Goal: Contribute content: Contribute content

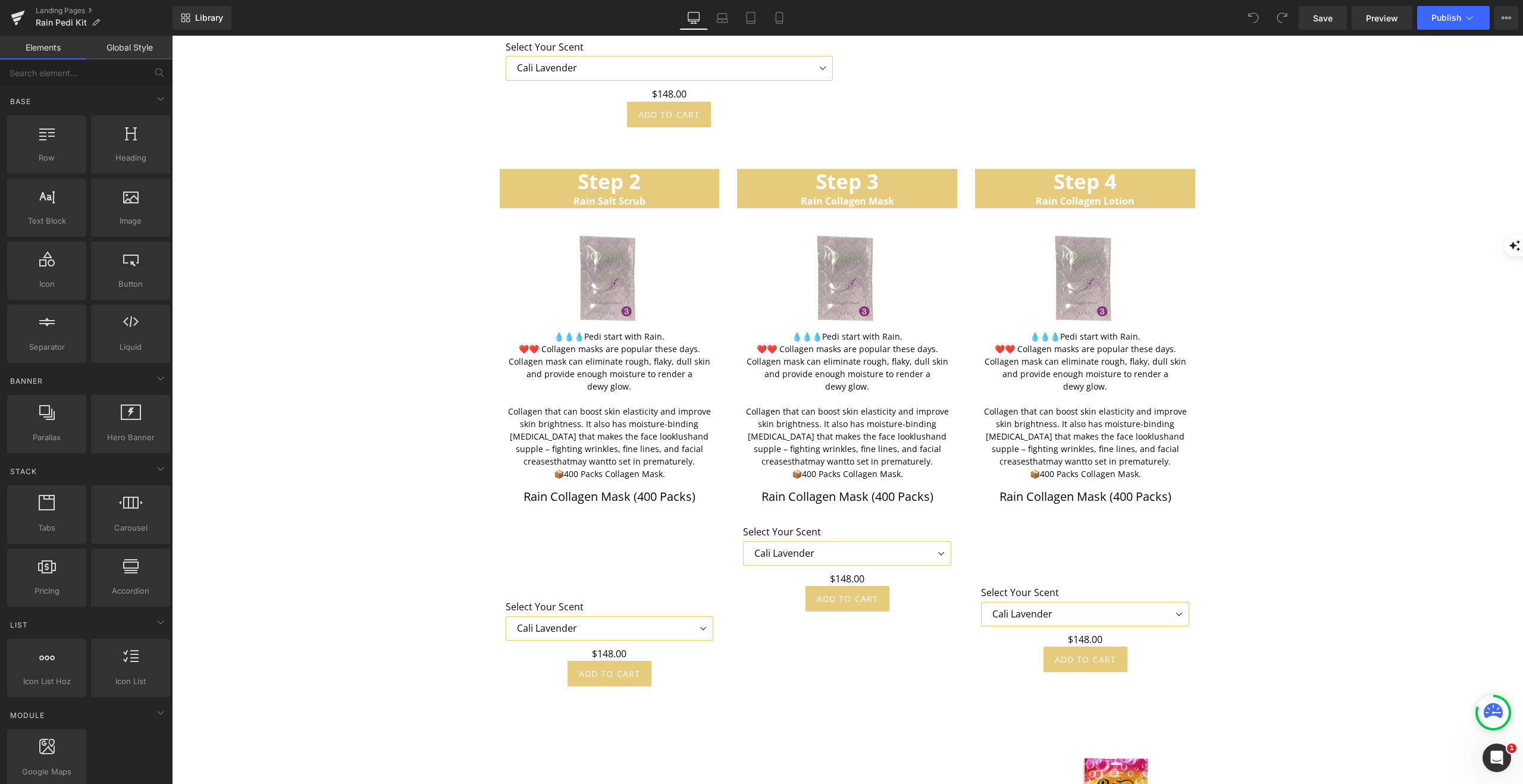
scroll to position [3582, 0]
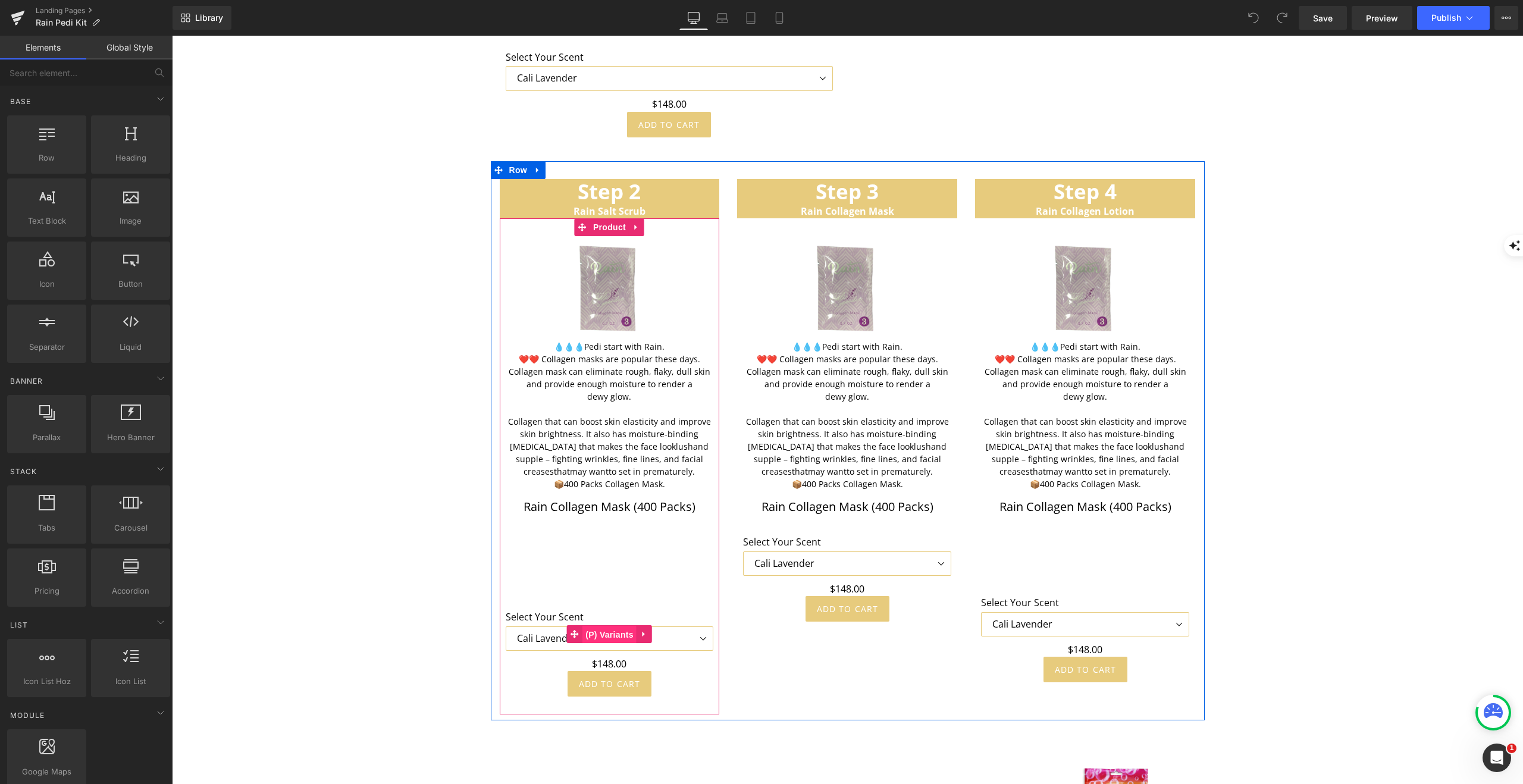
click at [610, 626] on span "(P) Variants" at bounding box center [609, 635] width 54 height 18
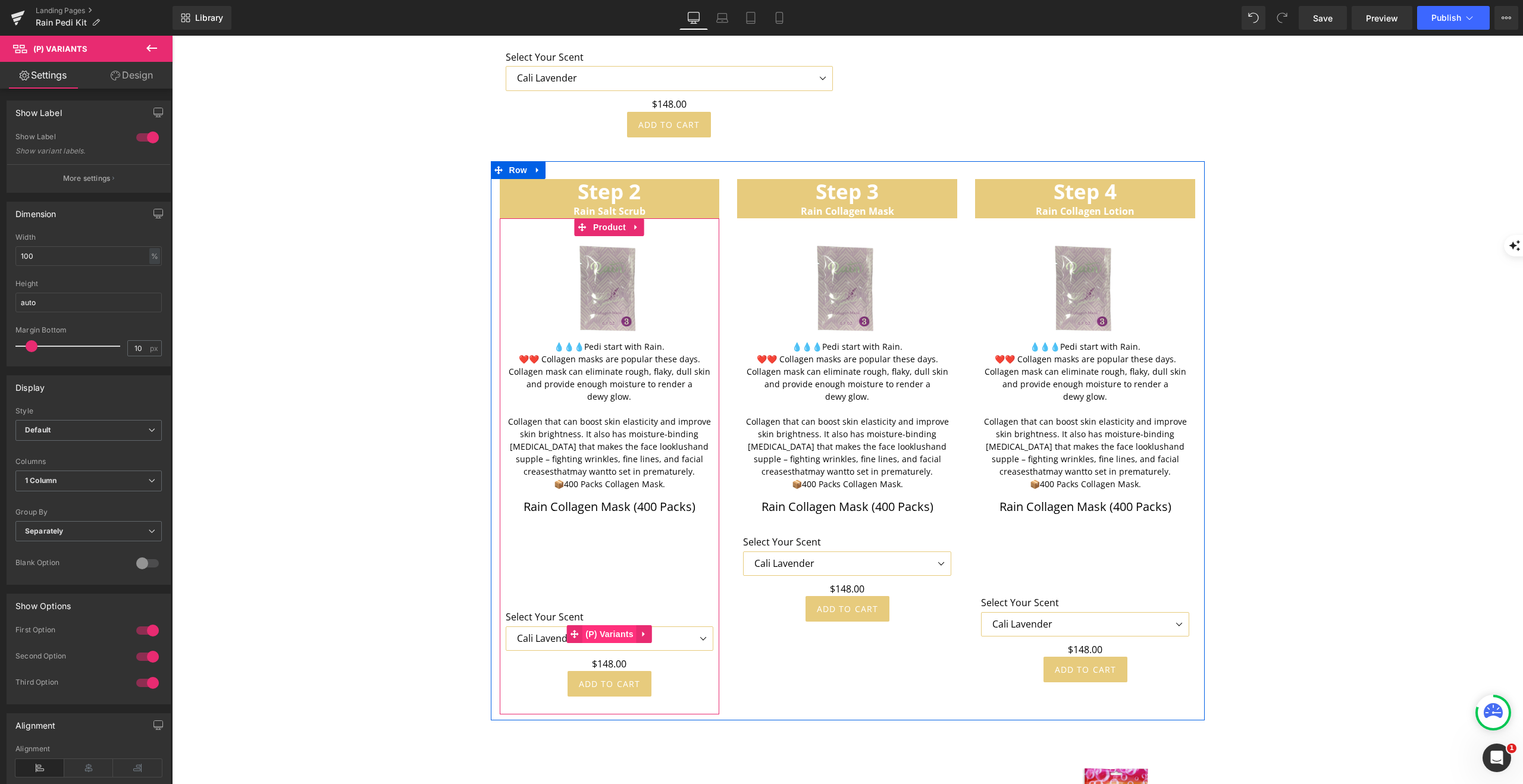
click at [617, 626] on span "(P) Variants" at bounding box center [609, 635] width 54 height 18
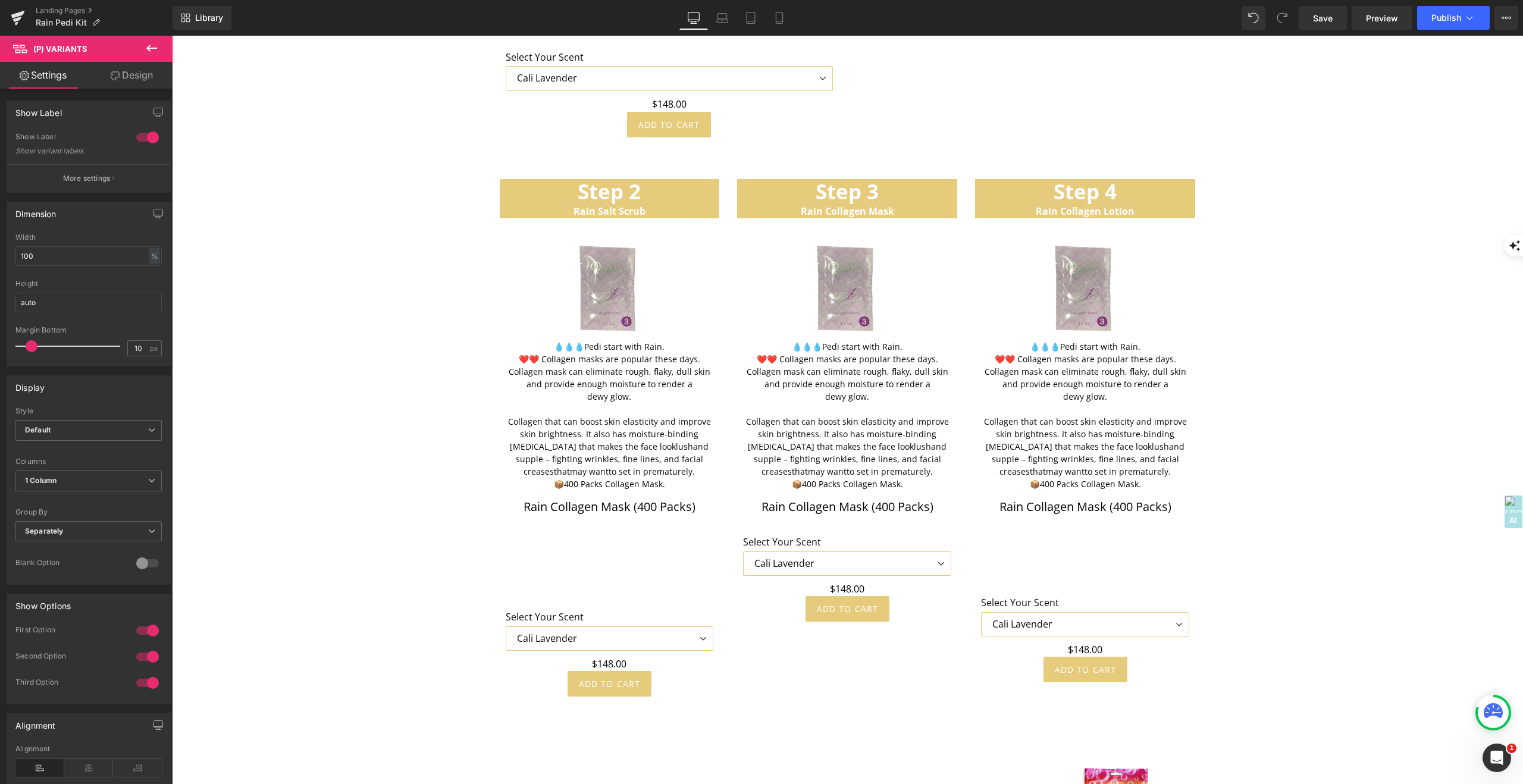
drag, startPoint x: 141, startPoint y: 75, endPoint x: 112, endPoint y: 87, distance: 31.4
click at [141, 75] on link "Design" at bounding box center [131, 76] width 86 height 27
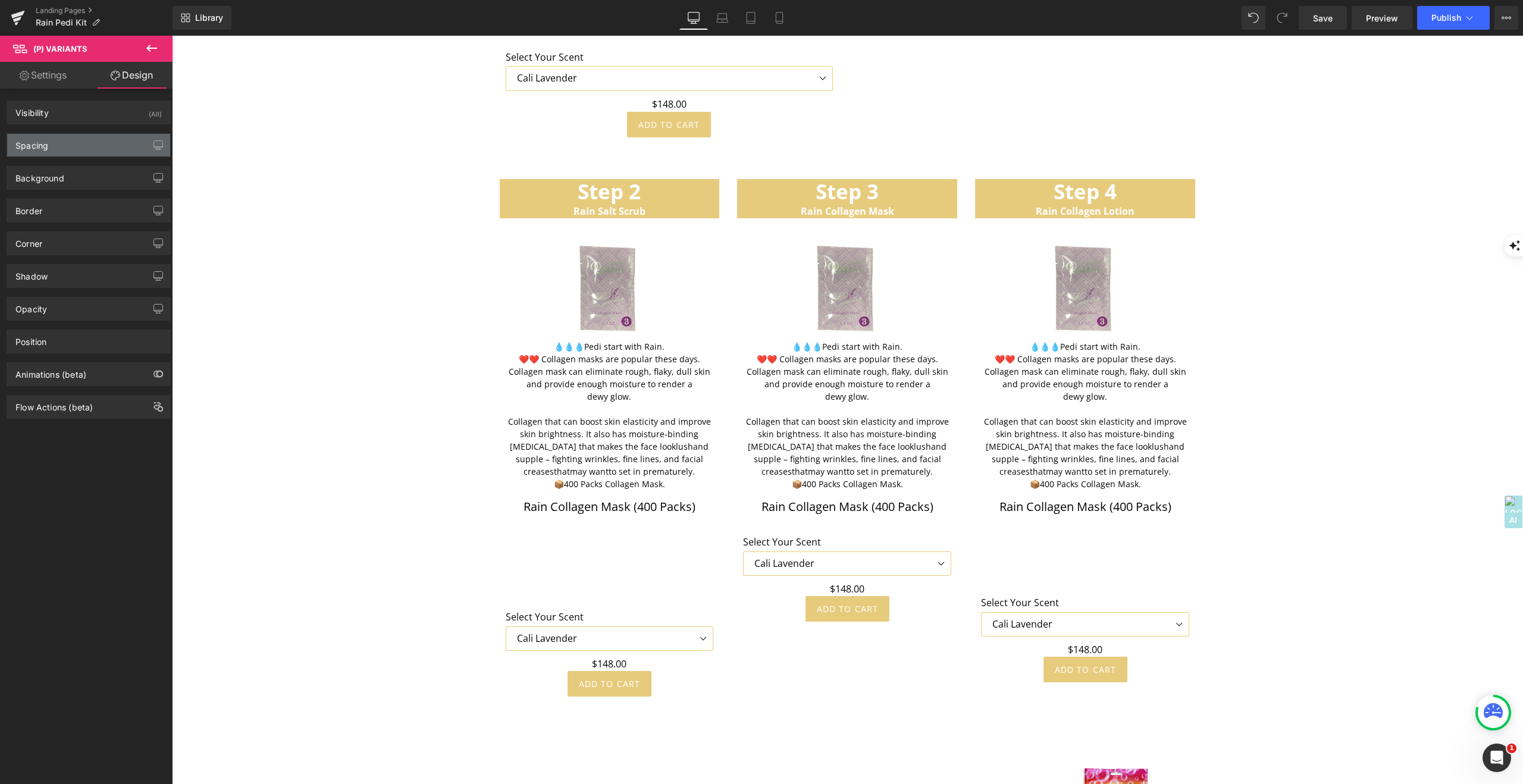
drag, startPoint x: 40, startPoint y: 142, endPoint x: 49, endPoint y: 145, distance: 9.5
click at [40, 142] on div "Spacing" at bounding box center [32, 142] width 32 height 17
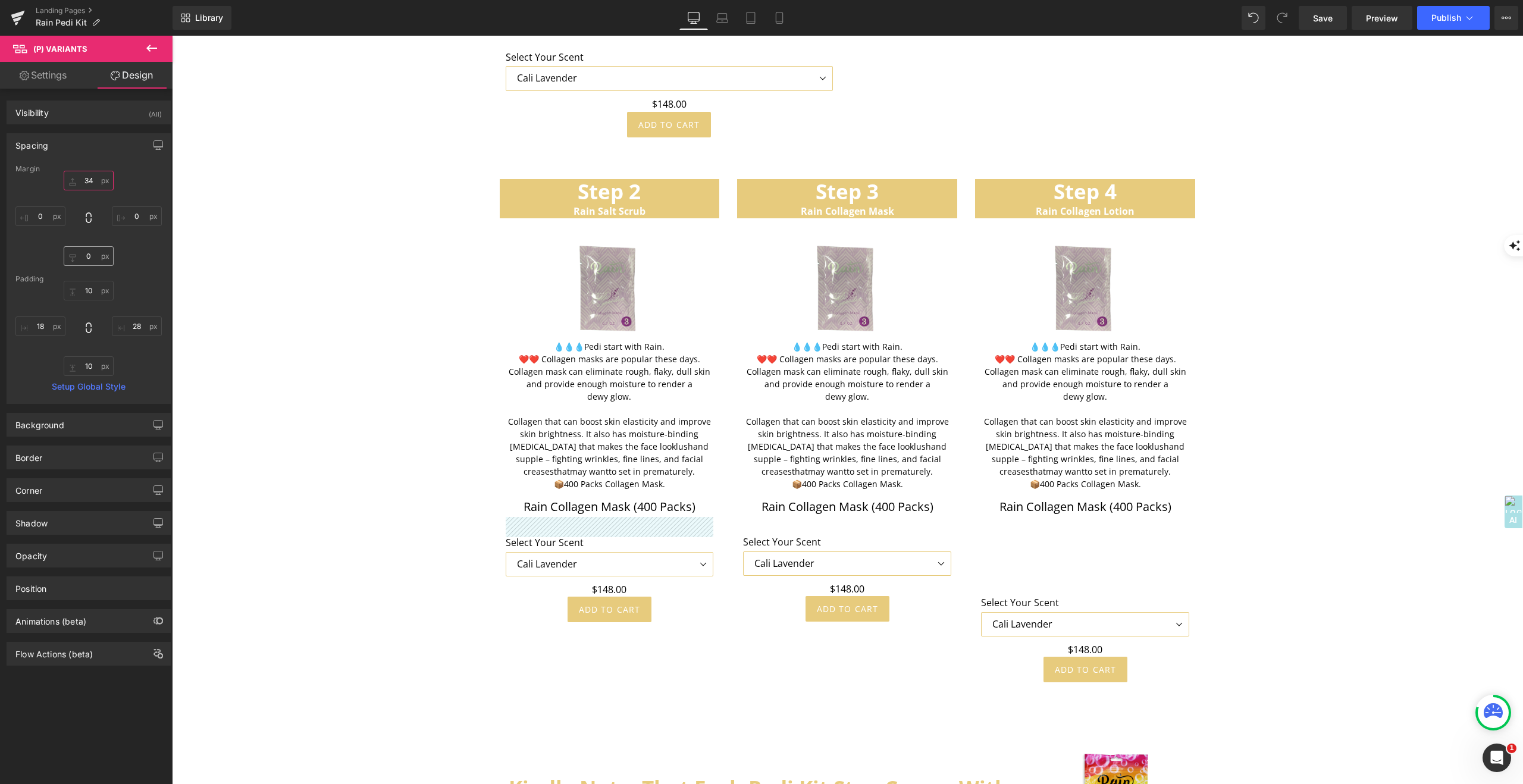
drag, startPoint x: 70, startPoint y: 183, endPoint x: 66, endPoint y: 257, distance: 74.1
click at [65, 257] on div "159 0 0 0" at bounding box center [88, 219] width 147 height 95
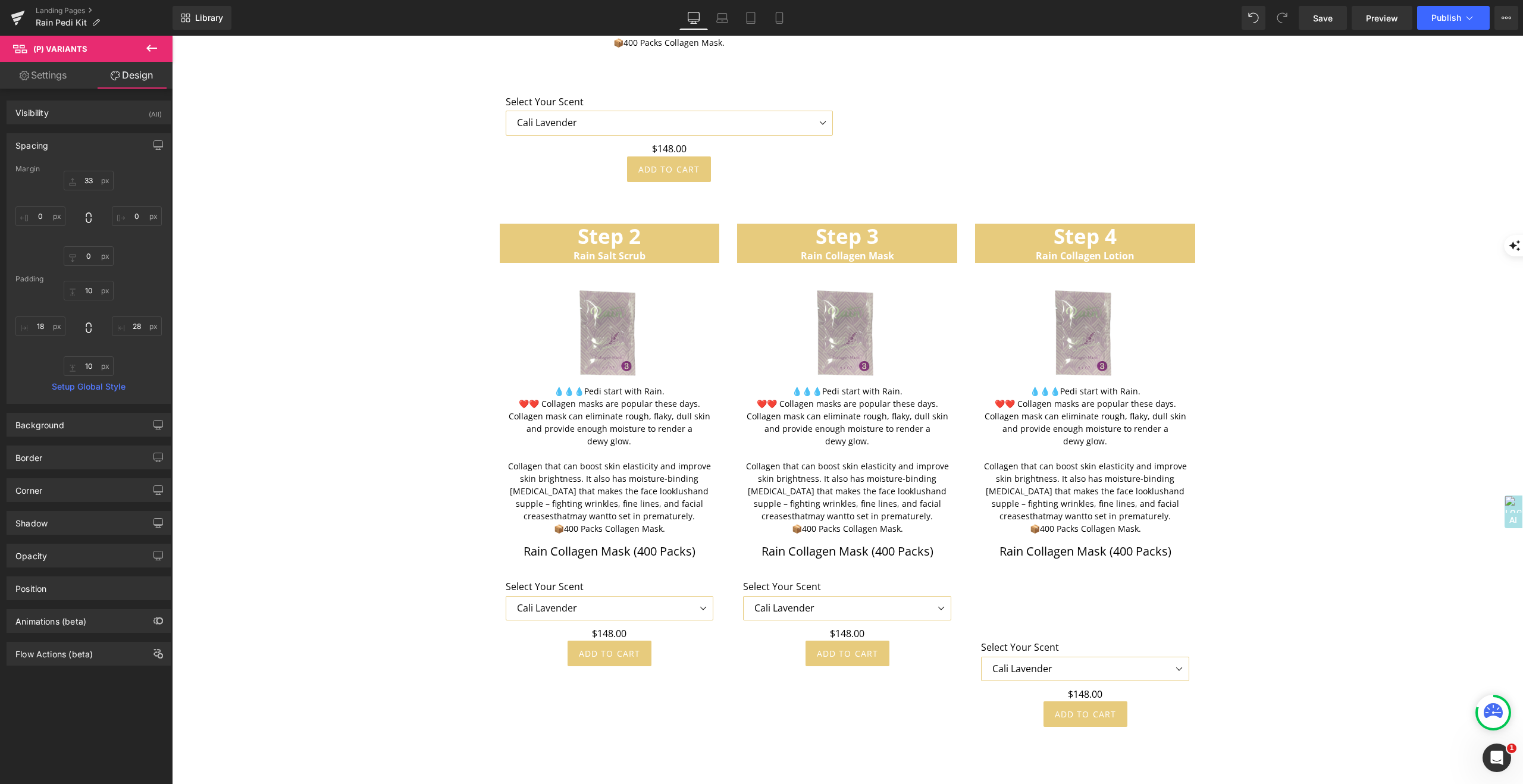
scroll to position [3536, 0]
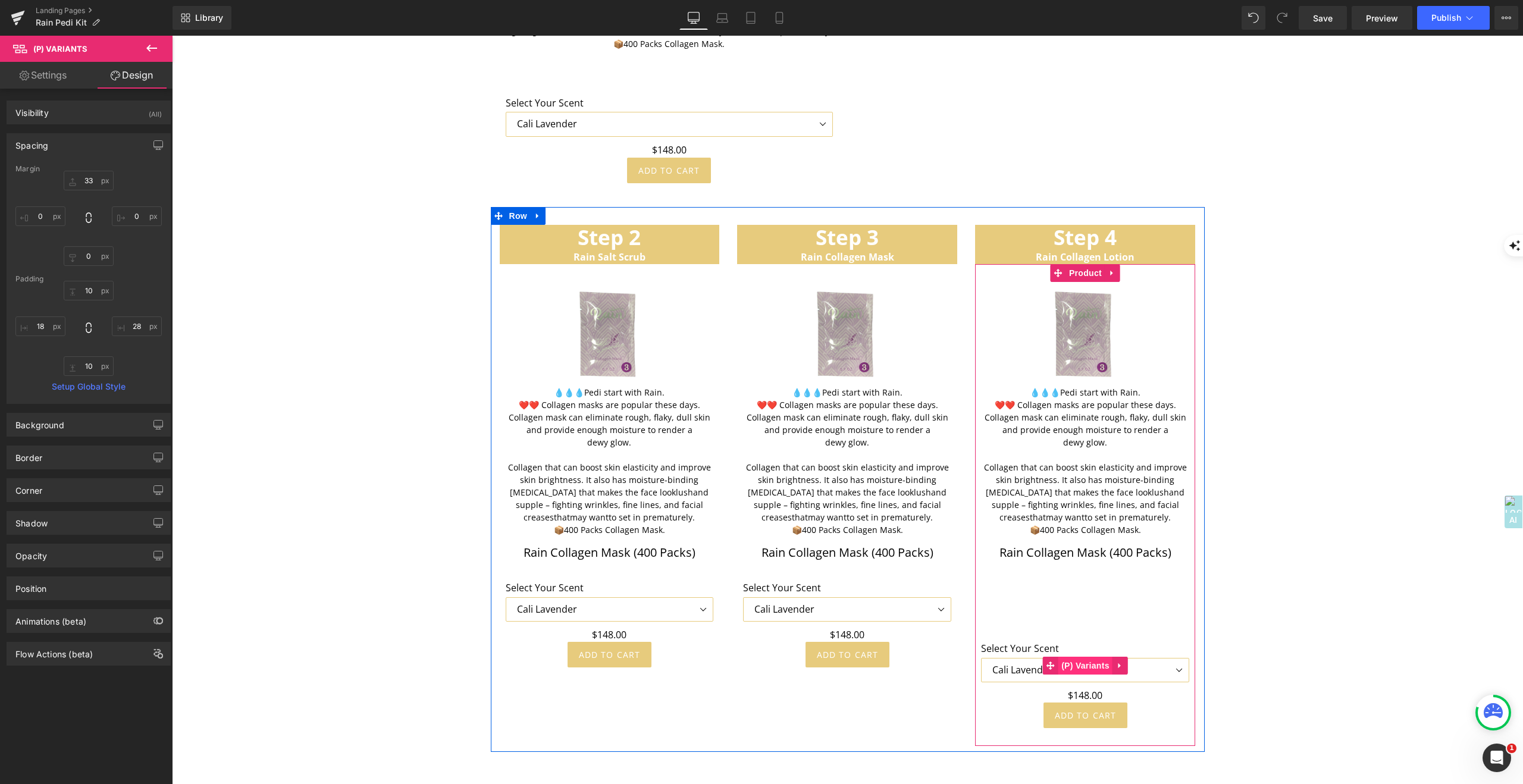
click at [1082, 657] on span "(P) Variants" at bounding box center [1086, 666] width 54 height 18
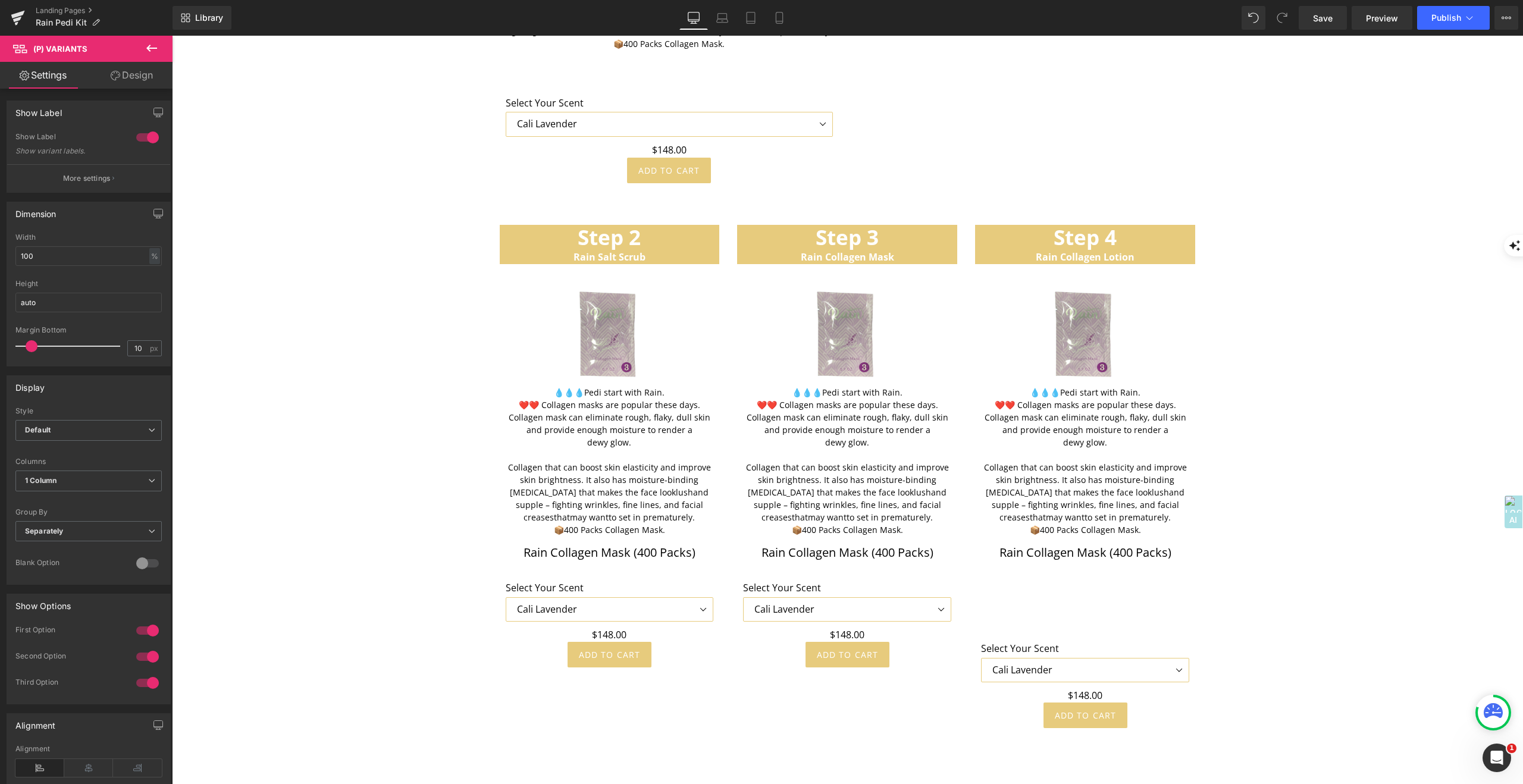
click at [143, 76] on link "Design" at bounding box center [131, 76] width 86 height 27
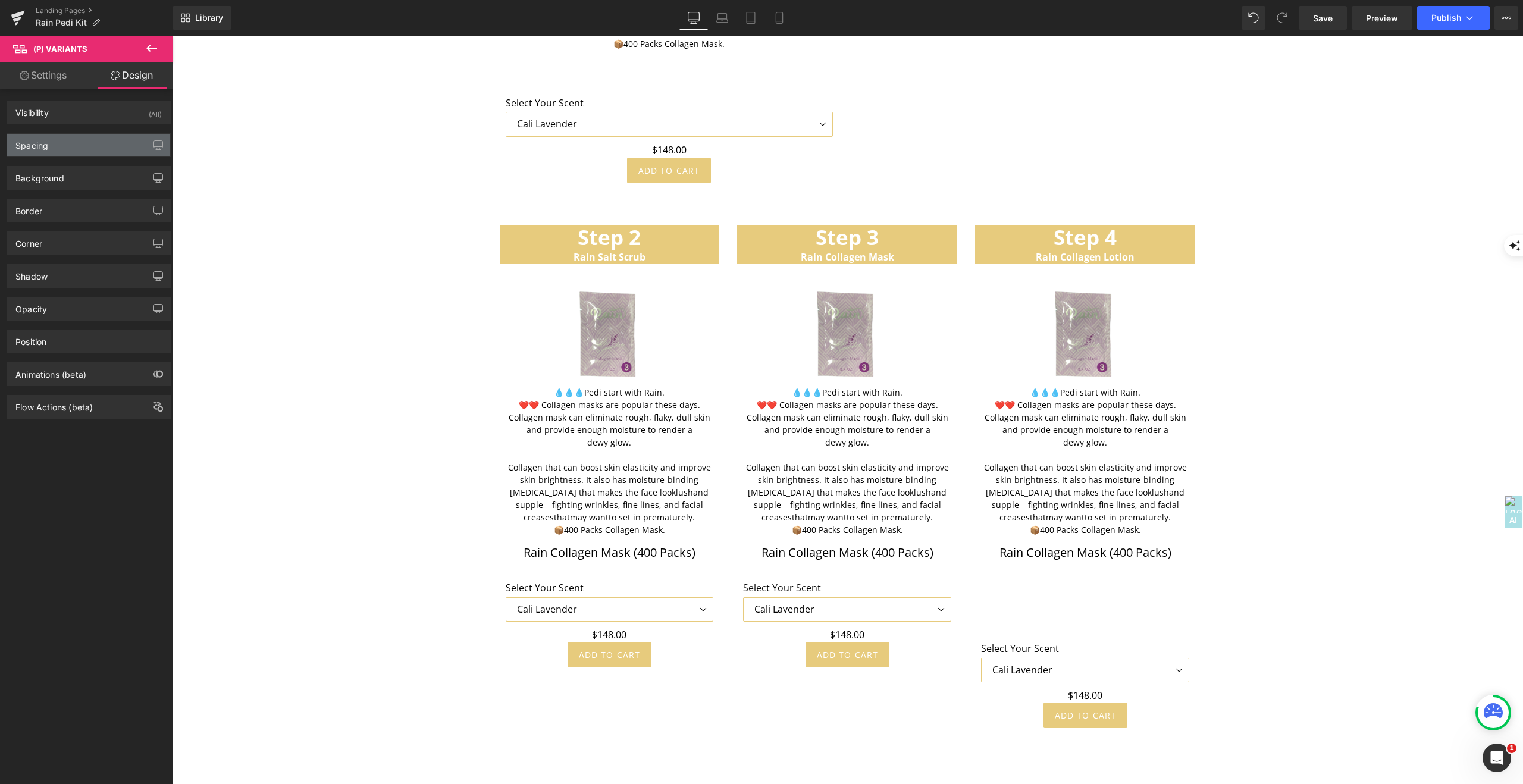
click at [32, 146] on div "Spacing" at bounding box center [32, 142] width 32 height 17
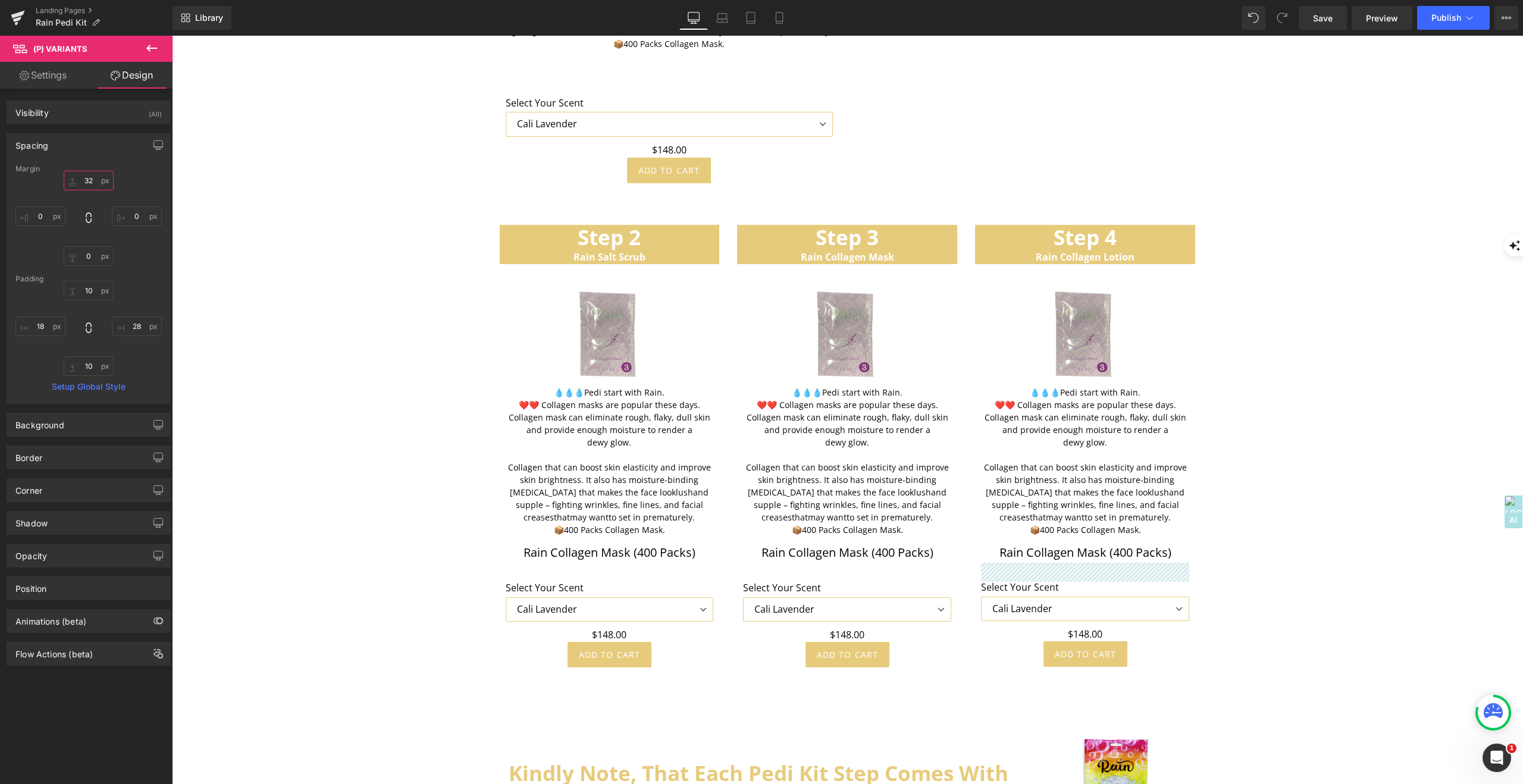
drag, startPoint x: 68, startPoint y: 182, endPoint x: 71, endPoint y: 242, distance: 60.1
click at [71, 243] on div "135 0 0 0" at bounding box center [88, 219] width 147 height 95
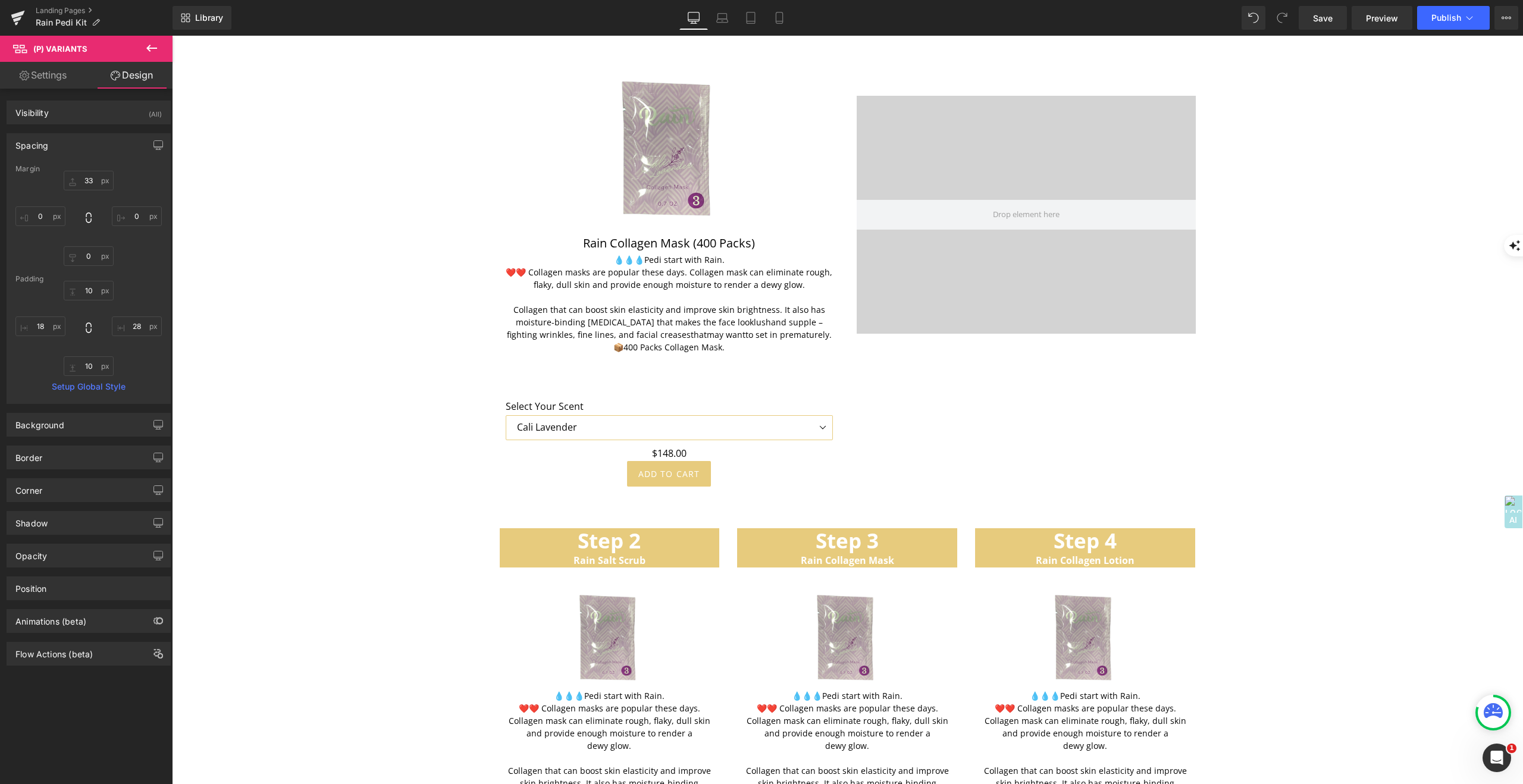
scroll to position [3227, 0]
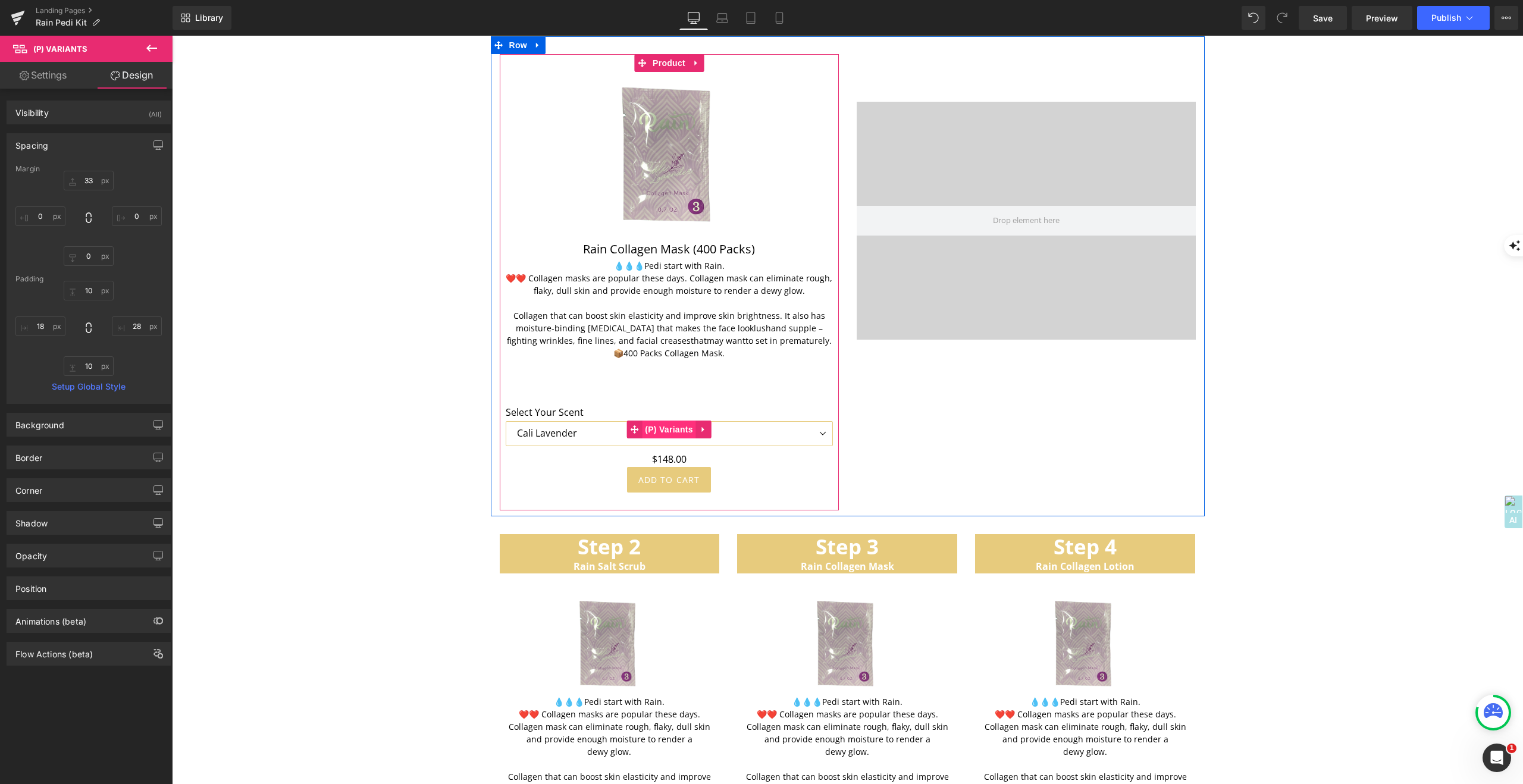
click at [671, 429] on span "(P) Variants" at bounding box center [669, 429] width 54 height 18
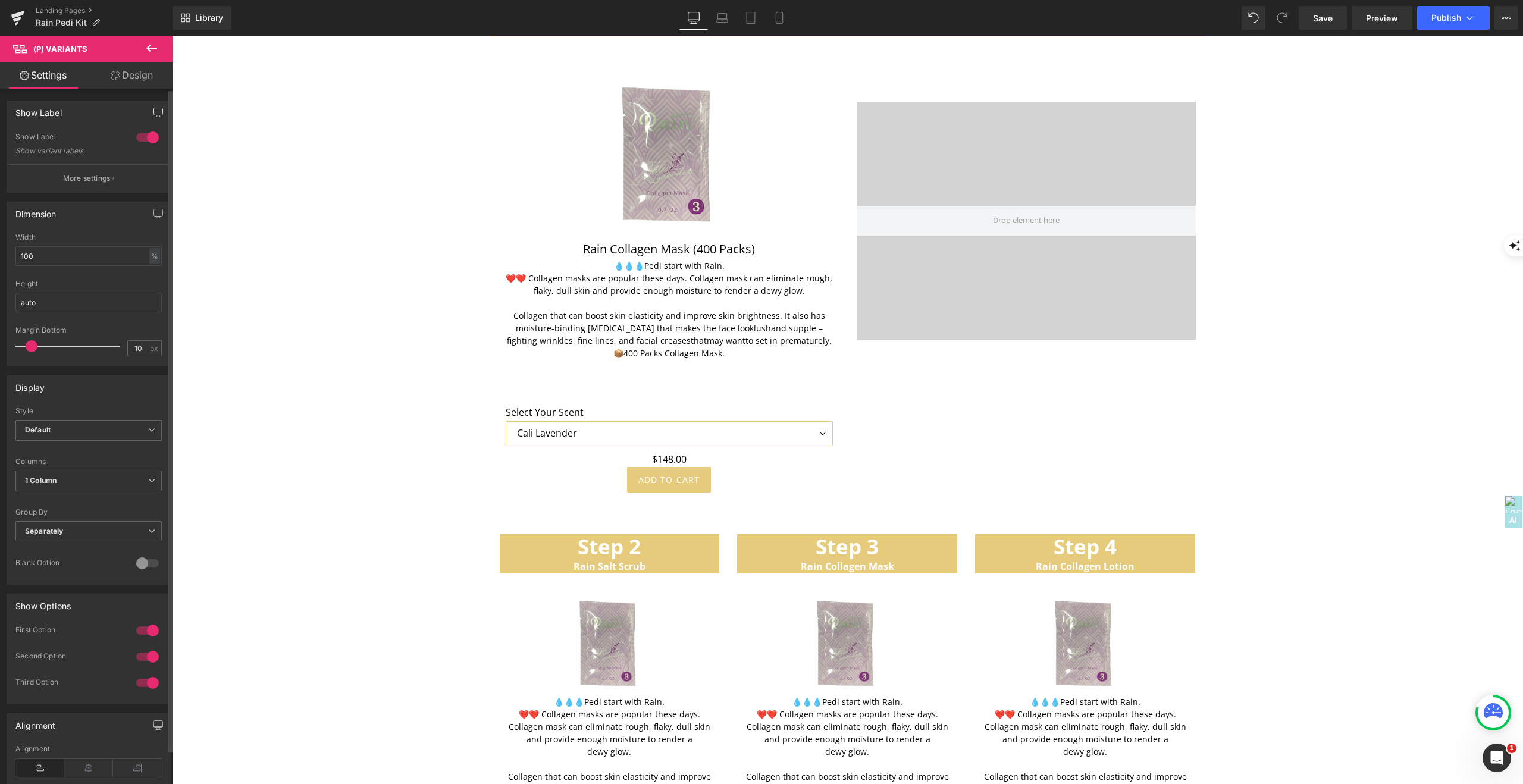
click at [154, 108] on icon "button" at bounding box center [158, 112] width 9 height 7
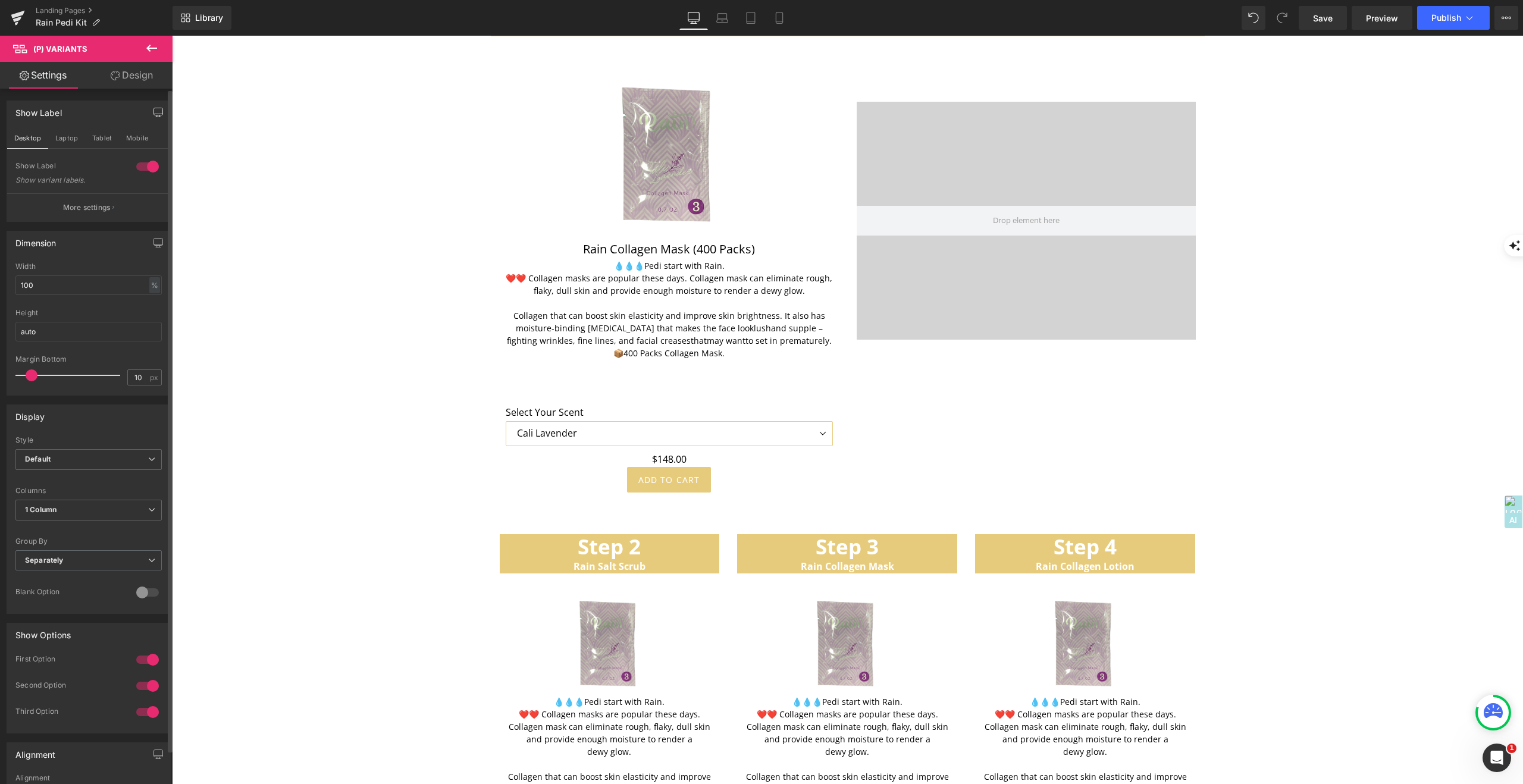
drag, startPoint x: 147, startPoint y: 70, endPoint x: 140, endPoint y: 73, distance: 7.6
click at [147, 70] on link "Design" at bounding box center [131, 76] width 86 height 27
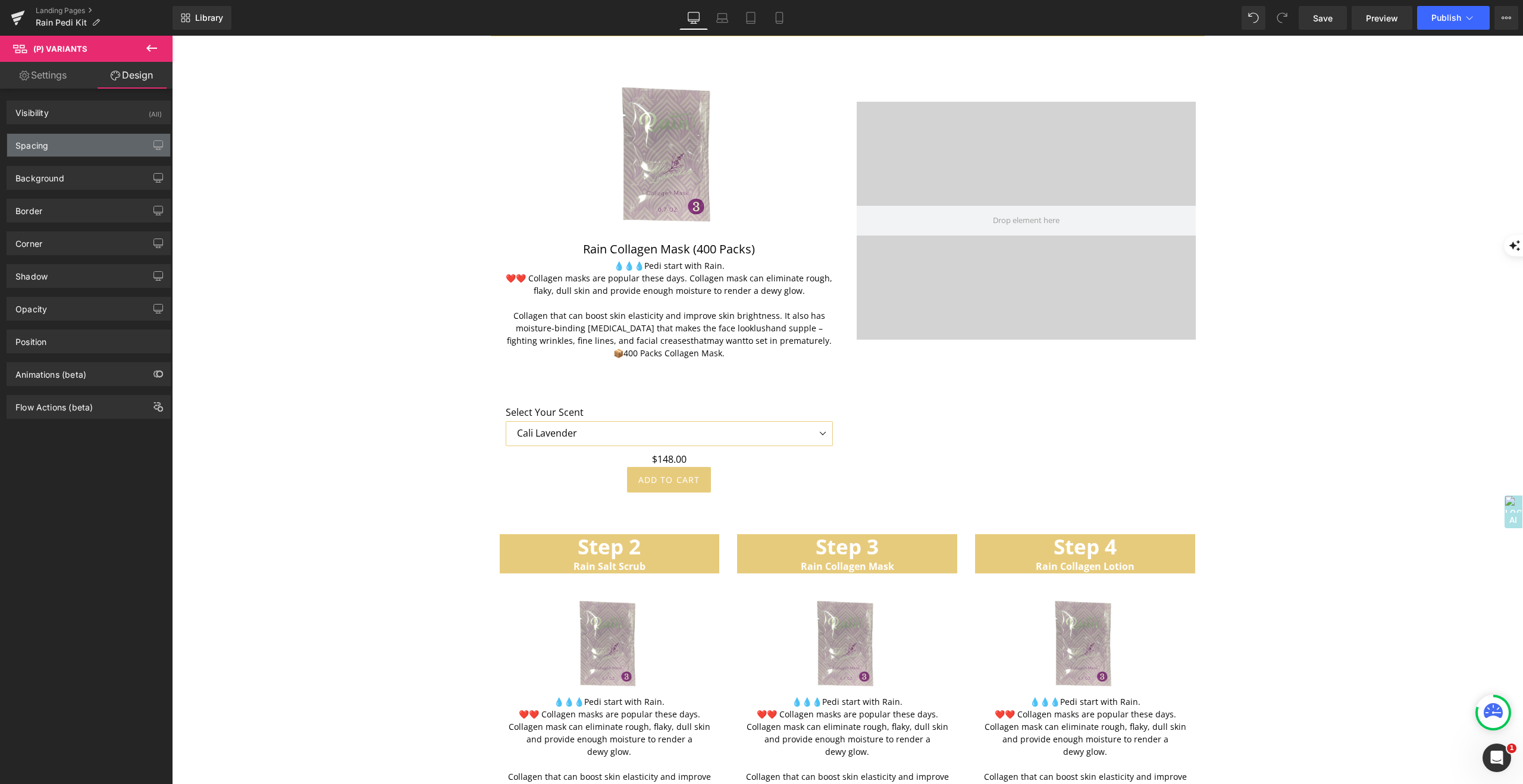
click at [66, 145] on div "Spacing" at bounding box center [88, 145] width 163 height 23
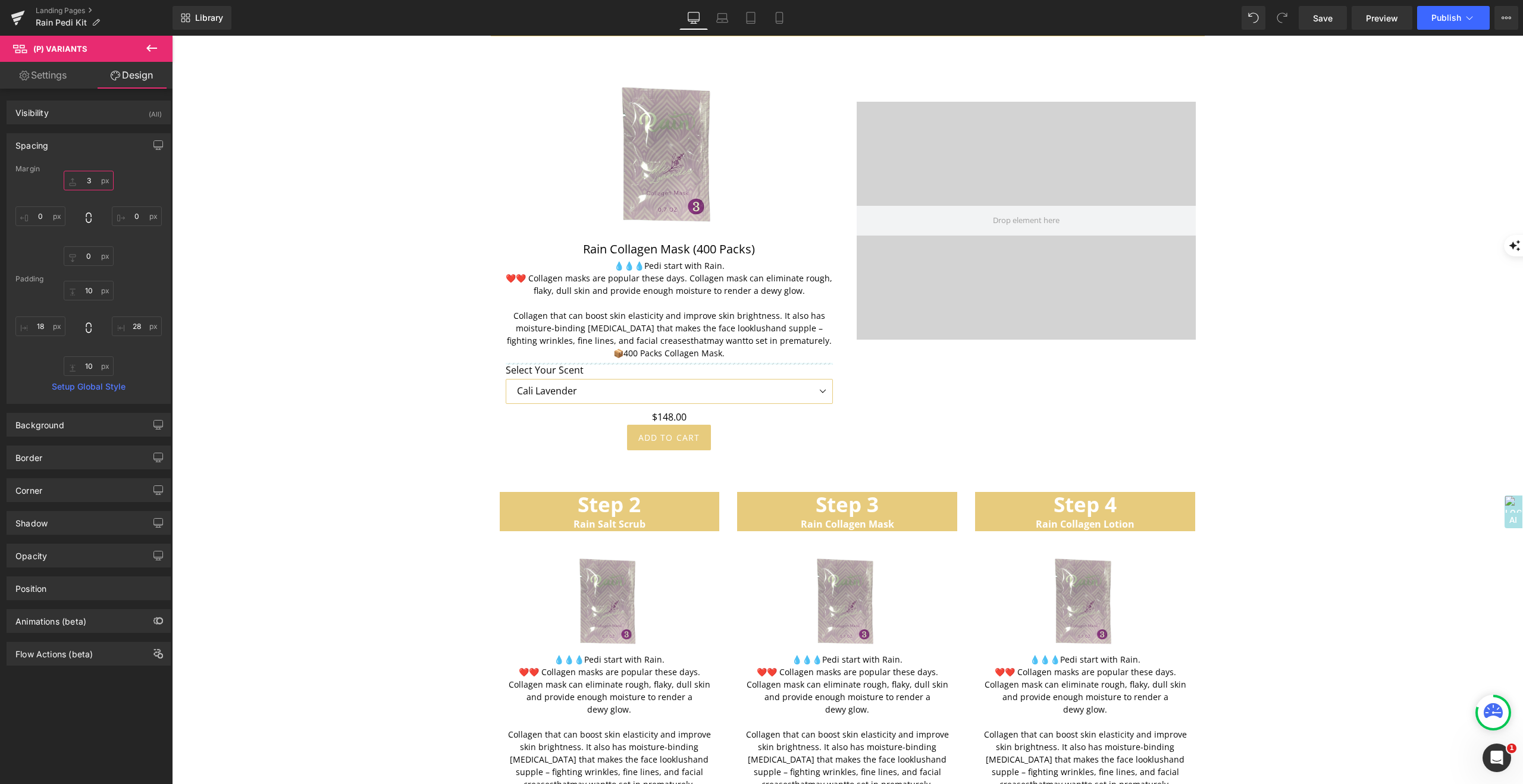
drag, startPoint x: 67, startPoint y: 186, endPoint x: 67, endPoint y: 229, distance: 43.0
click at [67, 229] on div at bounding box center [88, 219] width 147 height 95
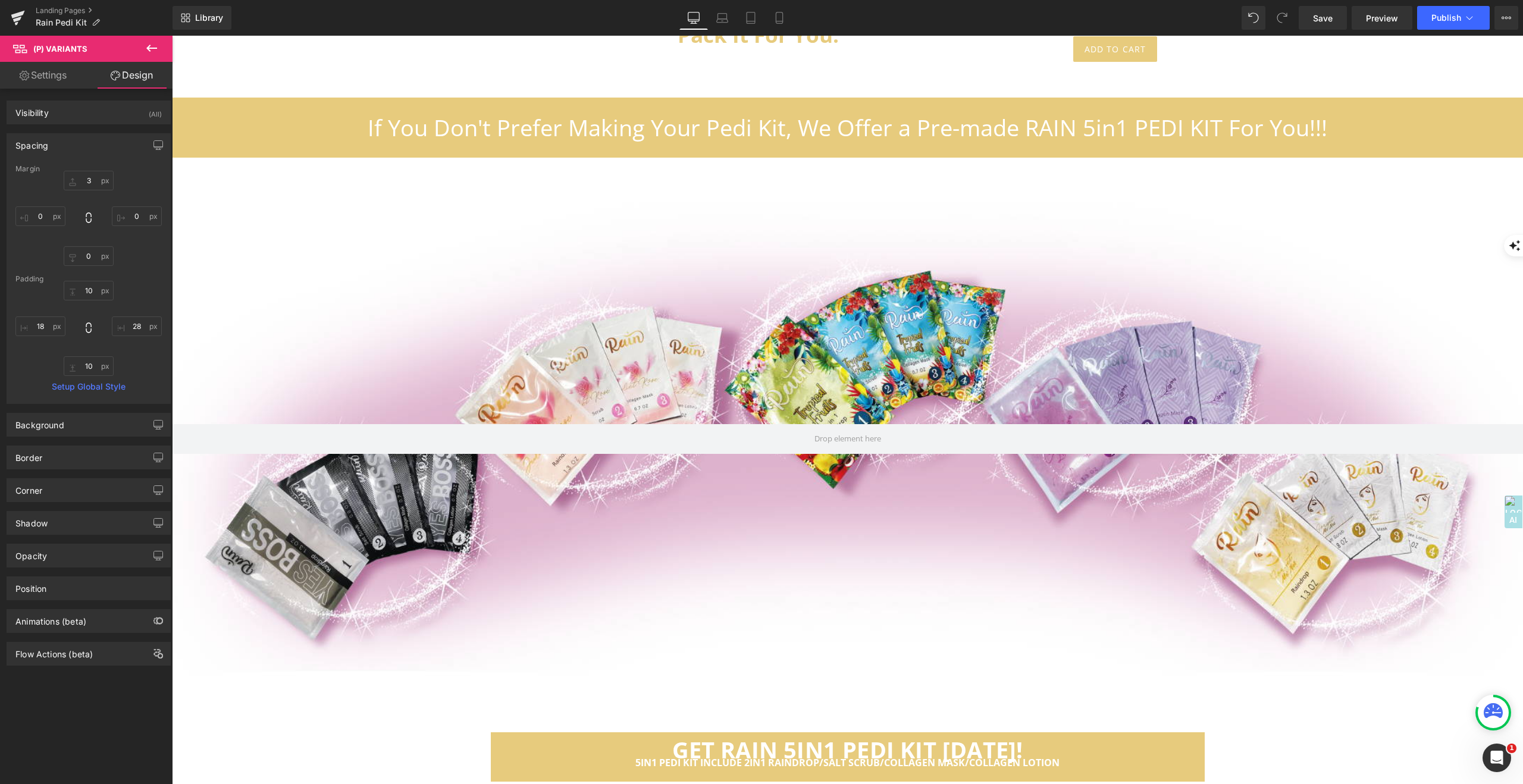
scroll to position [4532, 0]
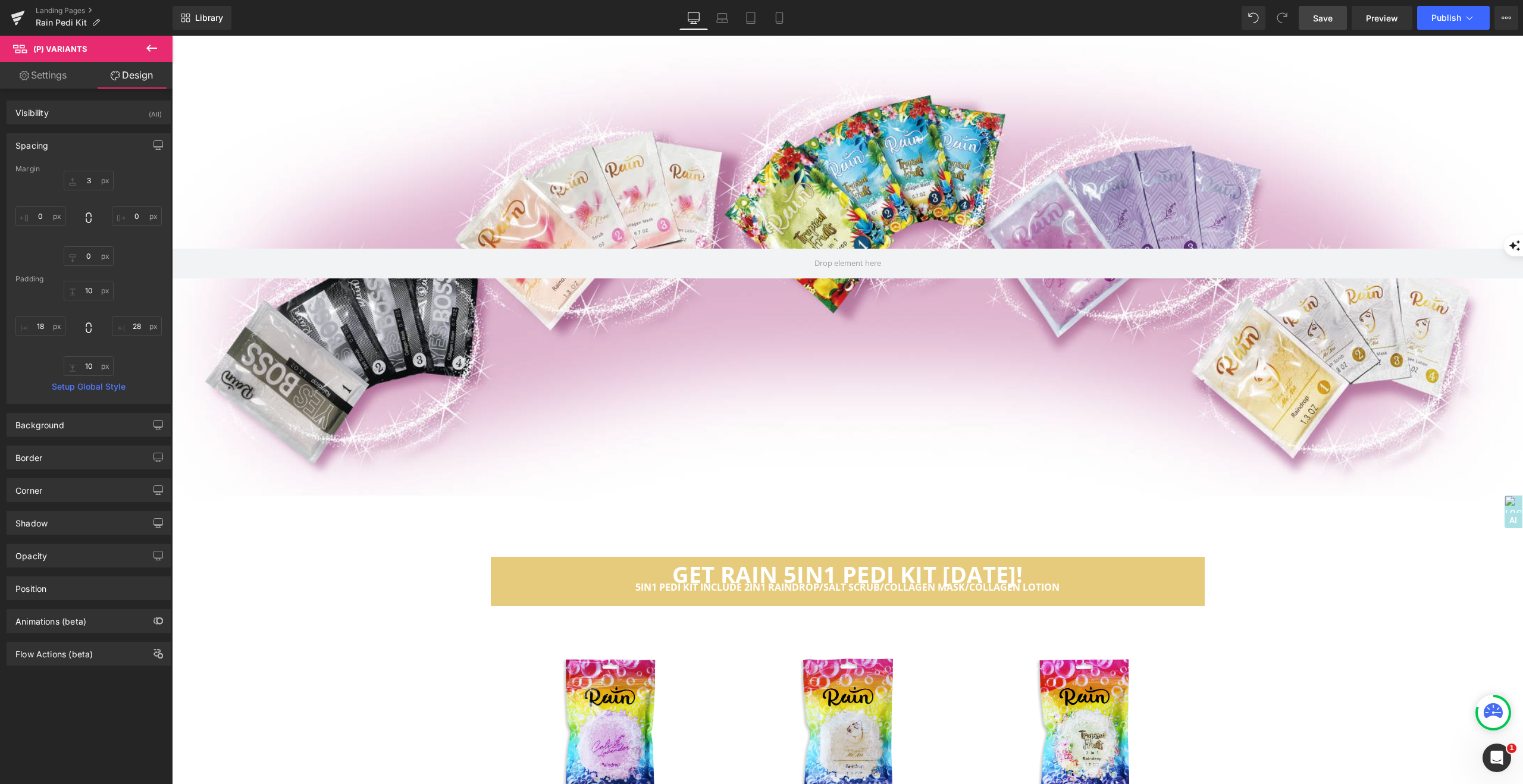
click at [1330, 15] on span "Save" at bounding box center [1323, 18] width 20 height 13
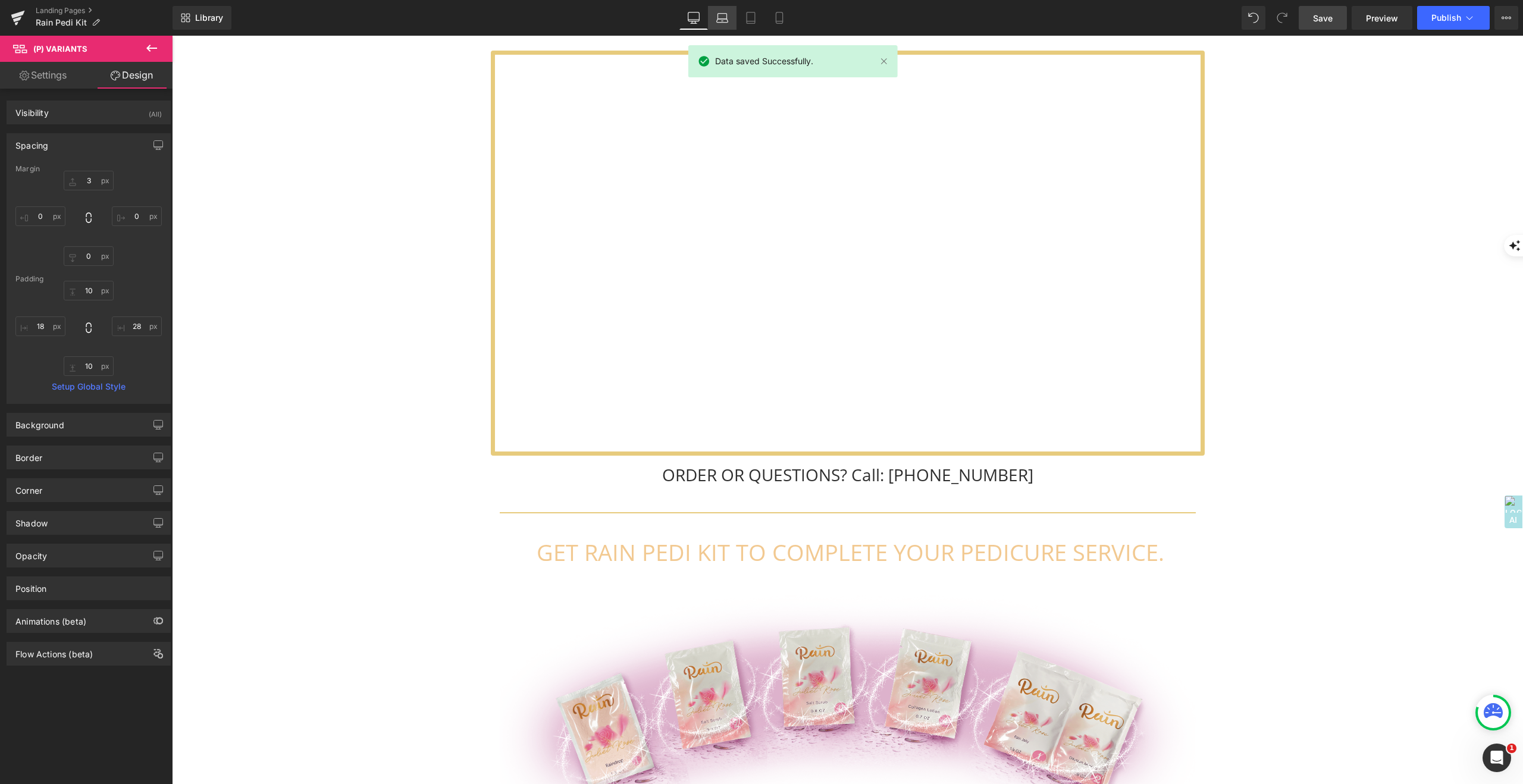
click at [724, 16] on icon at bounding box center [722, 17] width 12 height 12
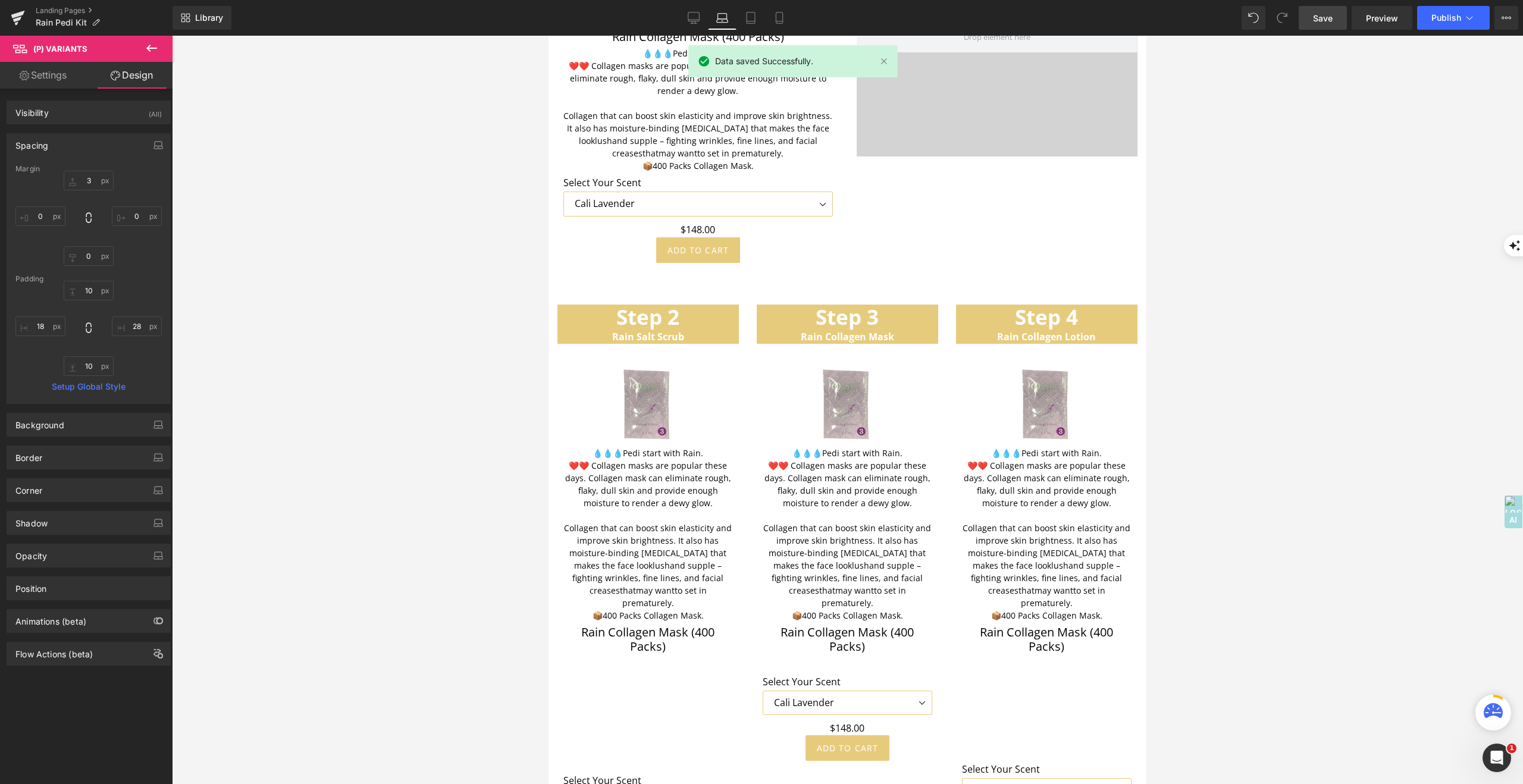
scroll to position [3223, 0]
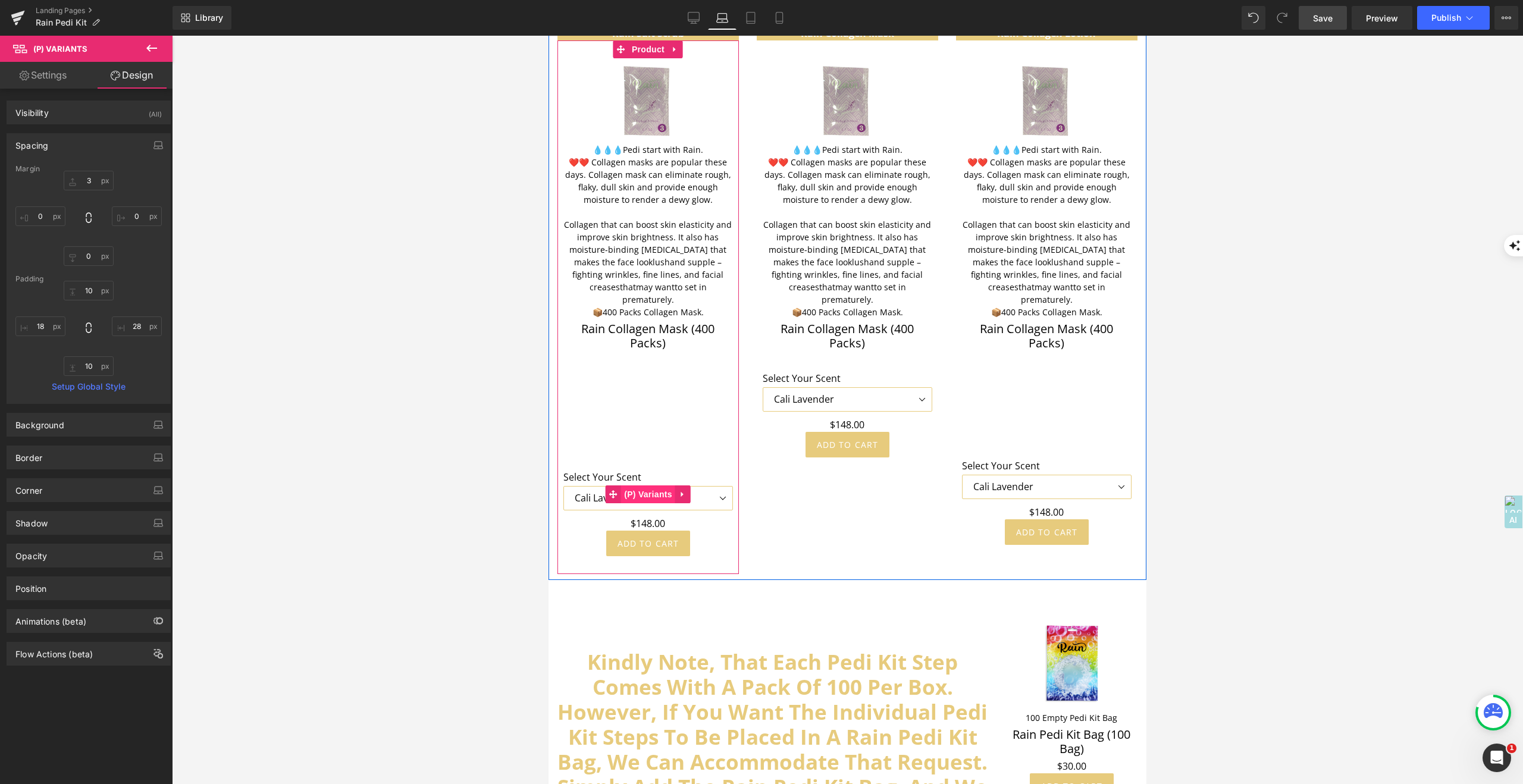
click at [649, 494] on span "(P) Variants" at bounding box center [648, 494] width 54 height 18
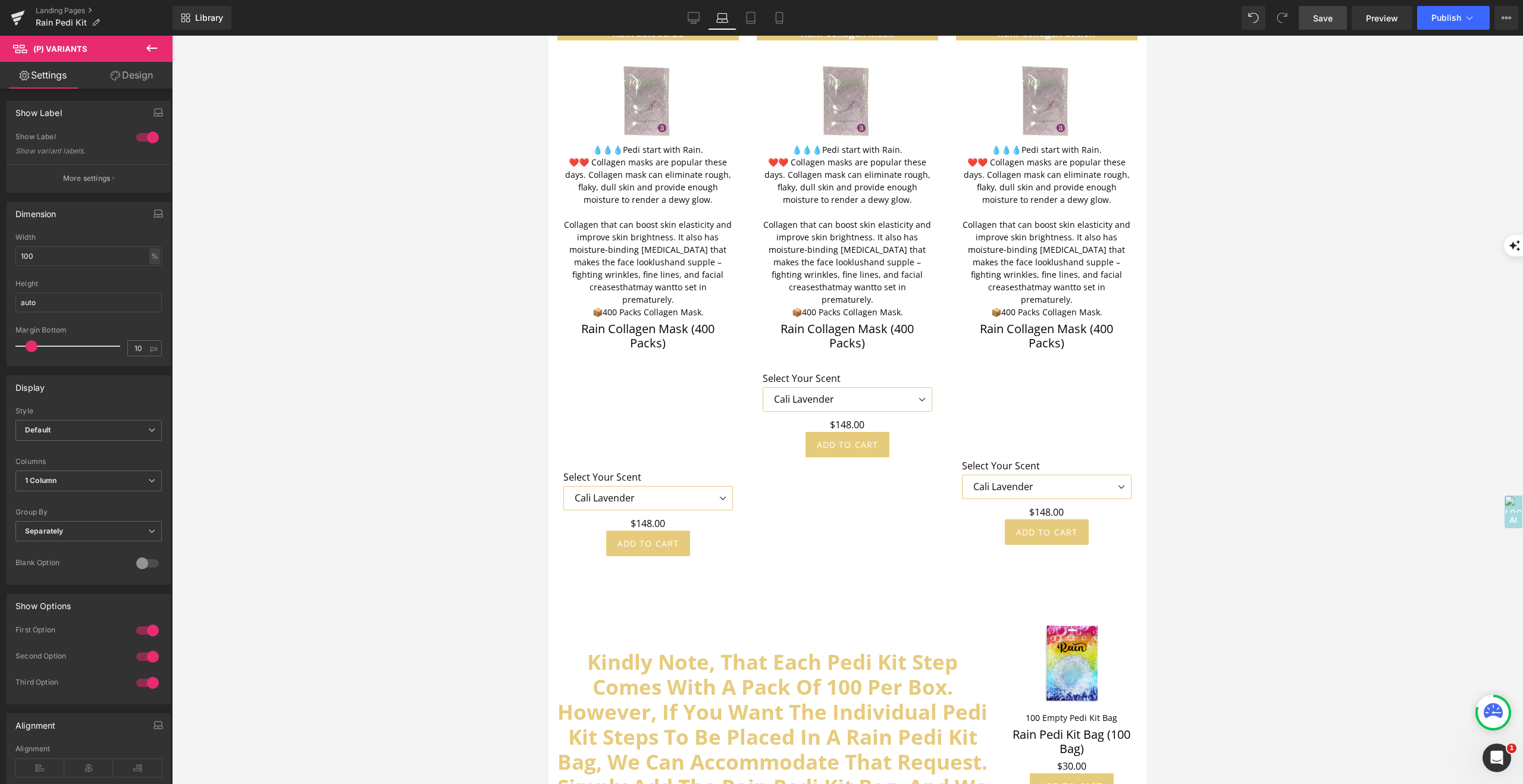
click at [132, 77] on link "Design" at bounding box center [131, 76] width 86 height 27
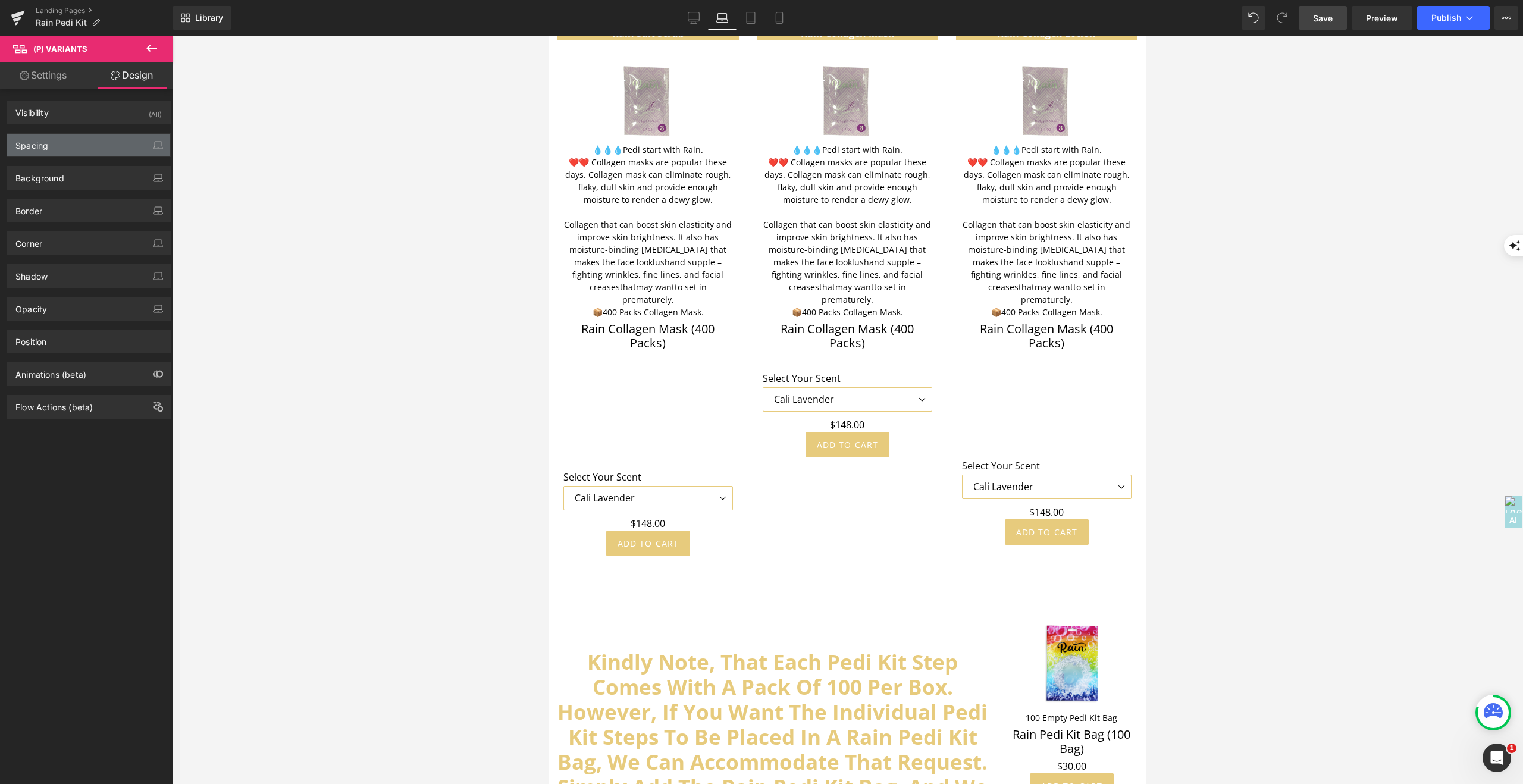
click at [38, 143] on div "Spacing" at bounding box center [32, 142] width 32 height 17
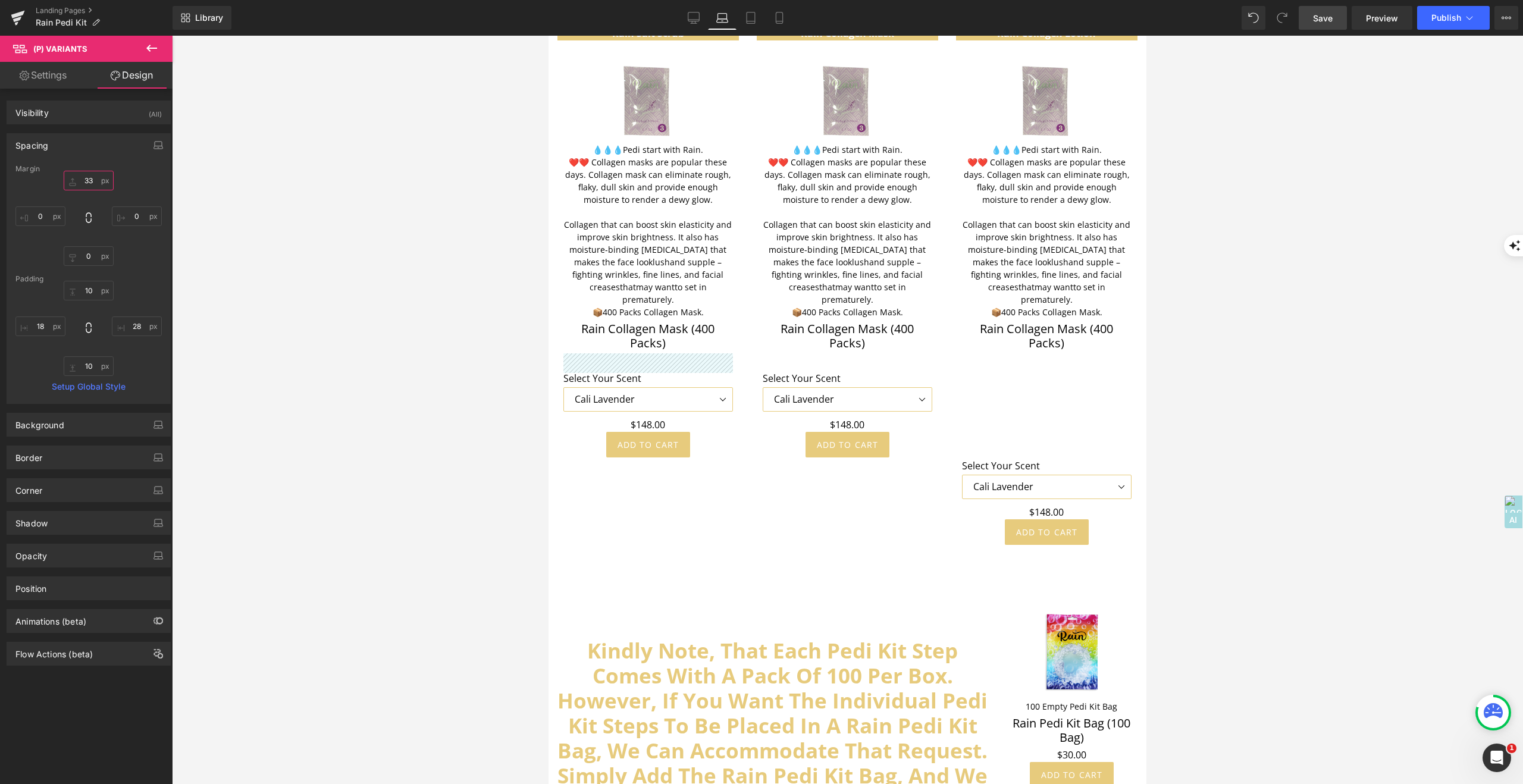
drag, startPoint x: 67, startPoint y: 194, endPoint x: 74, endPoint y: 283, distance: 89.3
click at [74, 283] on div "Margin 199 0 0 0 [GEOGRAPHIC_DATA] 10 28 10 18 Setup Global Style" at bounding box center [88, 284] width 163 height 239
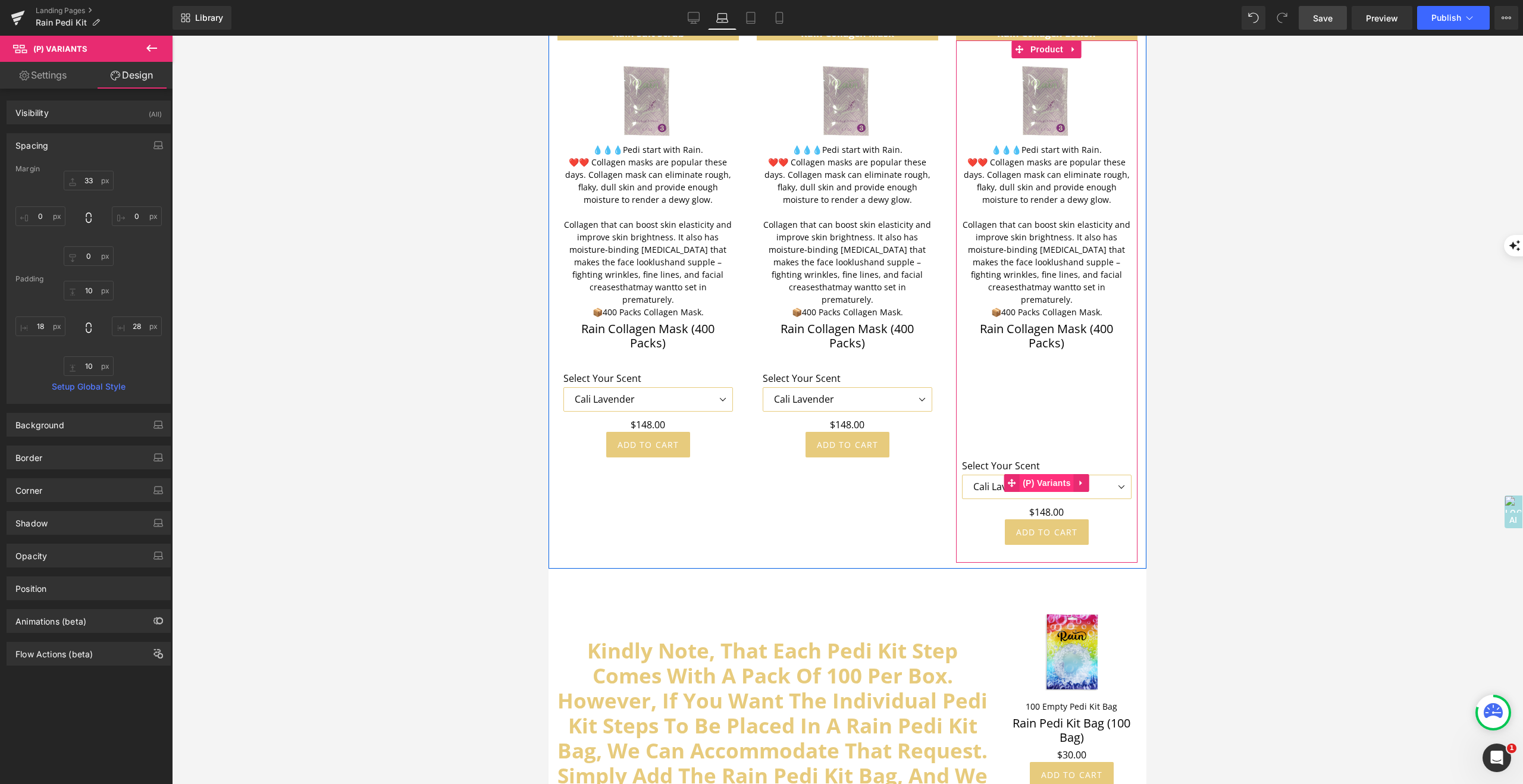
click at [1055, 487] on span "(P) Variants" at bounding box center [1047, 483] width 54 height 18
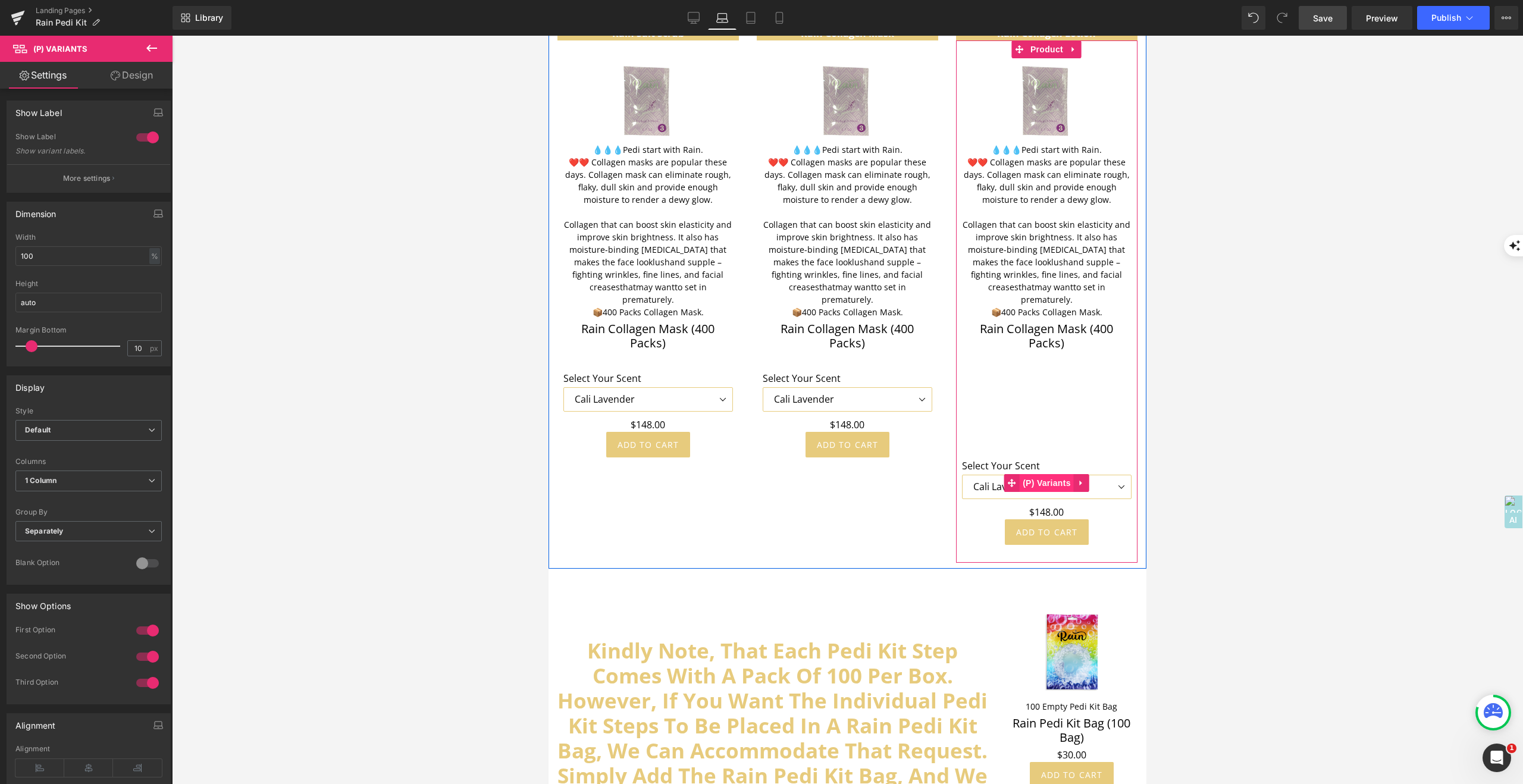
click at [1052, 482] on span "(P) Variants" at bounding box center [1047, 483] width 54 height 18
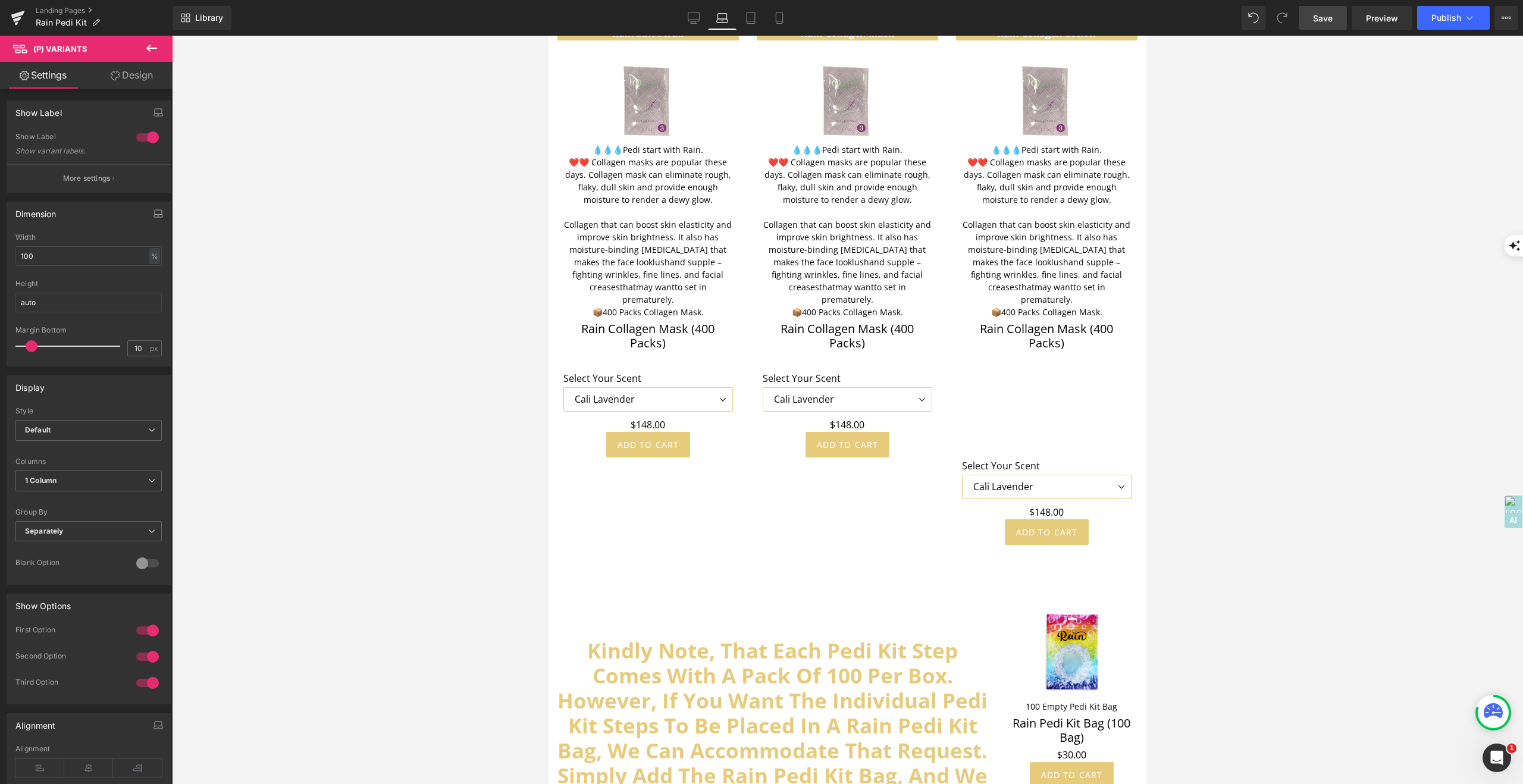
click at [141, 78] on link "Design" at bounding box center [131, 76] width 86 height 27
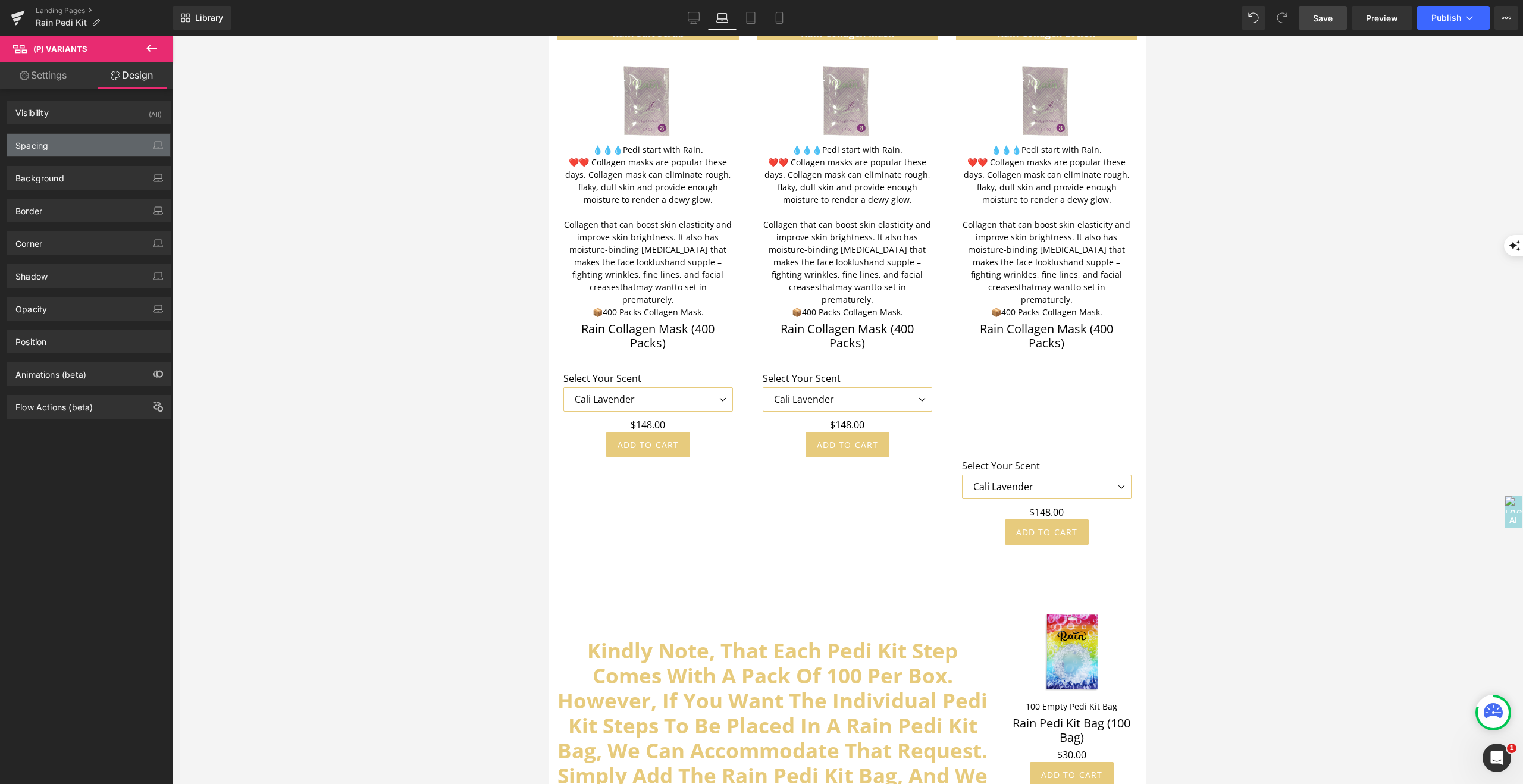
click at [45, 143] on div "Spacing" at bounding box center [32, 142] width 32 height 17
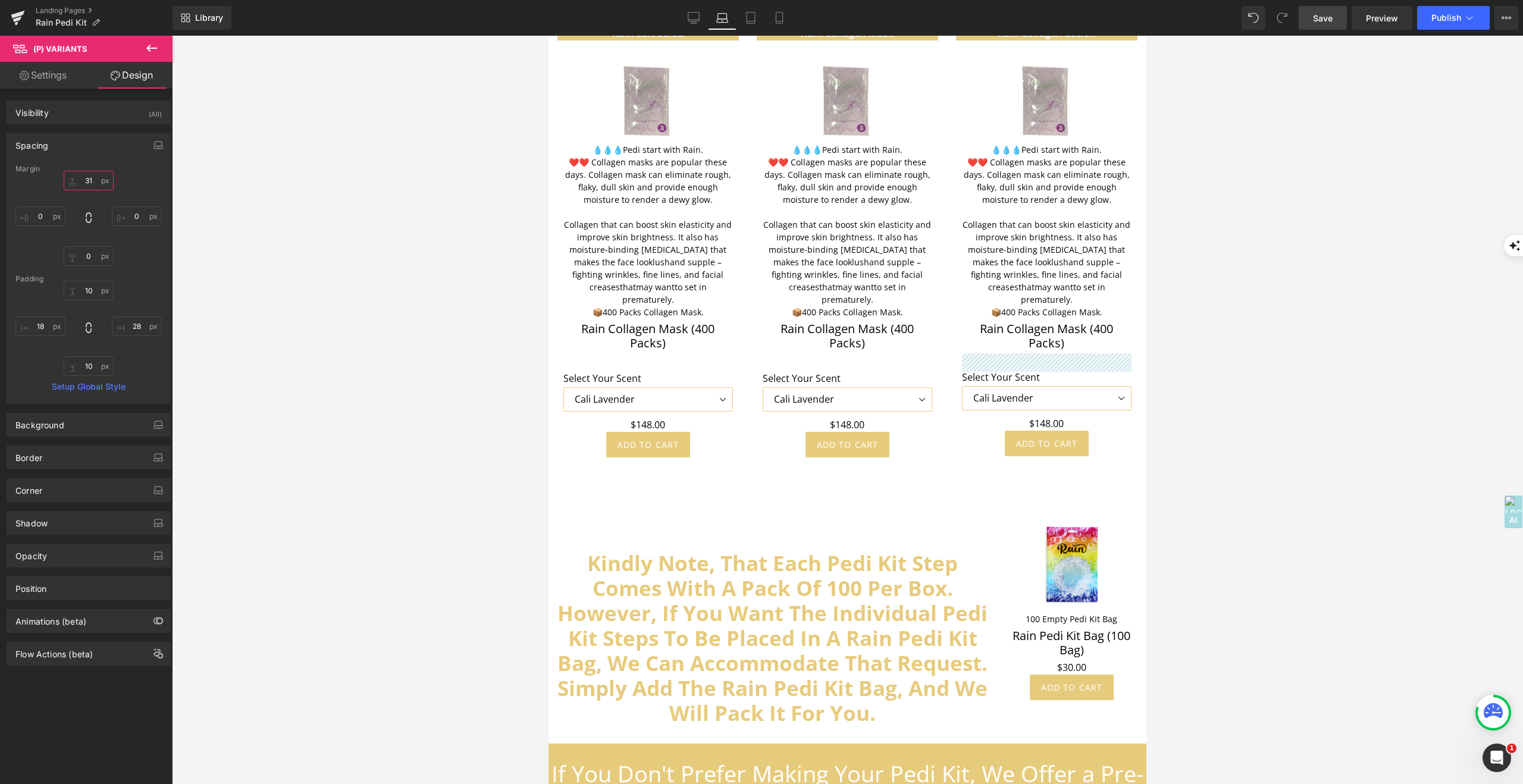
drag, startPoint x: 76, startPoint y: 193, endPoint x: 115, endPoint y: 275, distance: 90.8
click at [116, 275] on div "Margin 180 0 0 0 [GEOGRAPHIC_DATA] 10 28 10 18 Setup Global Style" at bounding box center [88, 284] width 163 height 239
click at [753, 14] on icon at bounding box center [751, 17] width 12 height 12
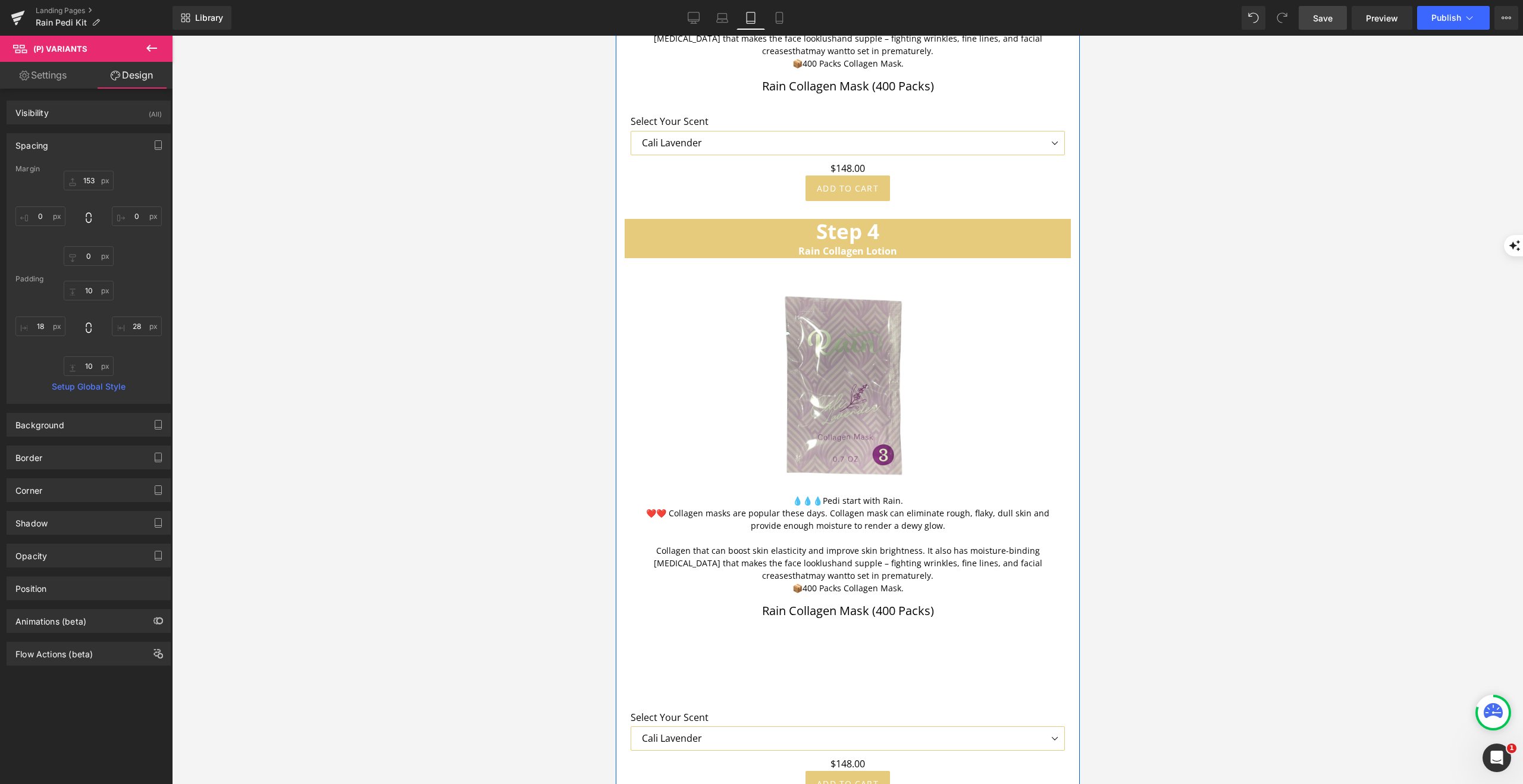
scroll to position [5015, 0]
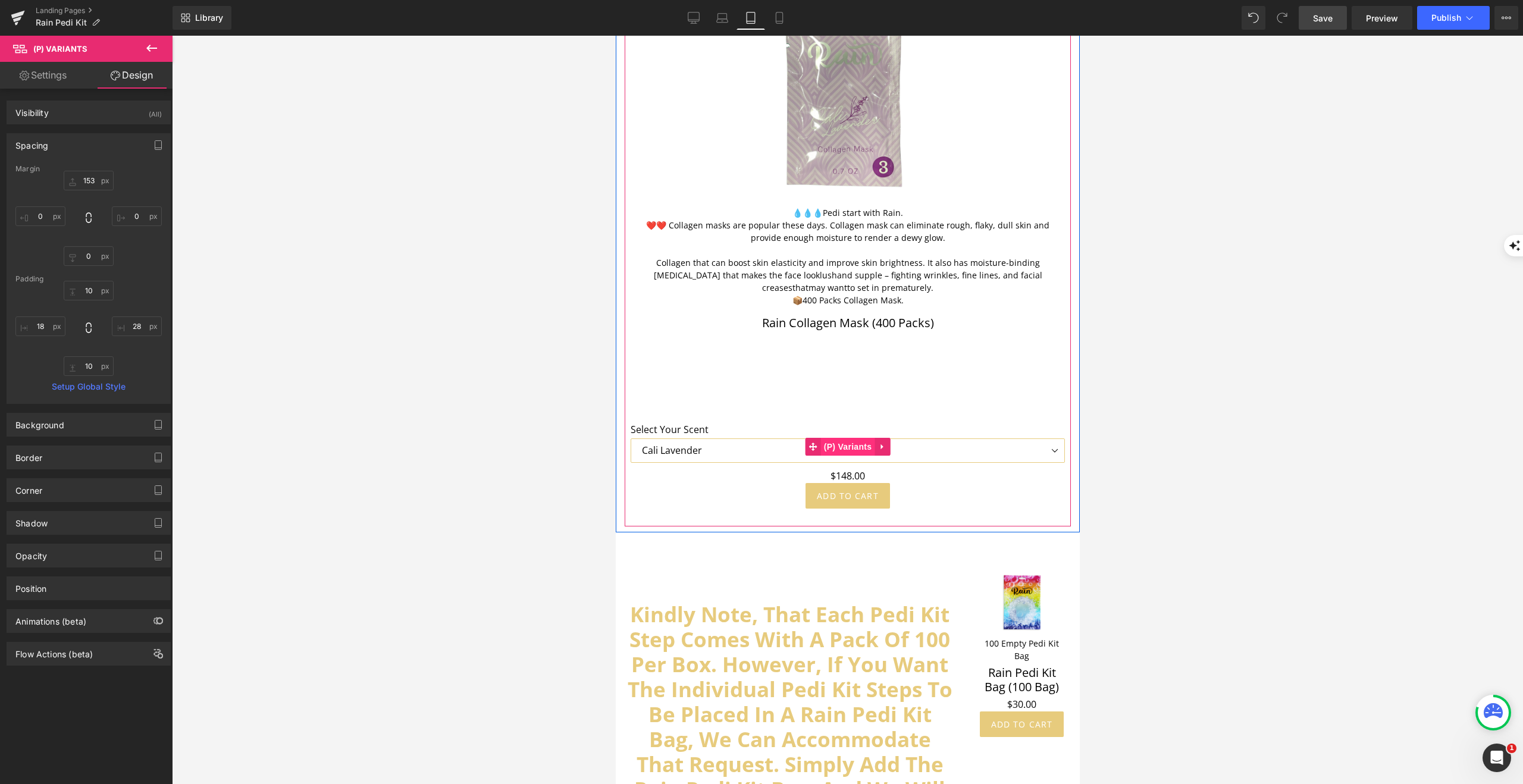
click at [854, 437] on span "(P) Variants" at bounding box center [848, 446] width 54 height 18
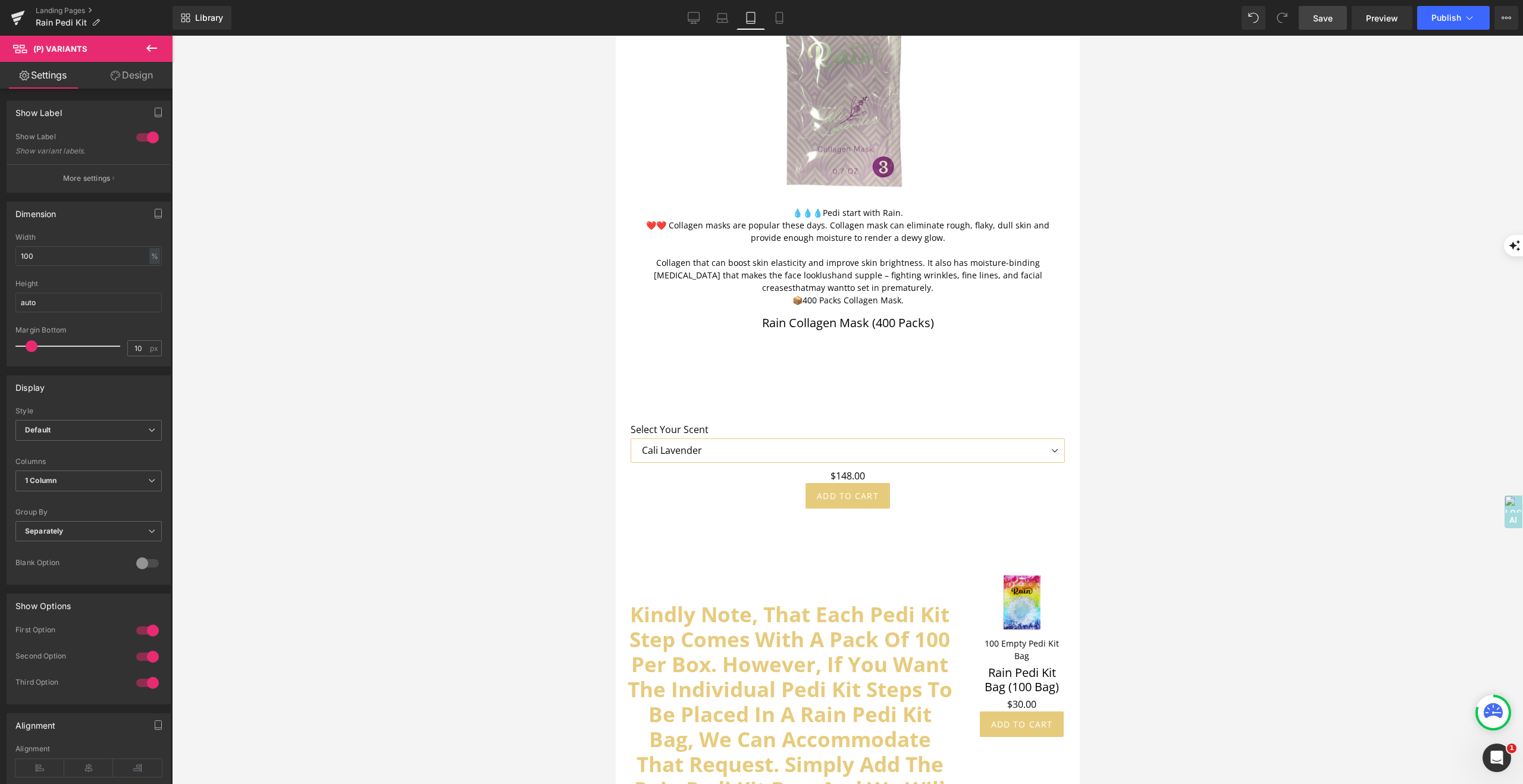
drag, startPoint x: 140, startPoint y: 77, endPoint x: 125, endPoint y: 95, distance: 23.4
click at [140, 77] on link "Design" at bounding box center [131, 76] width 86 height 27
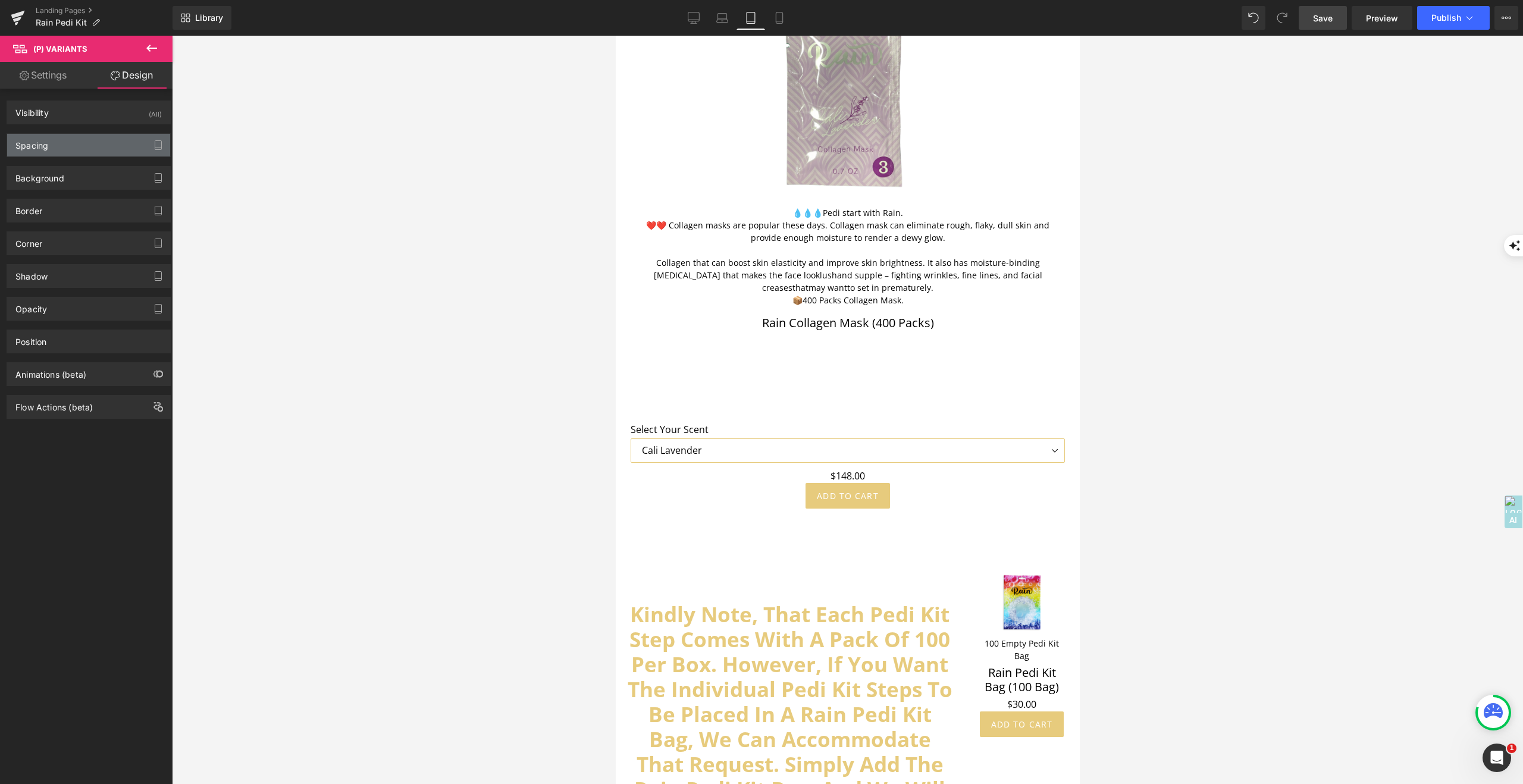
click at [51, 143] on div "Spacing" at bounding box center [88, 145] width 163 height 23
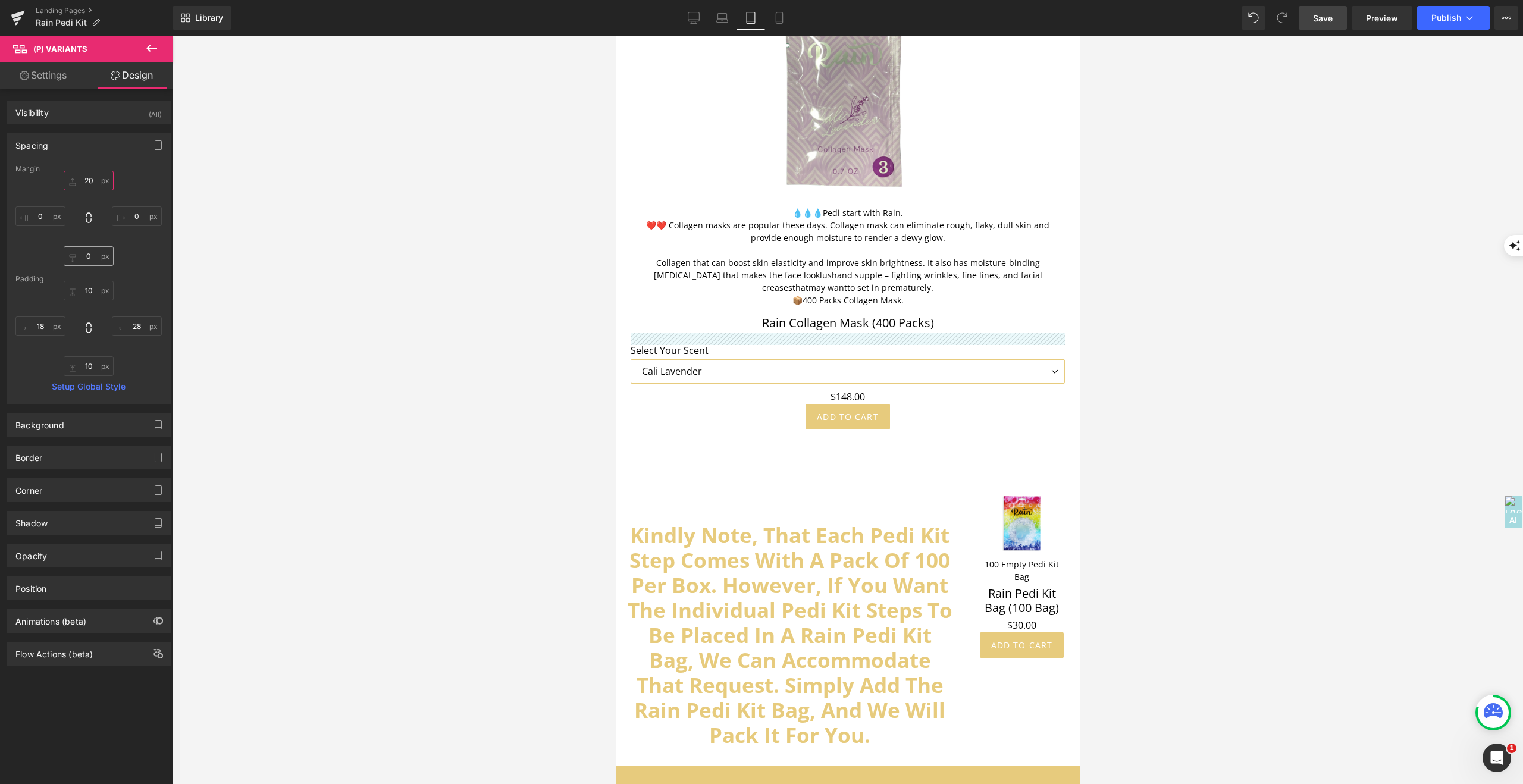
drag, startPoint x: 73, startPoint y: 185, endPoint x: 99, endPoint y: 254, distance: 73.7
click at [75, 264] on div "153 0 0 0" at bounding box center [88, 219] width 147 height 95
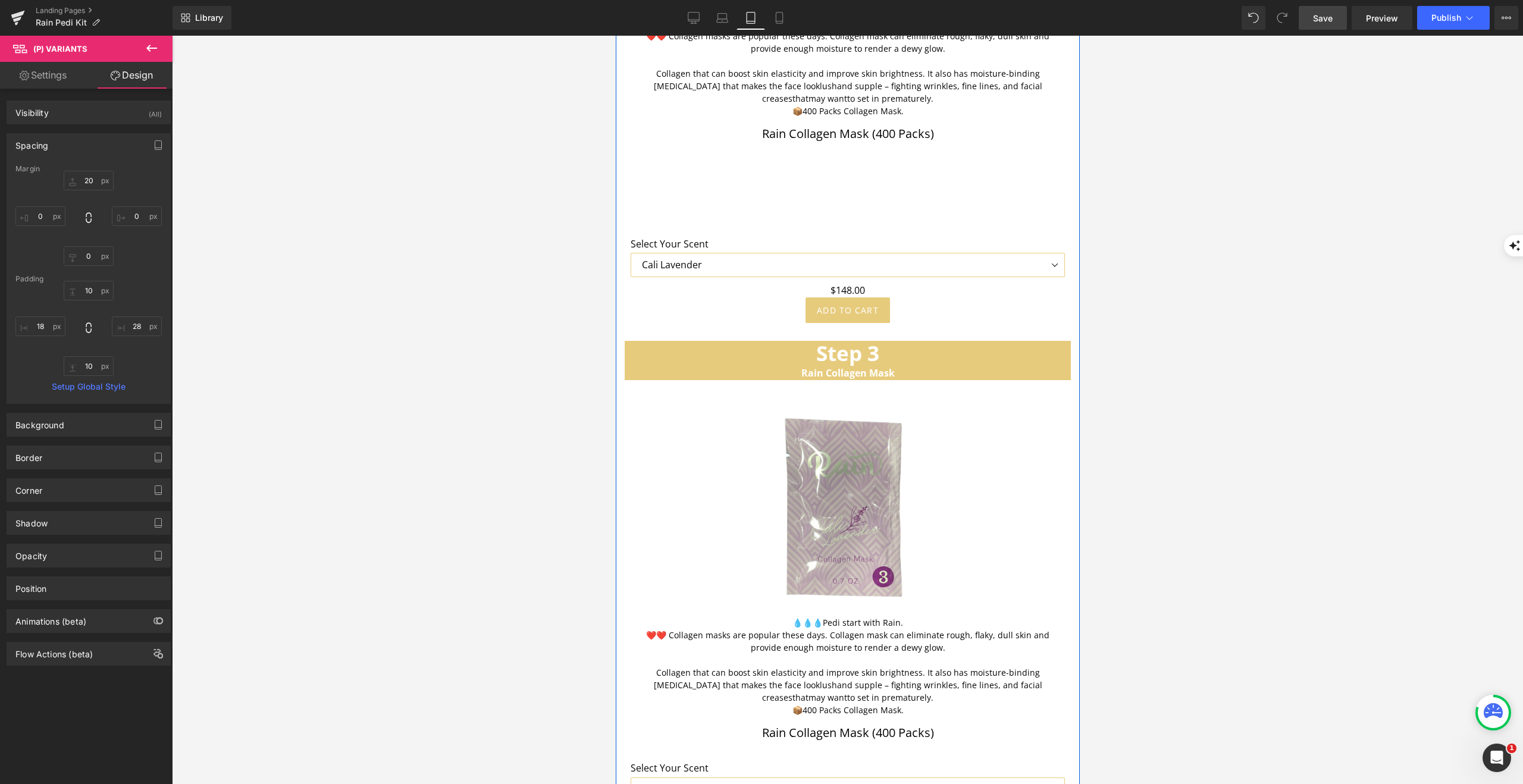
scroll to position [4069, 0]
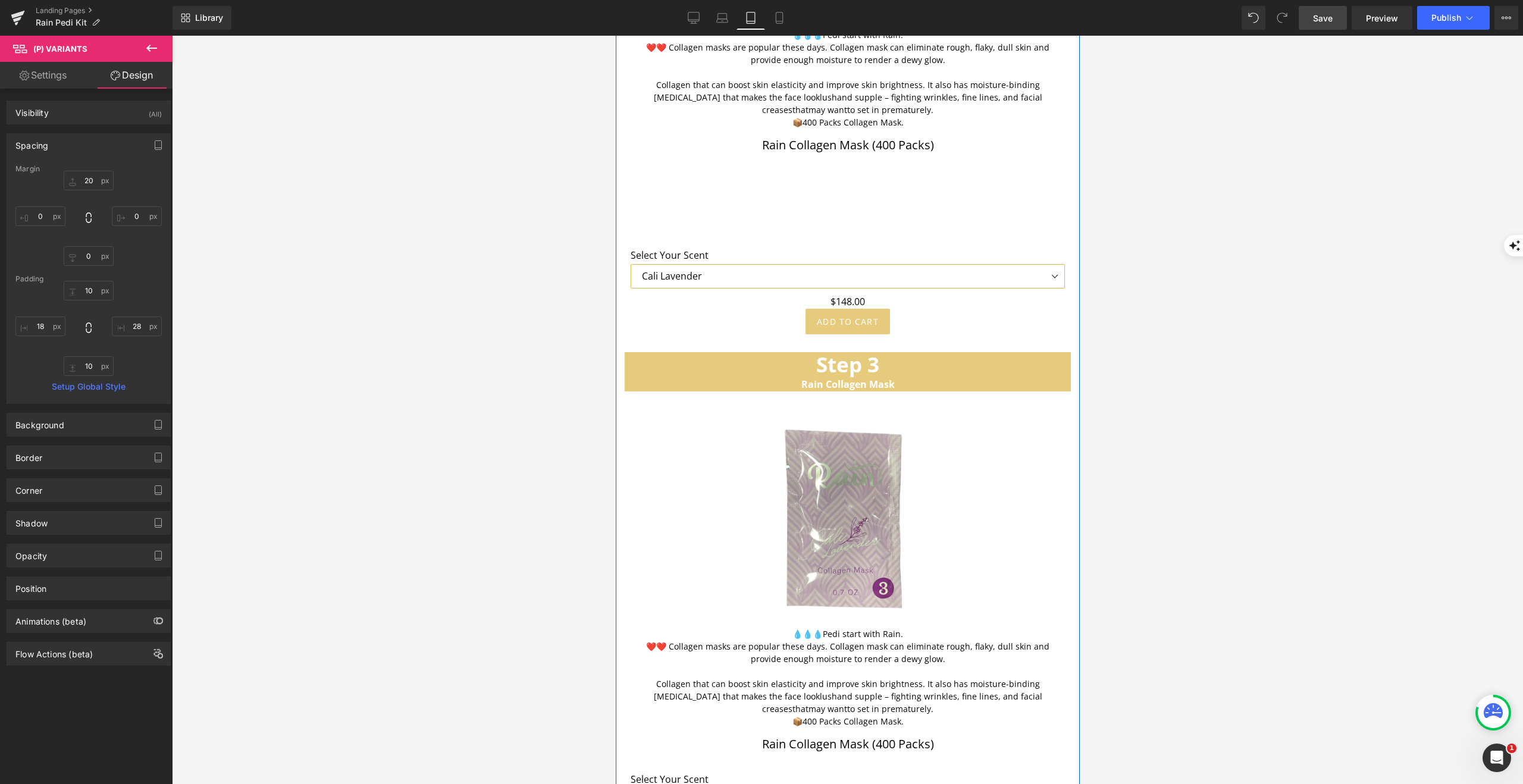
click at [862, 264] on select "Cali Lavender [PERSON_NAME] Forget Me Not Yes Boss Tropical Fruits" at bounding box center [847, 275] width 435 height 24
click at [848, 264] on span "(P) Variants" at bounding box center [848, 273] width 54 height 18
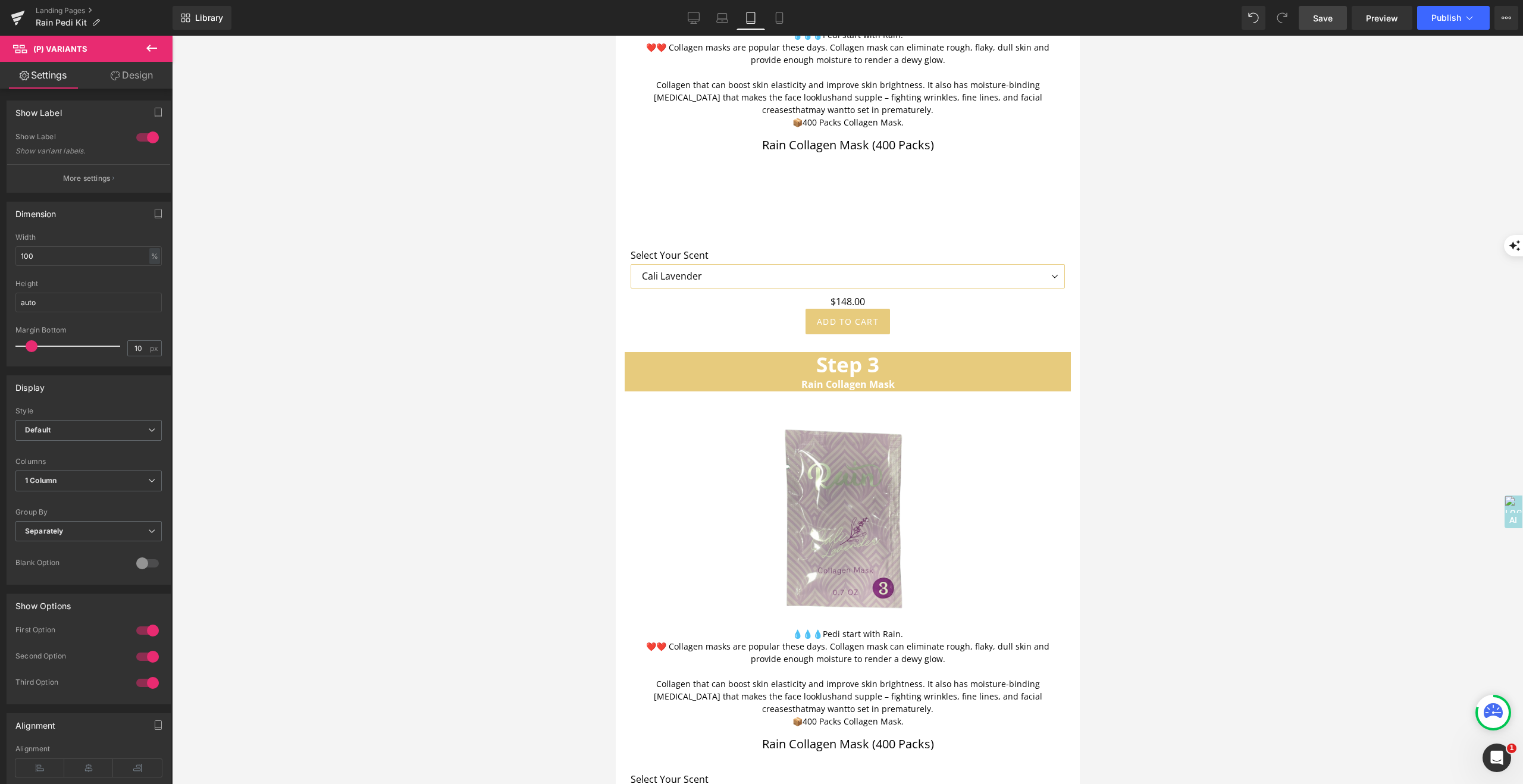
click at [131, 77] on link "Design" at bounding box center [131, 76] width 86 height 27
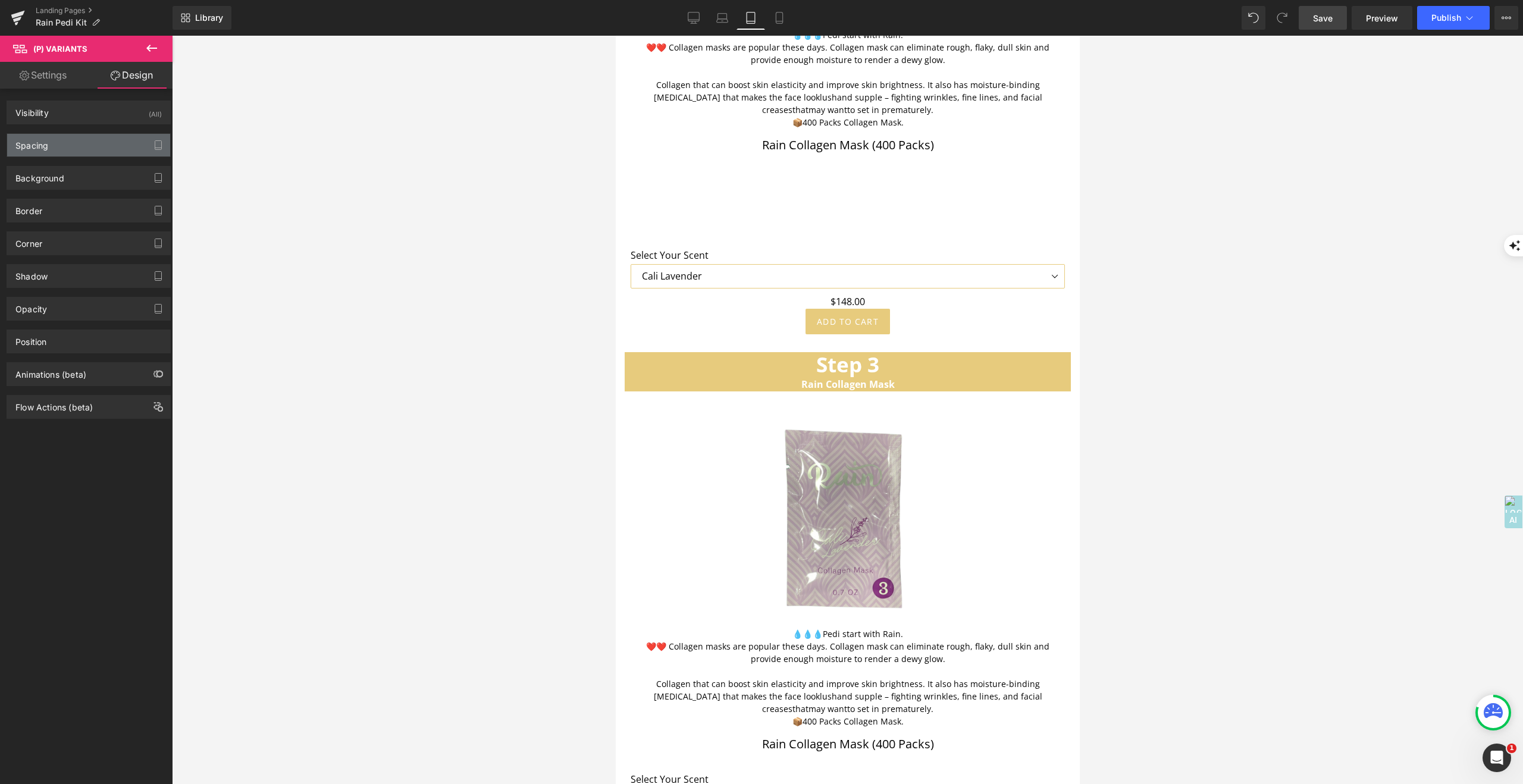
drag, startPoint x: 39, startPoint y: 143, endPoint x: 37, endPoint y: 153, distance: 10.2
click at [38, 153] on div "Spacing" at bounding box center [88, 145] width 163 height 23
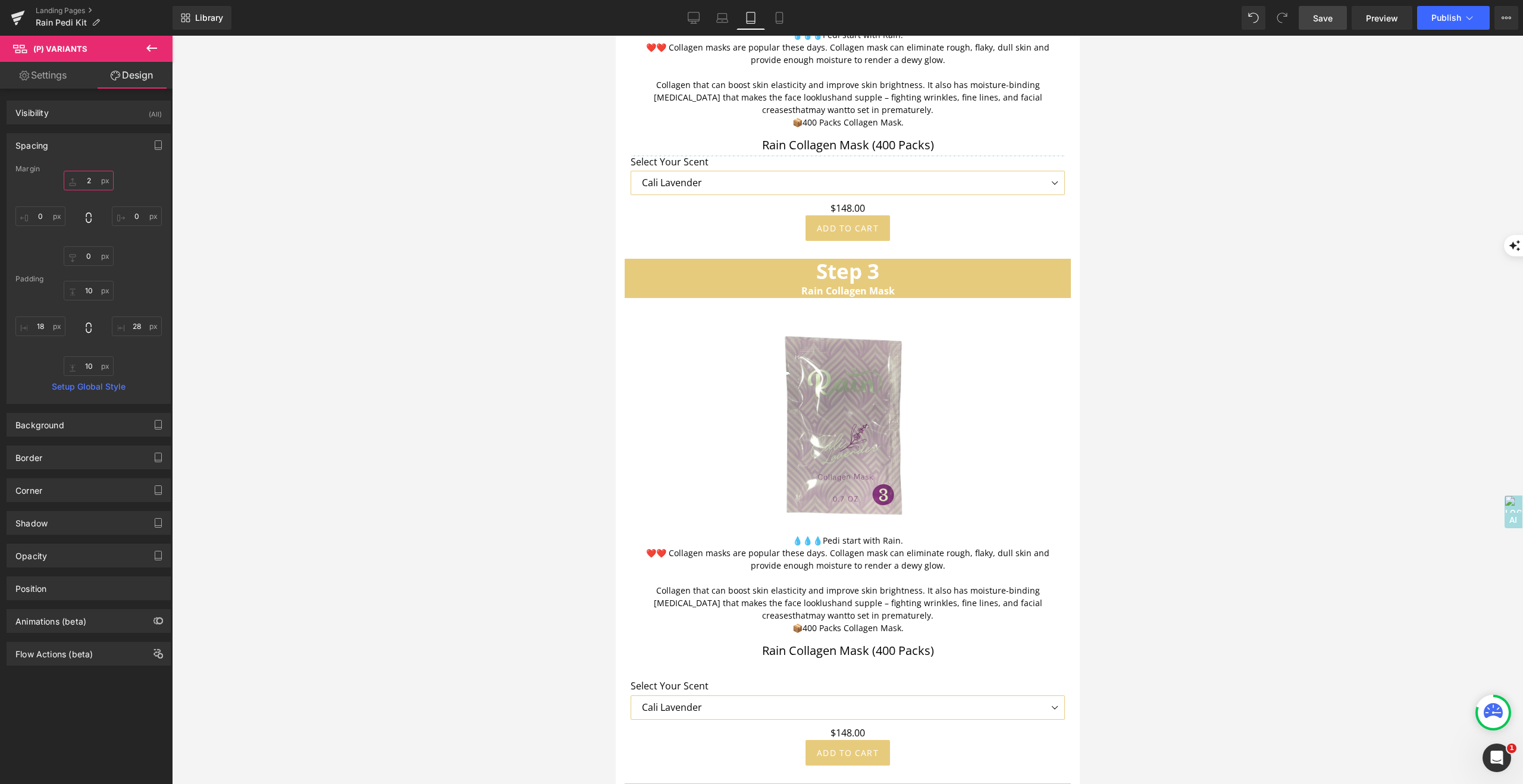
drag, startPoint x: 75, startPoint y: 193, endPoint x: 125, endPoint y: 275, distance: 96.0
click at [124, 275] on div "Margin 159 0 0 0 [GEOGRAPHIC_DATA] 10 28 10 18 Setup Global Style" at bounding box center [88, 284] width 163 height 239
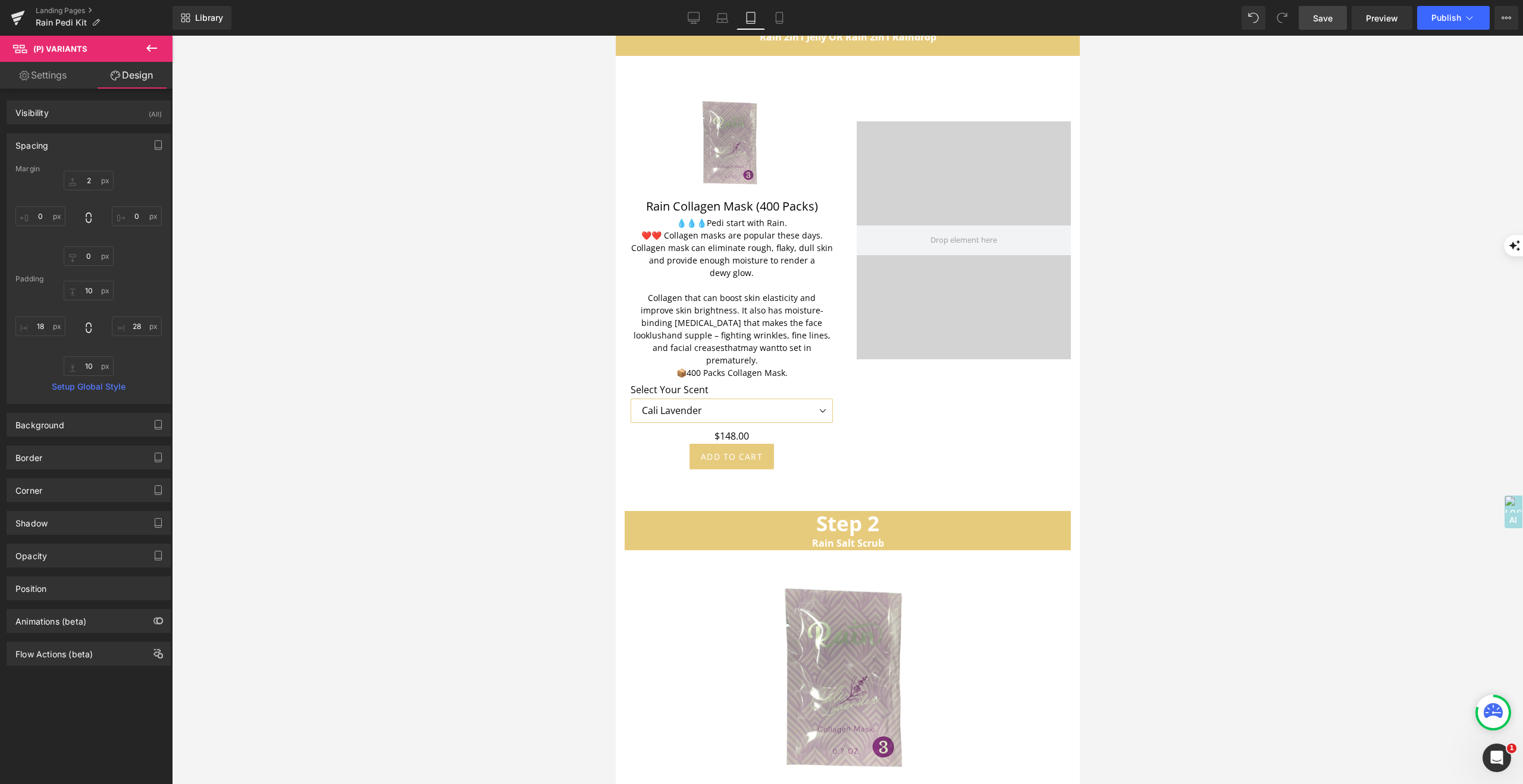
scroll to position [3289, 0]
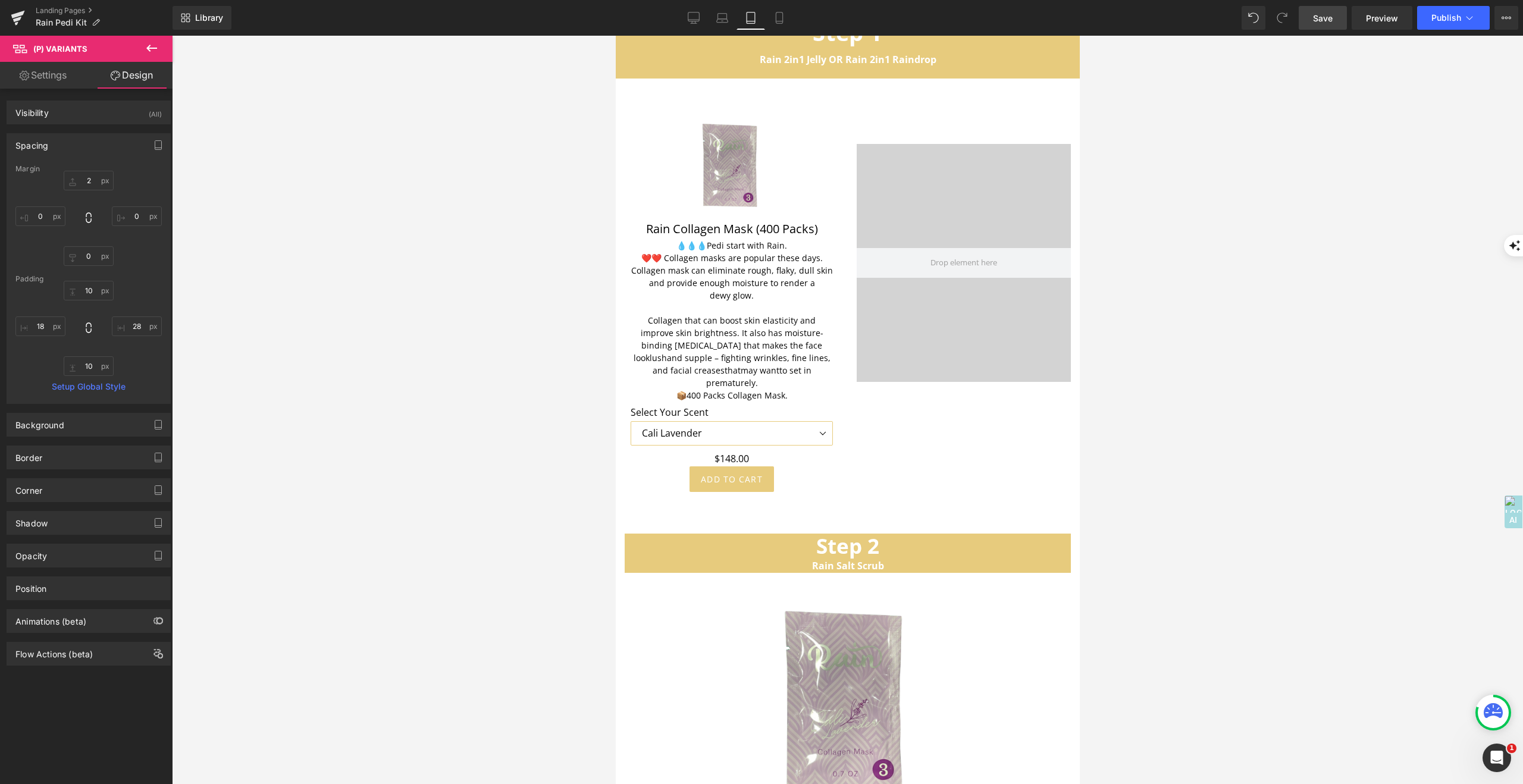
drag, startPoint x: 1320, startPoint y: 20, endPoint x: 1082, endPoint y: 166, distance: 279.2
click at [1320, 20] on span "Save" at bounding box center [1323, 18] width 20 height 13
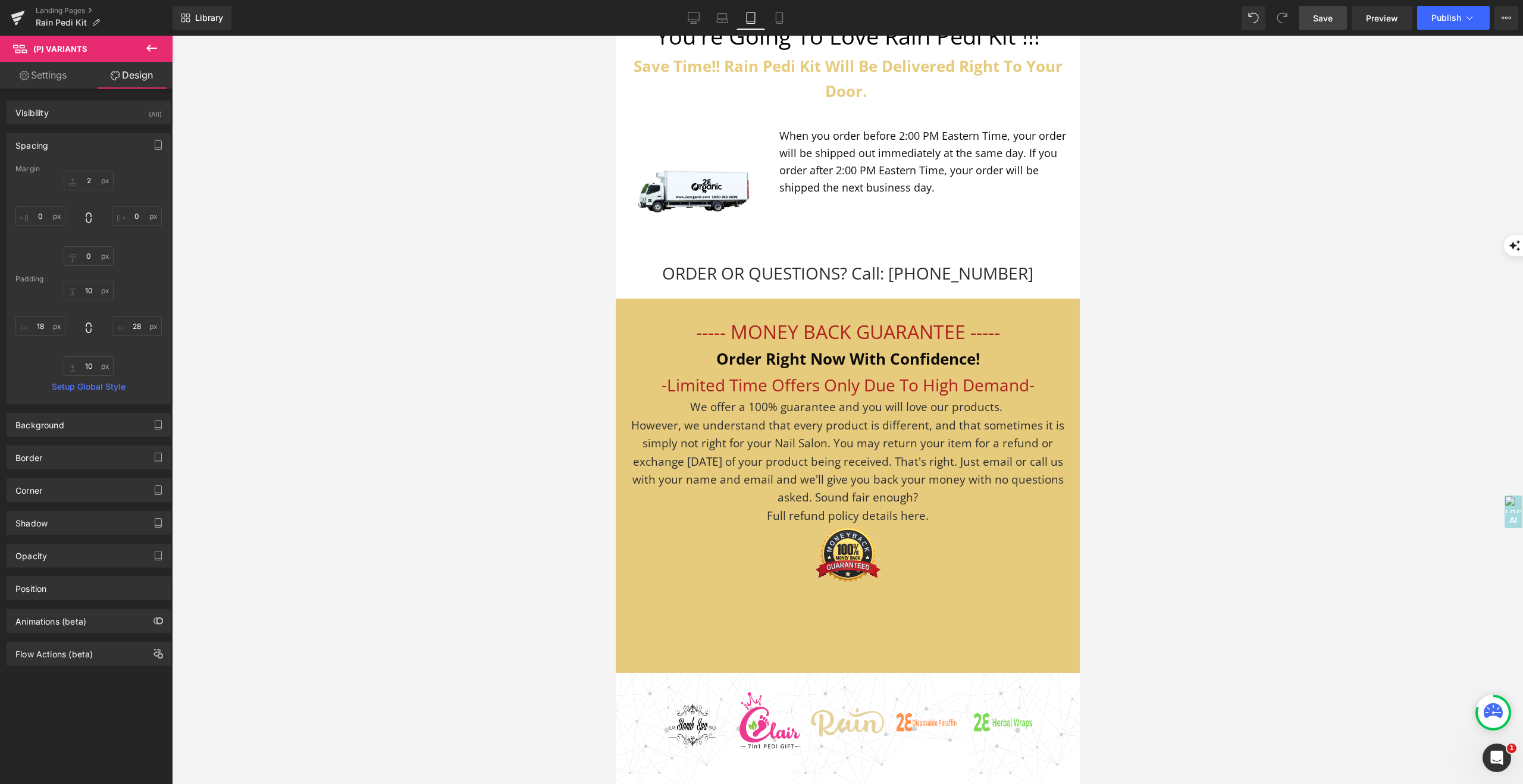
scroll to position [12939, 0]
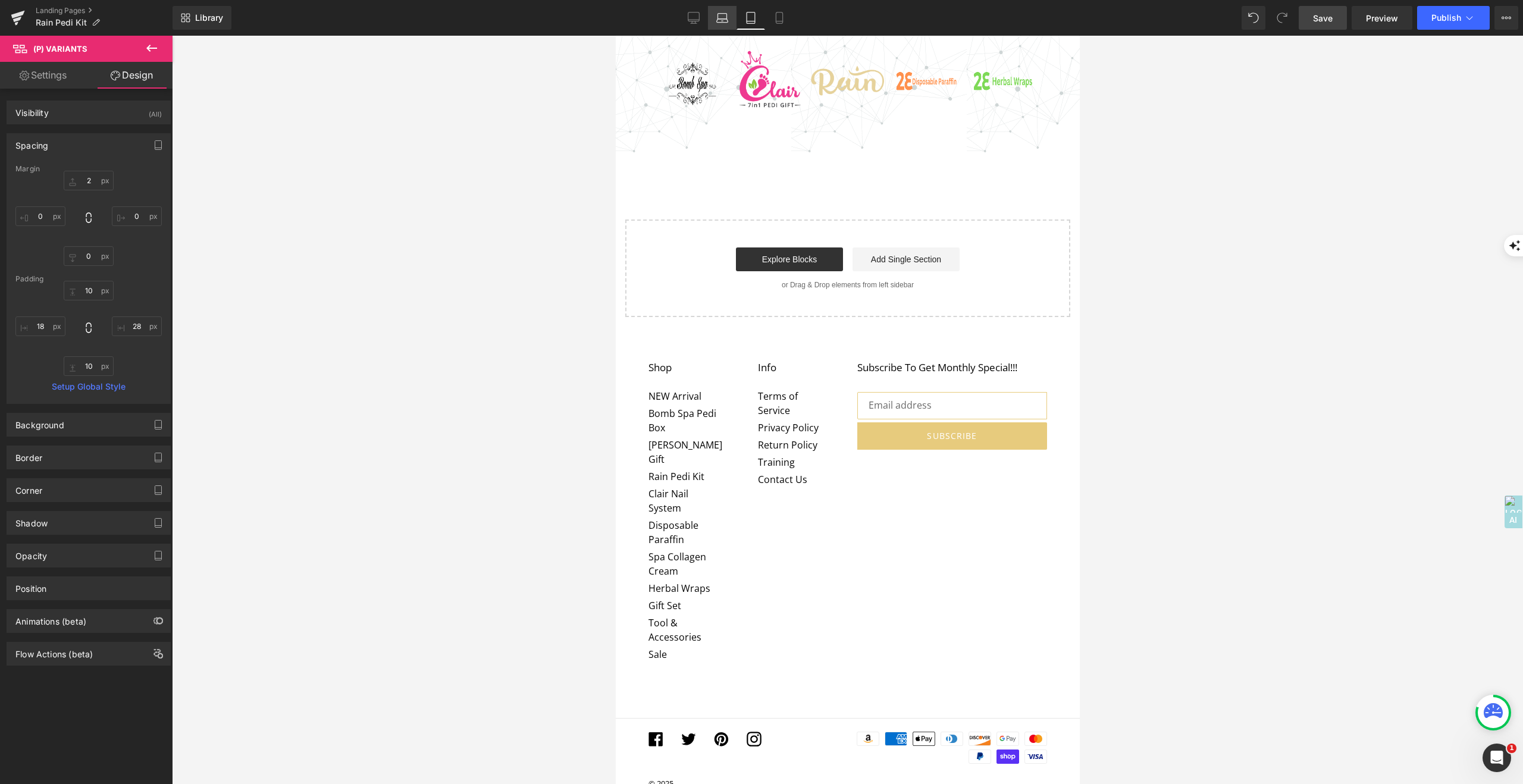
drag, startPoint x: 714, startPoint y: 19, endPoint x: 720, endPoint y: 22, distance: 6.7
click at [714, 19] on link "Laptop" at bounding box center [723, 18] width 29 height 23
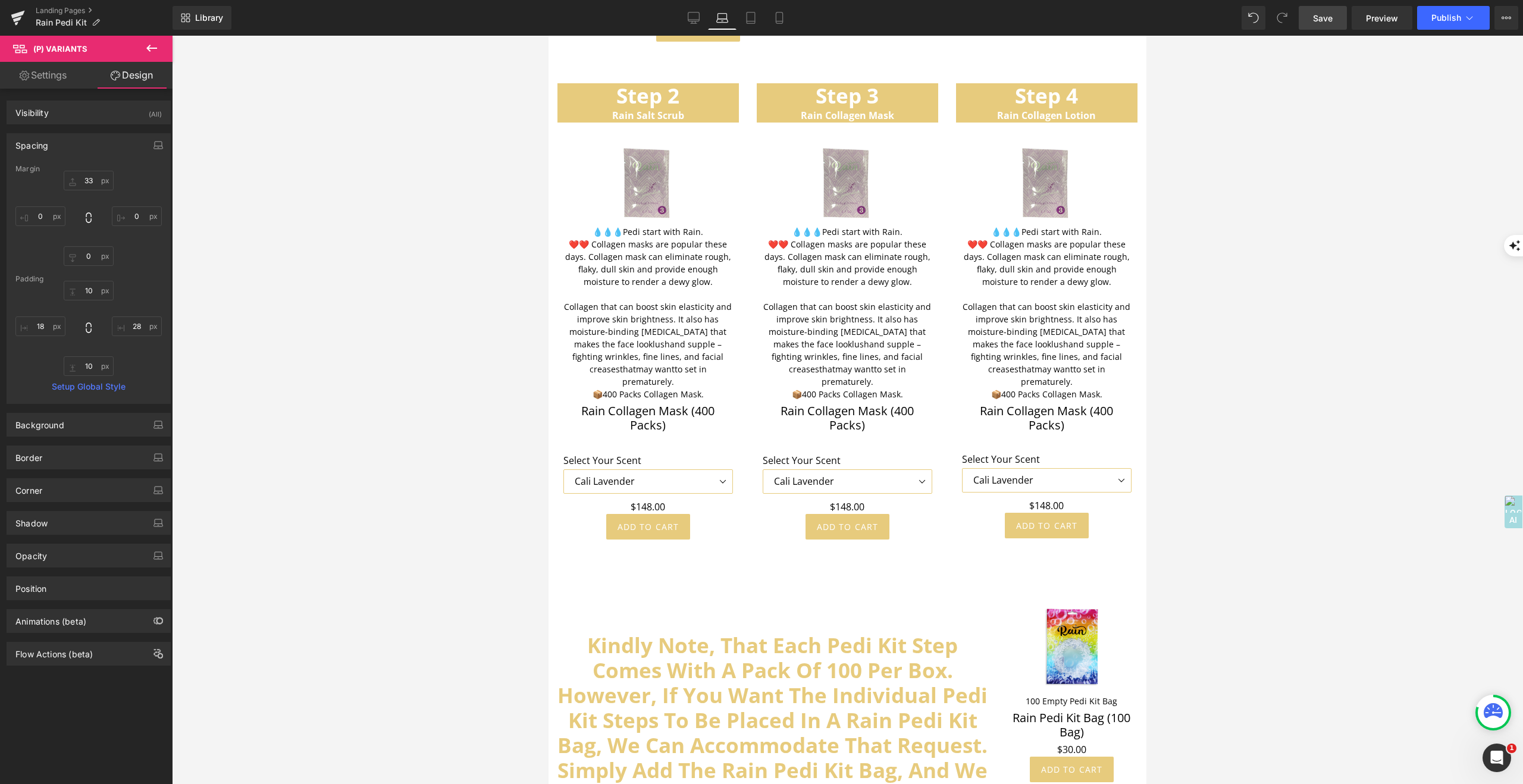
scroll to position [3134, 0]
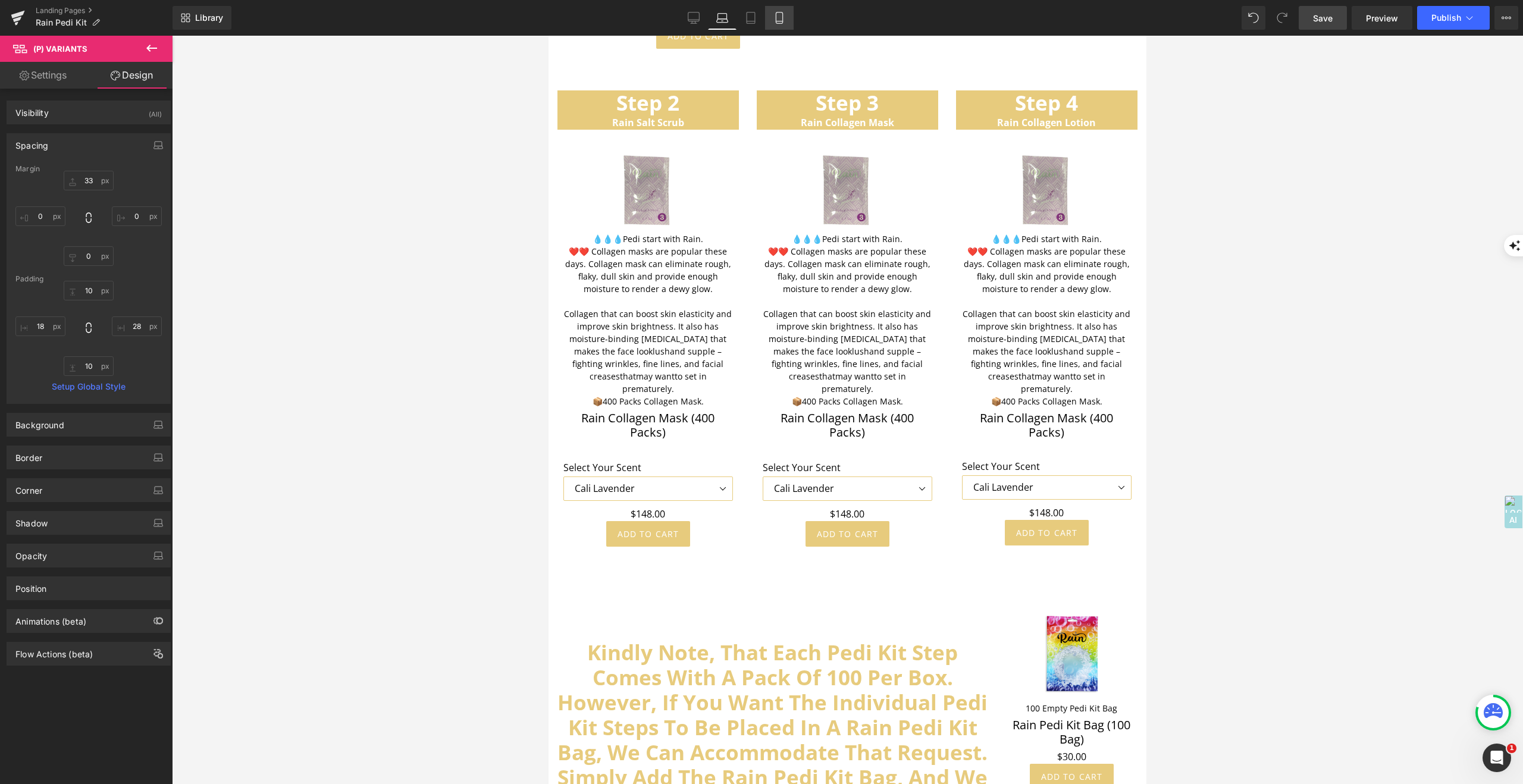
click at [781, 18] on icon at bounding box center [779, 17] width 12 height 12
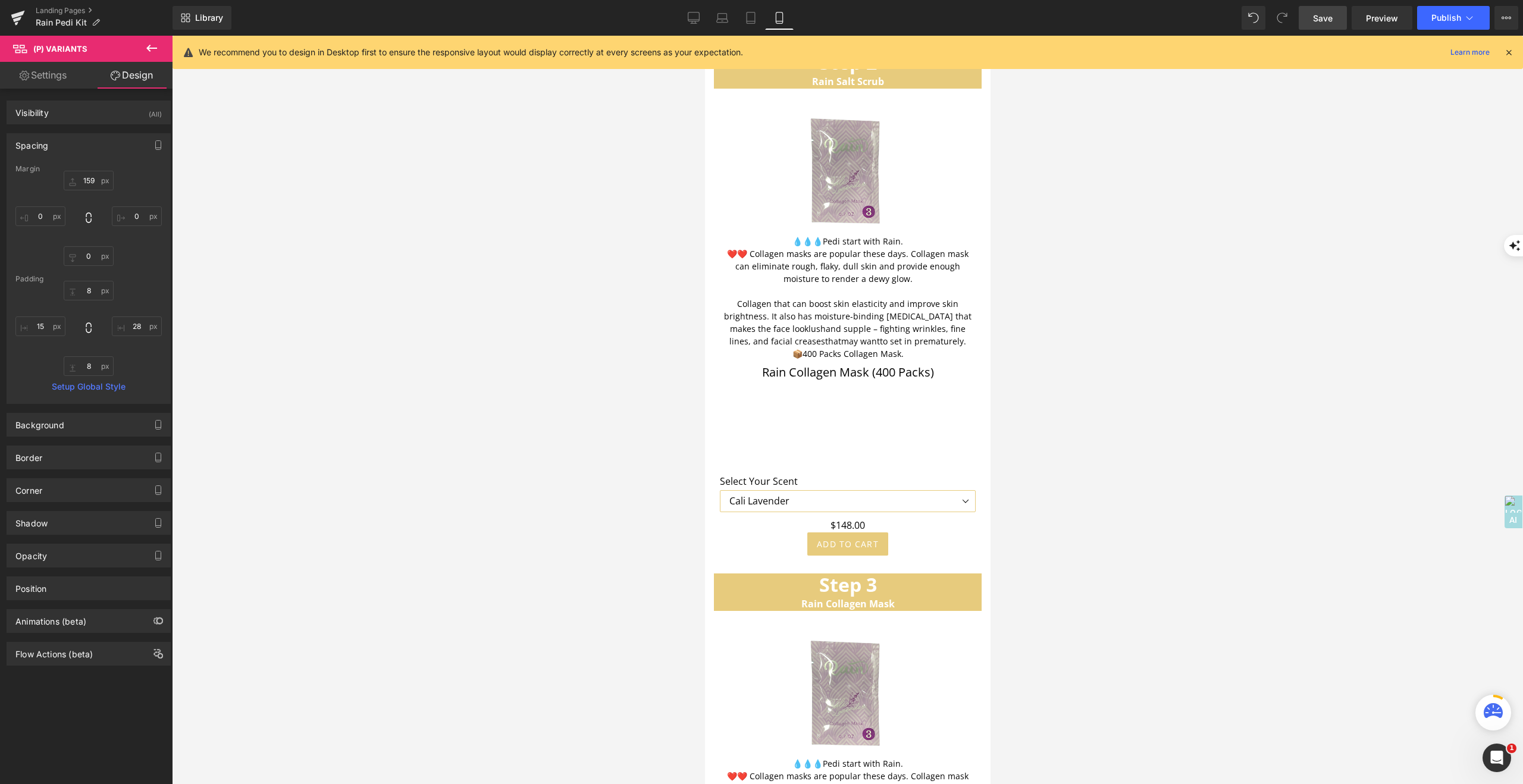
scroll to position [3366, 0]
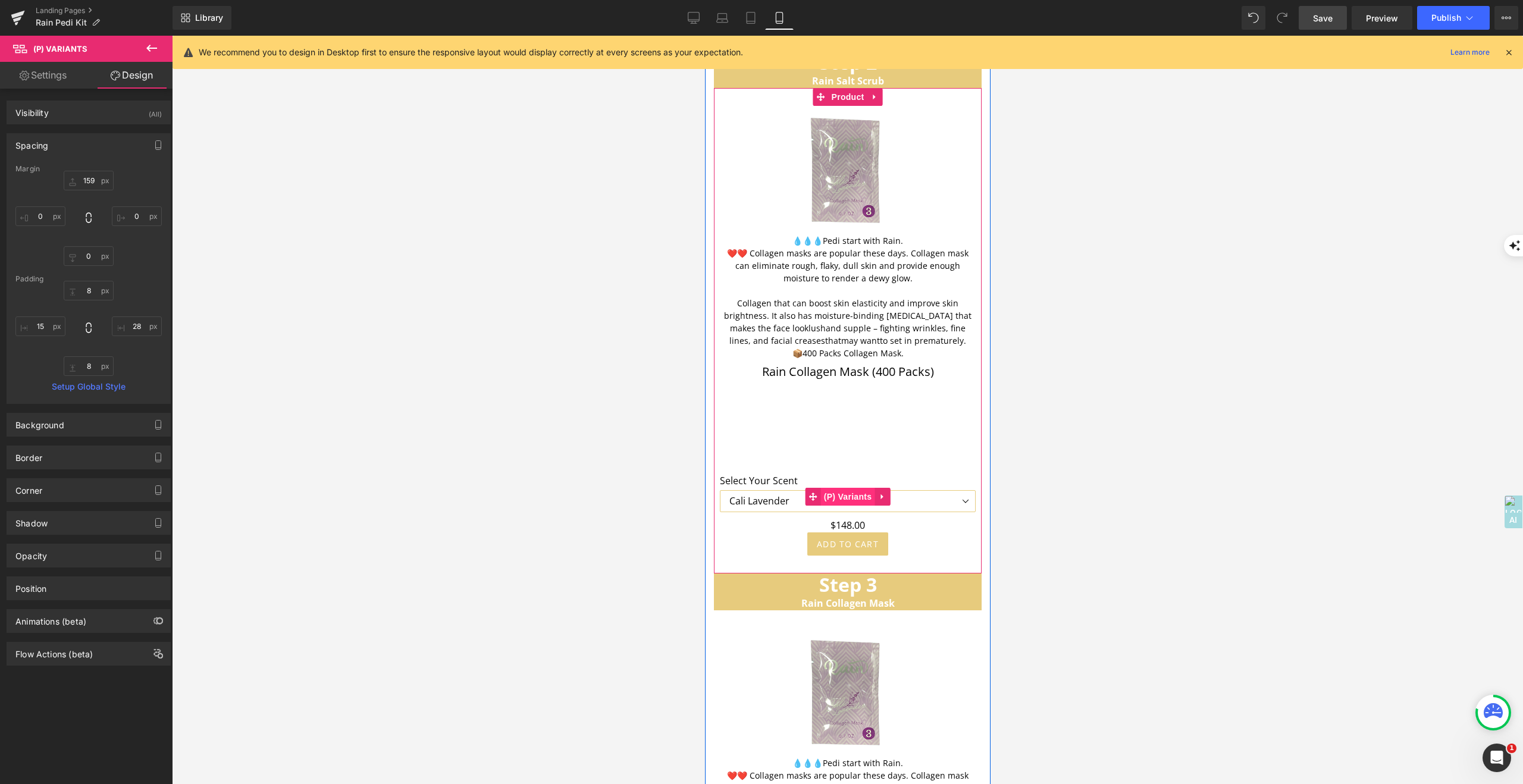
click at [852, 488] on span "(P) Variants" at bounding box center [848, 497] width 54 height 18
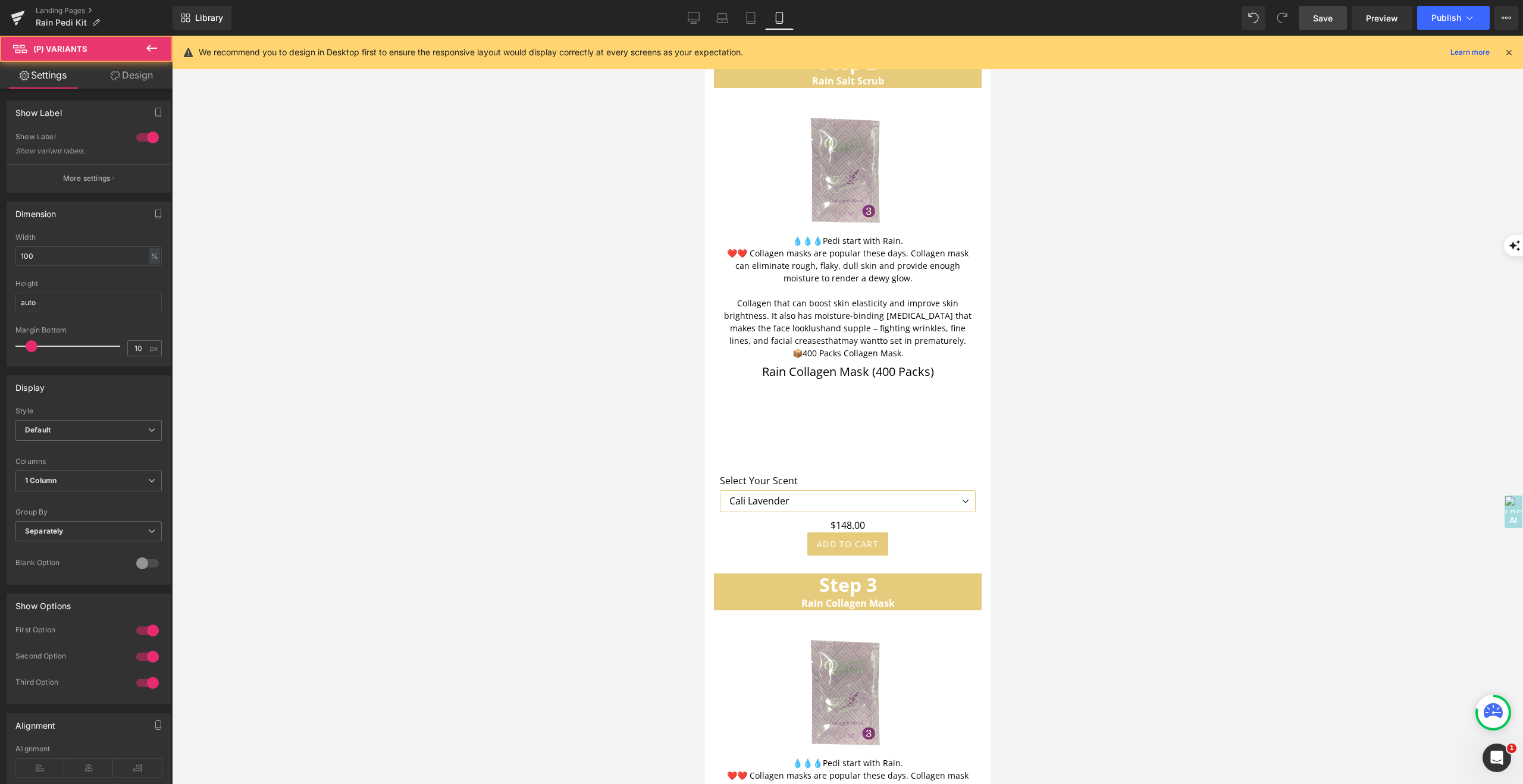
click at [134, 77] on link "Design" at bounding box center [131, 76] width 86 height 27
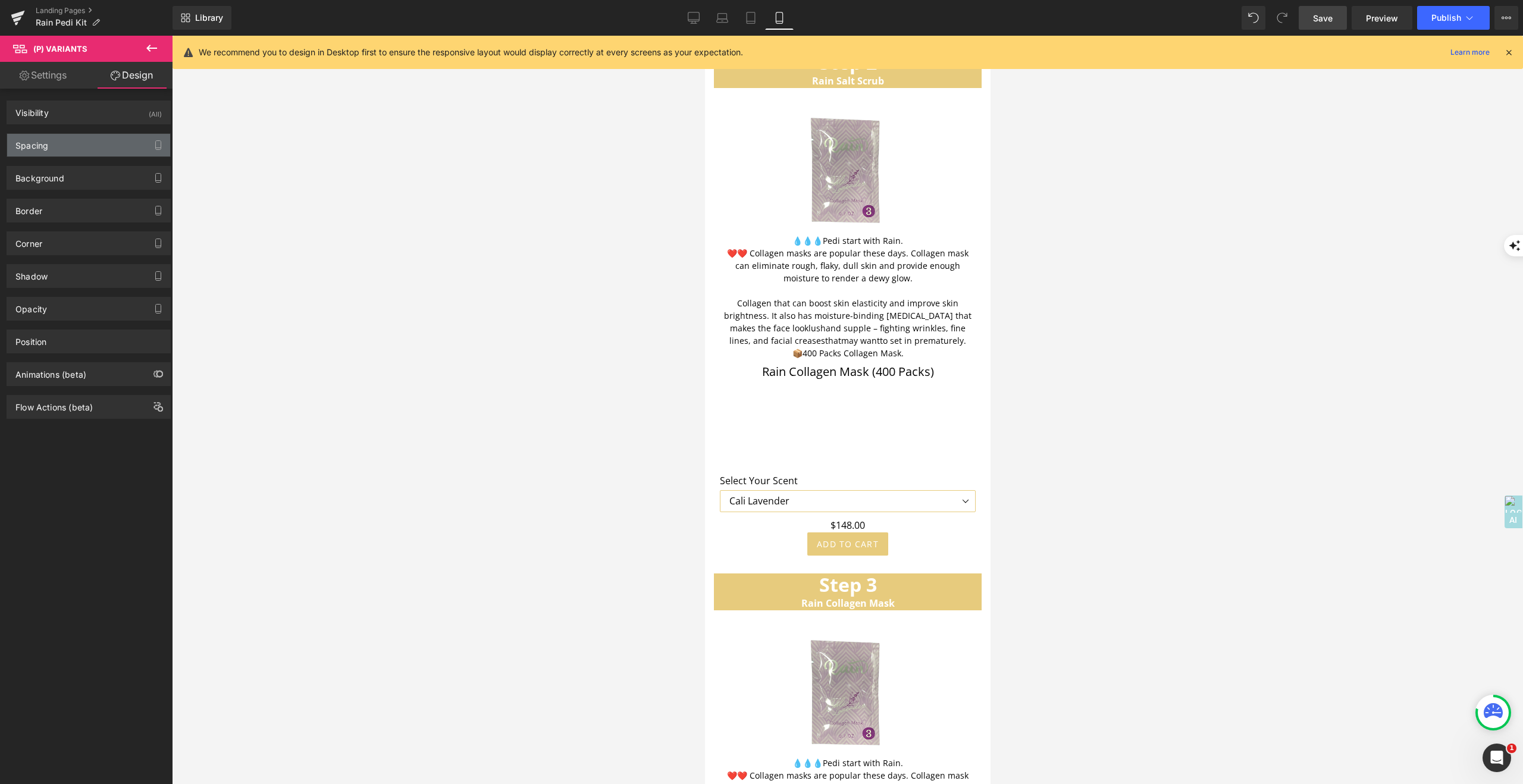
click at [36, 148] on div "Spacing" at bounding box center [32, 142] width 32 height 17
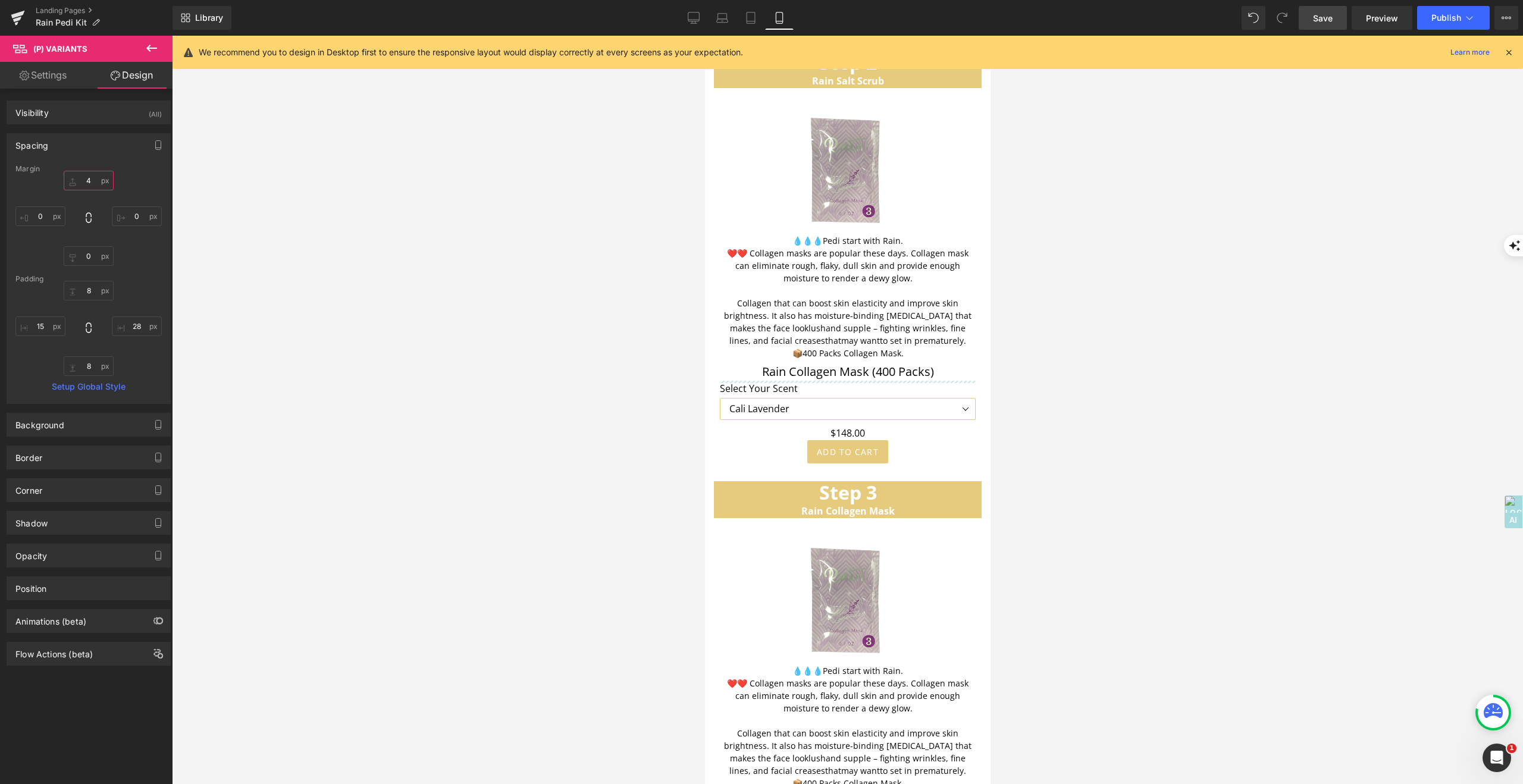
drag, startPoint x: 68, startPoint y: 182, endPoint x: 116, endPoint y: 274, distance: 103.8
click at [116, 275] on div "Margin 159 0 0 0 [GEOGRAPHIC_DATA] 8 28 8 15 Setup Global Style" at bounding box center [88, 284] width 163 height 239
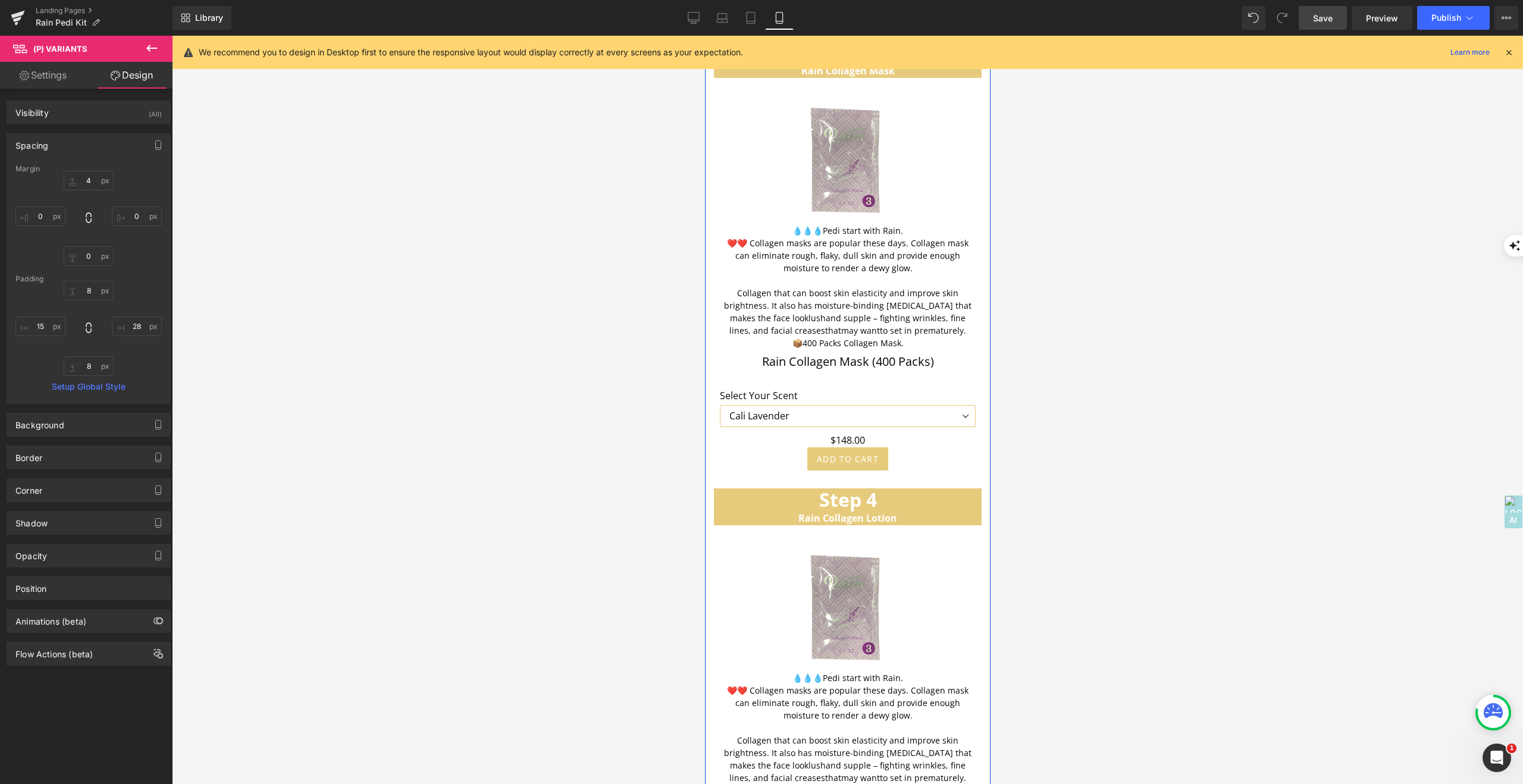
scroll to position [3864, 0]
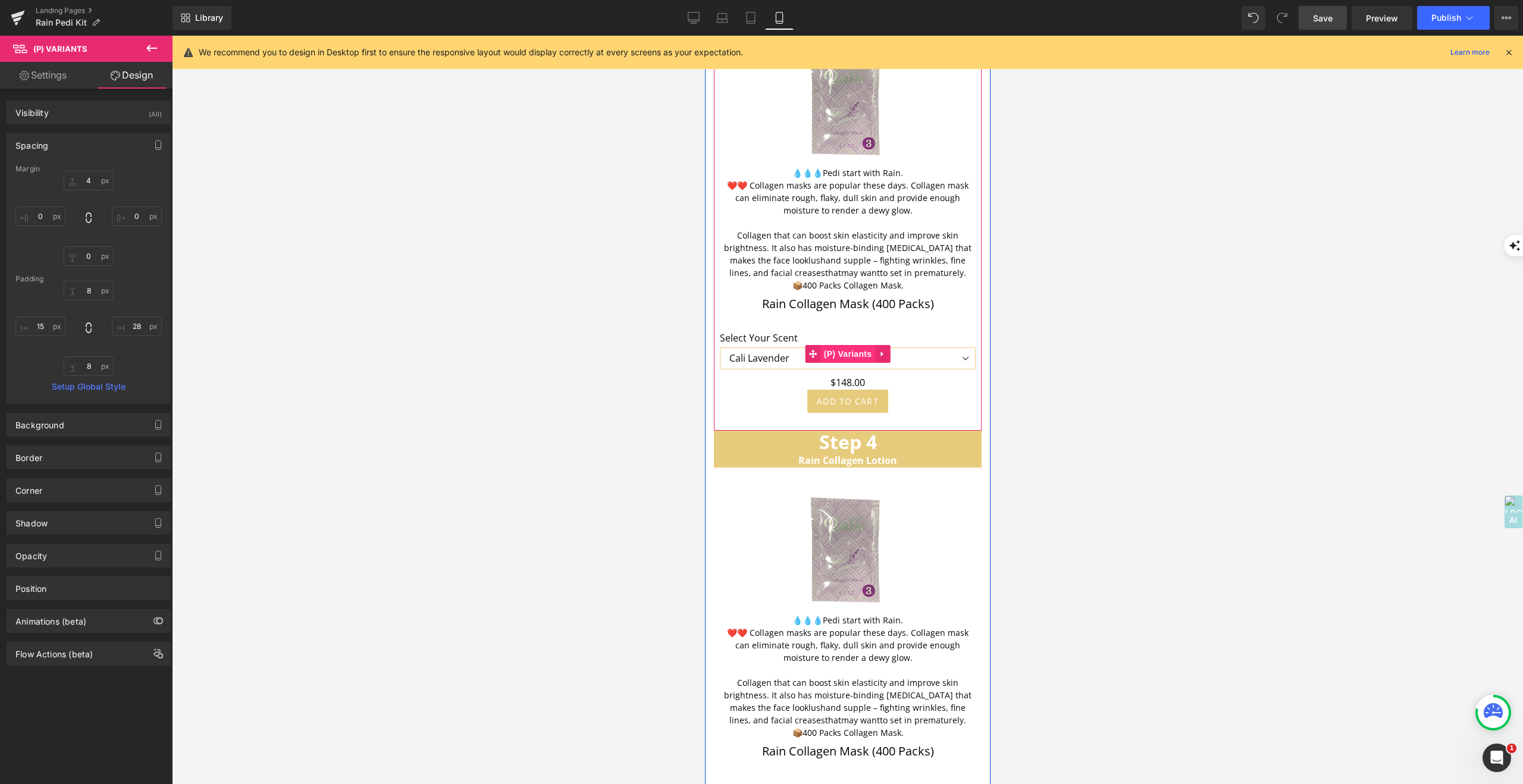
click at [852, 345] on span "(P) Variants" at bounding box center [848, 354] width 54 height 18
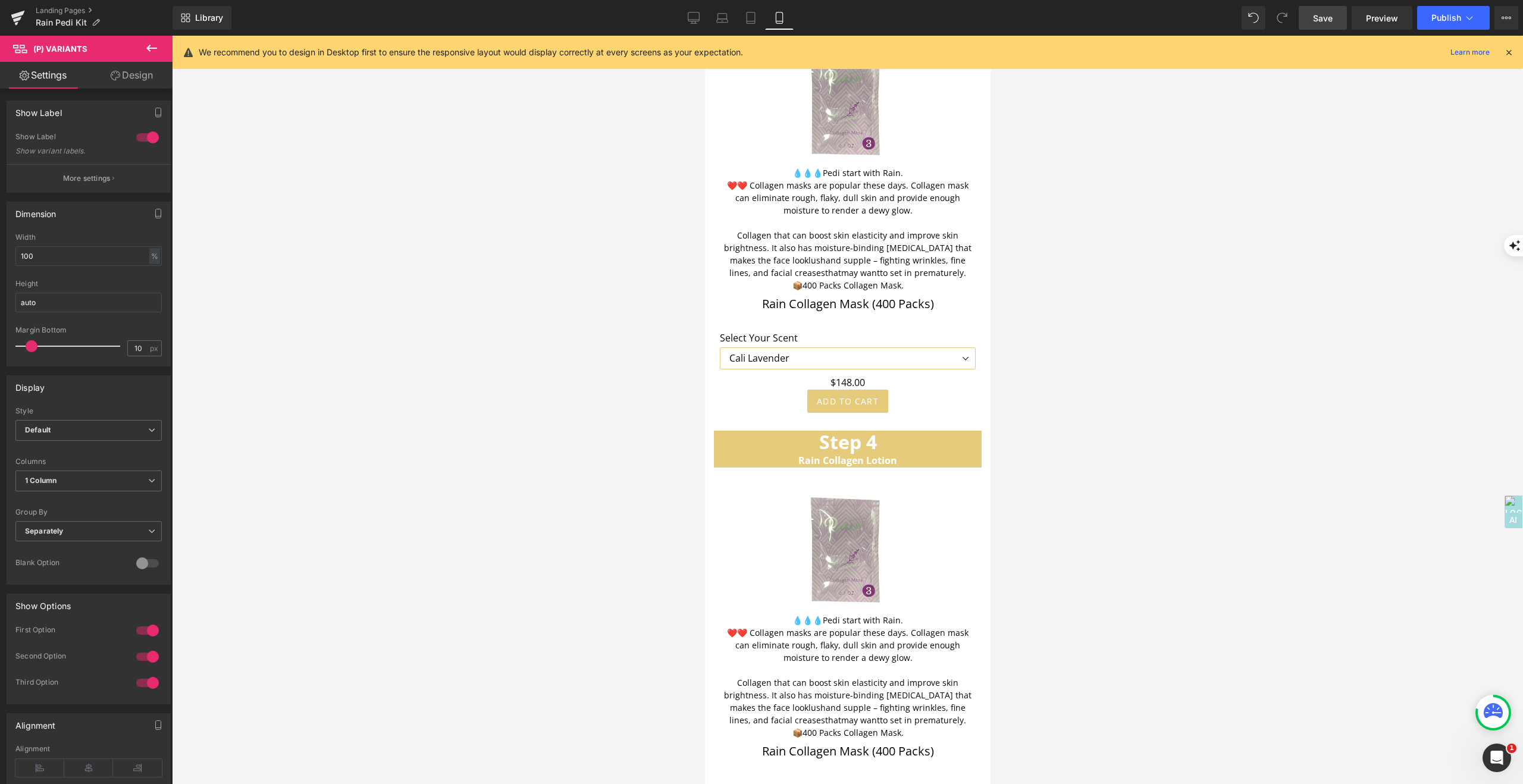
click at [138, 75] on link "Design" at bounding box center [131, 76] width 86 height 27
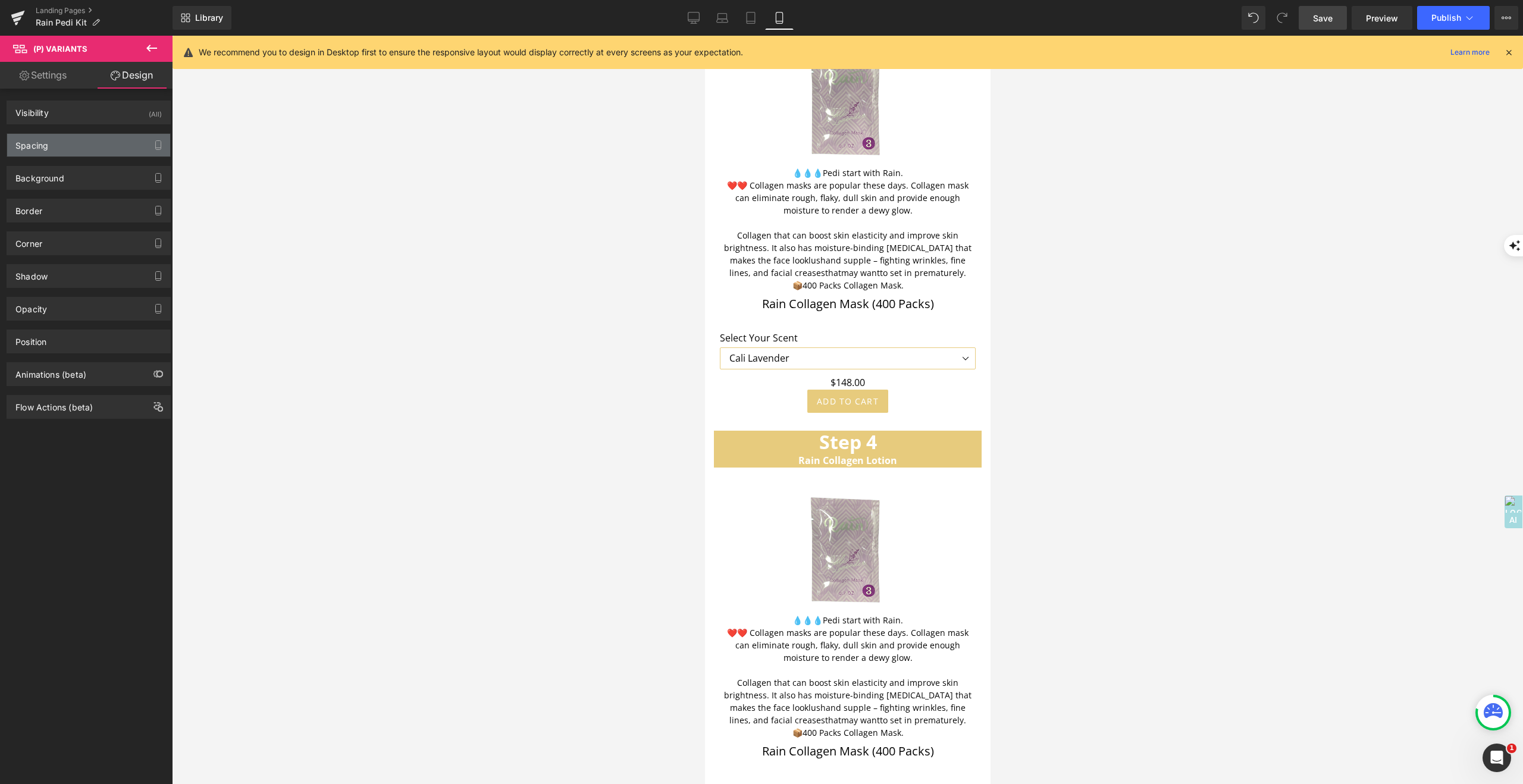
click at [74, 138] on div "Spacing" at bounding box center [88, 145] width 163 height 23
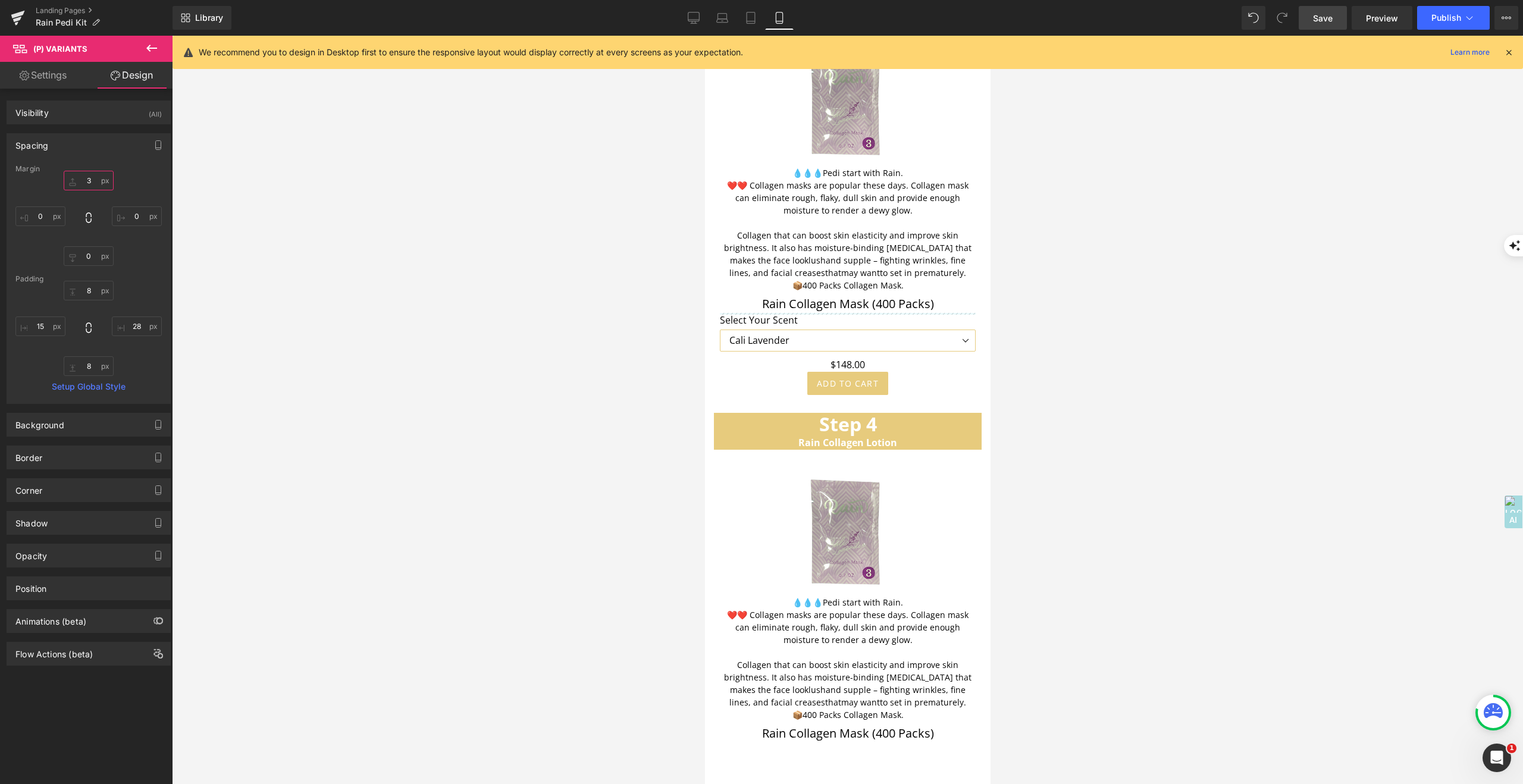
drag, startPoint x: 77, startPoint y: 183, endPoint x: 78, endPoint y: 198, distance: 15.0
click at [78, 198] on div "33 0 0 0" at bounding box center [88, 219] width 147 height 95
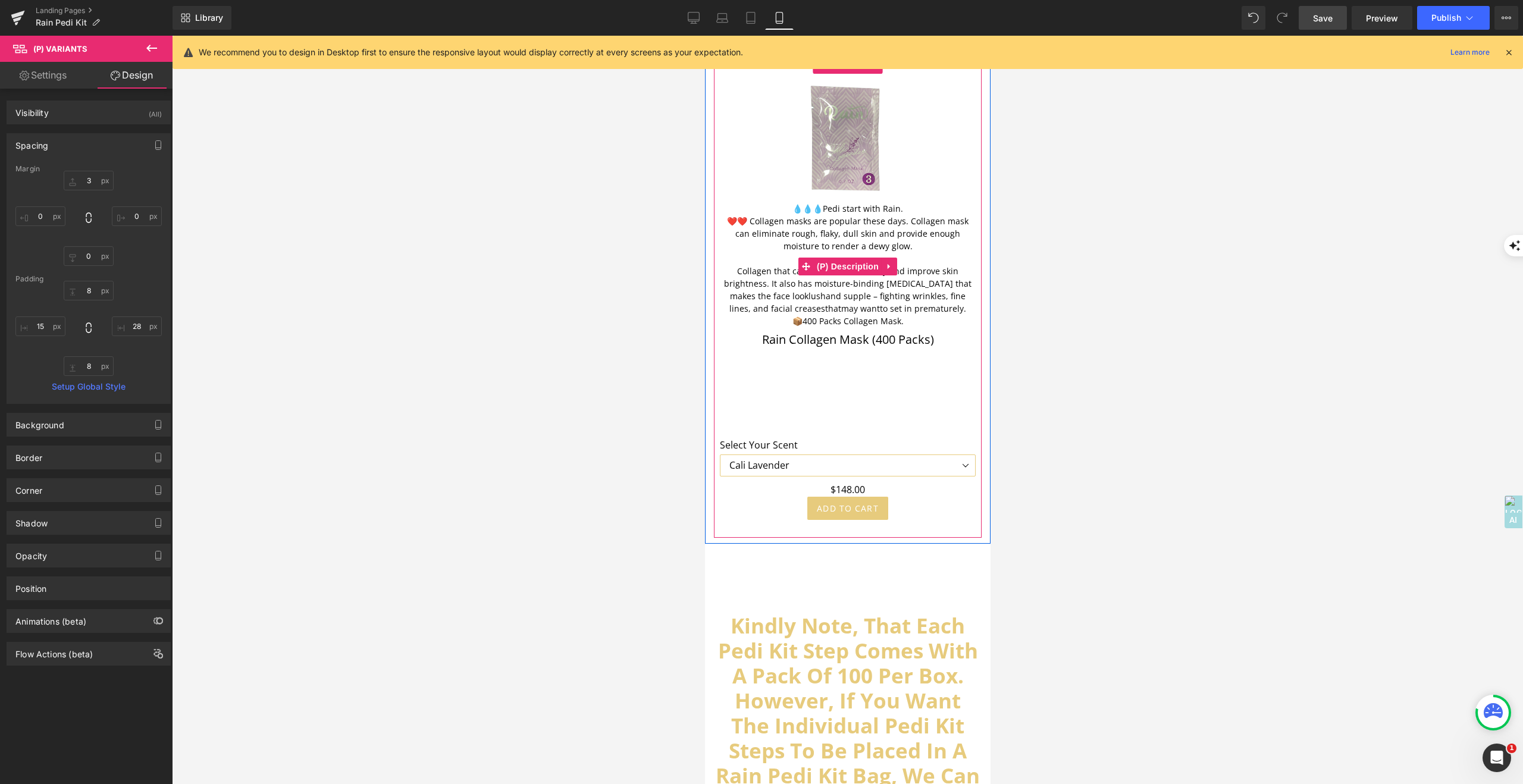
scroll to position [4378, 0]
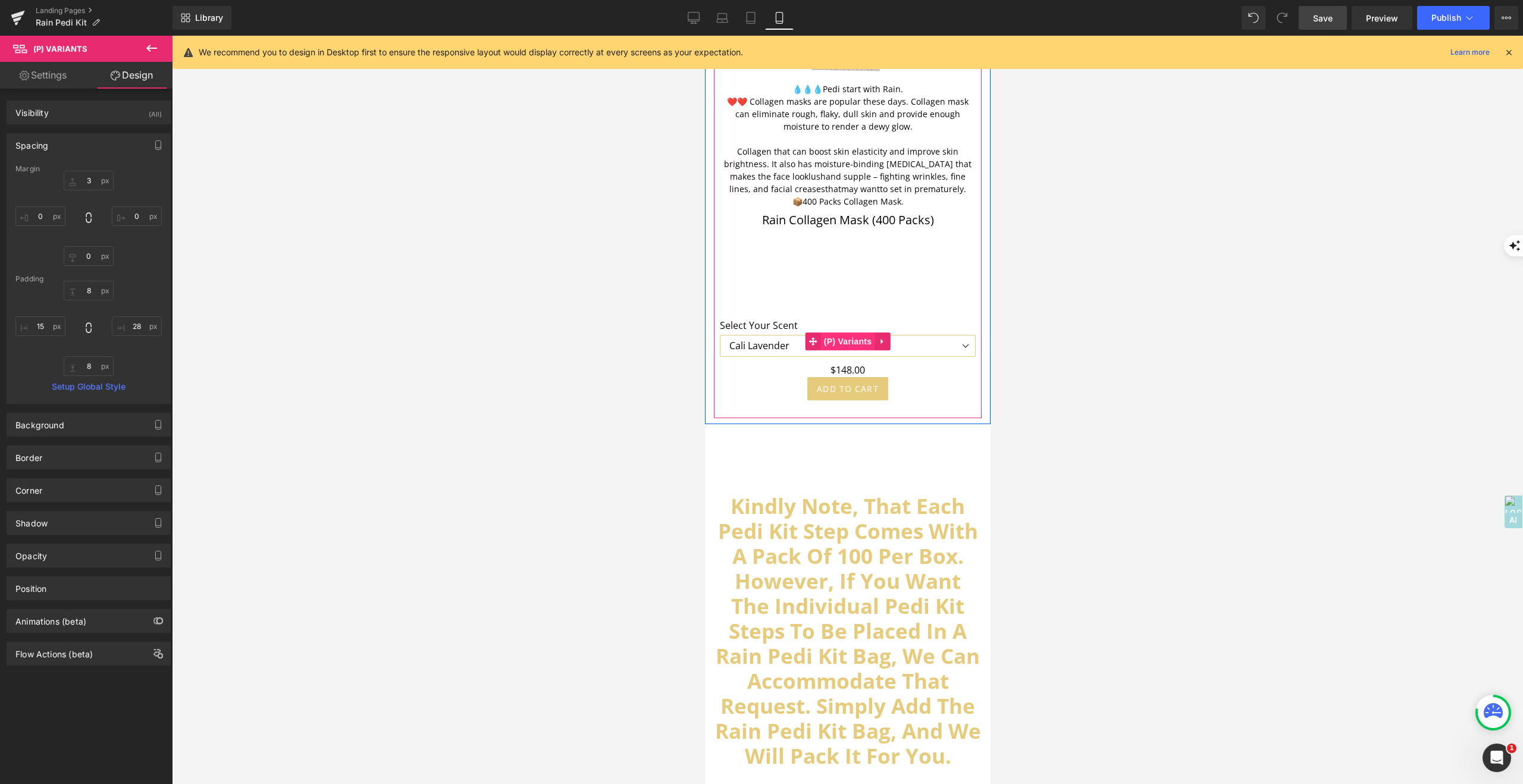
click at [847, 332] on span "(P) Variants" at bounding box center [848, 341] width 54 height 18
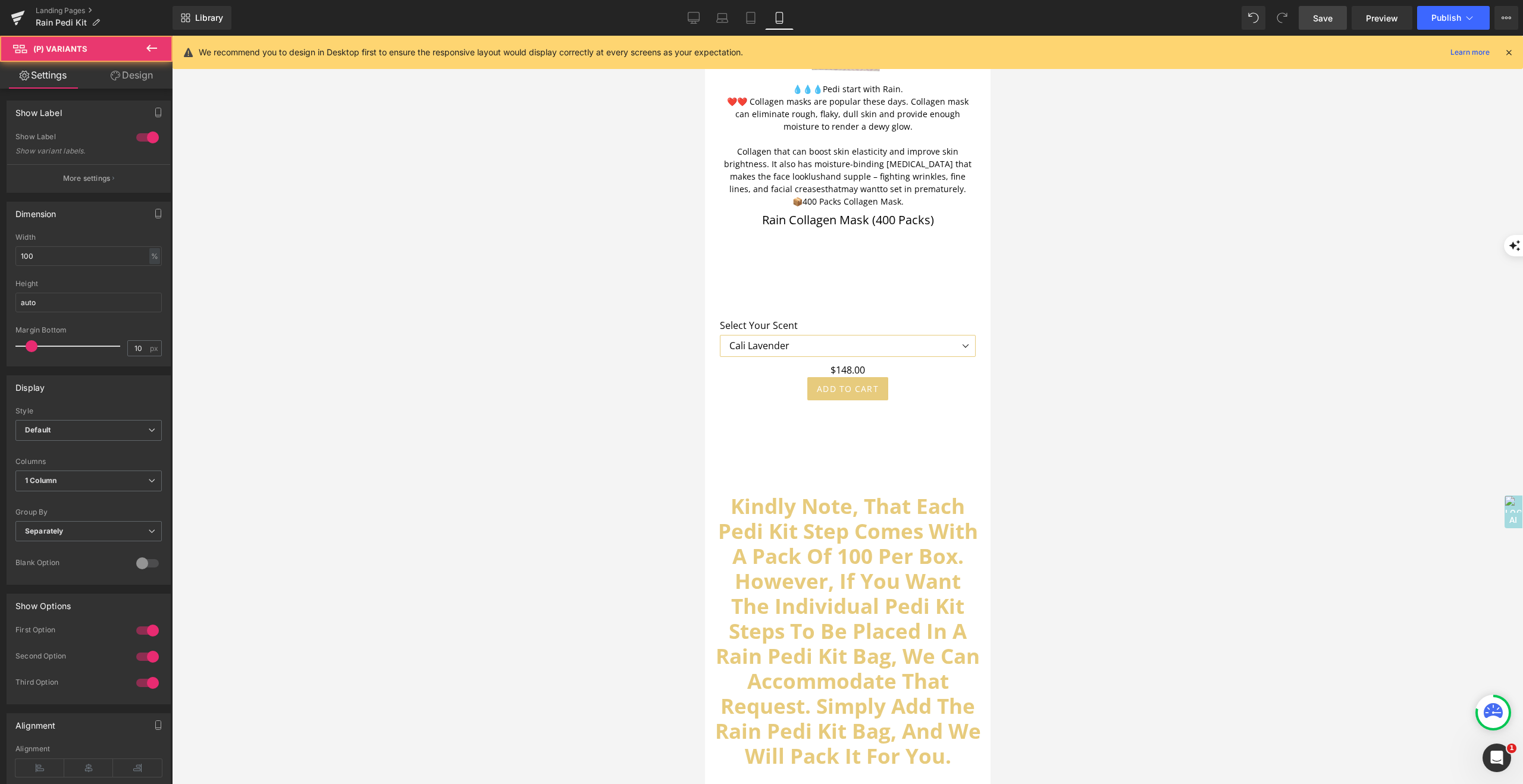
click at [130, 71] on link "Design" at bounding box center [131, 76] width 86 height 27
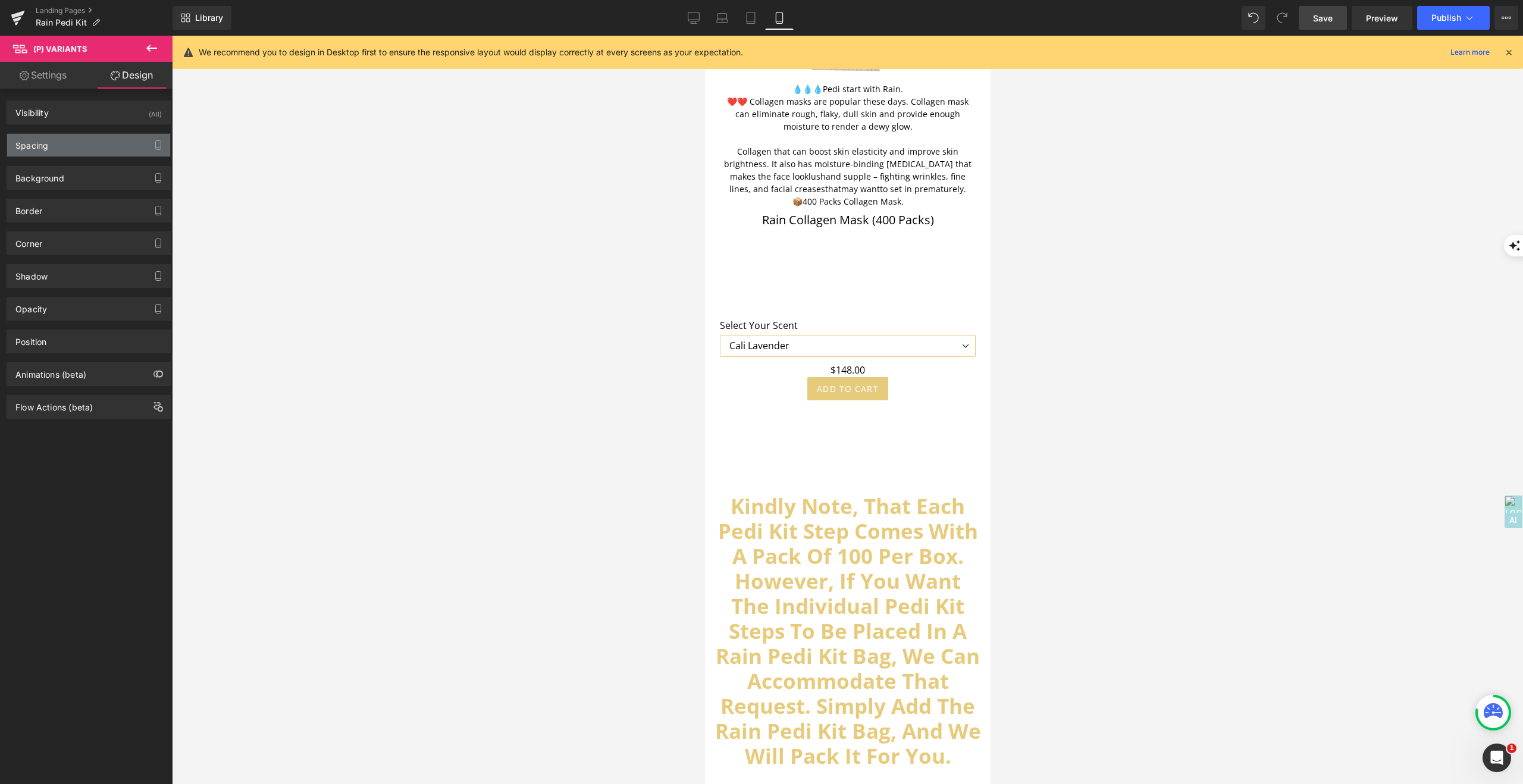
drag, startPoint x: 32, startPoint y: 143, endPoint x: 39, endPoint y: 152, distance: 11.4
click at [32, 143] on div "Spacing" at bounding box center [32, 142] width 32 height 17
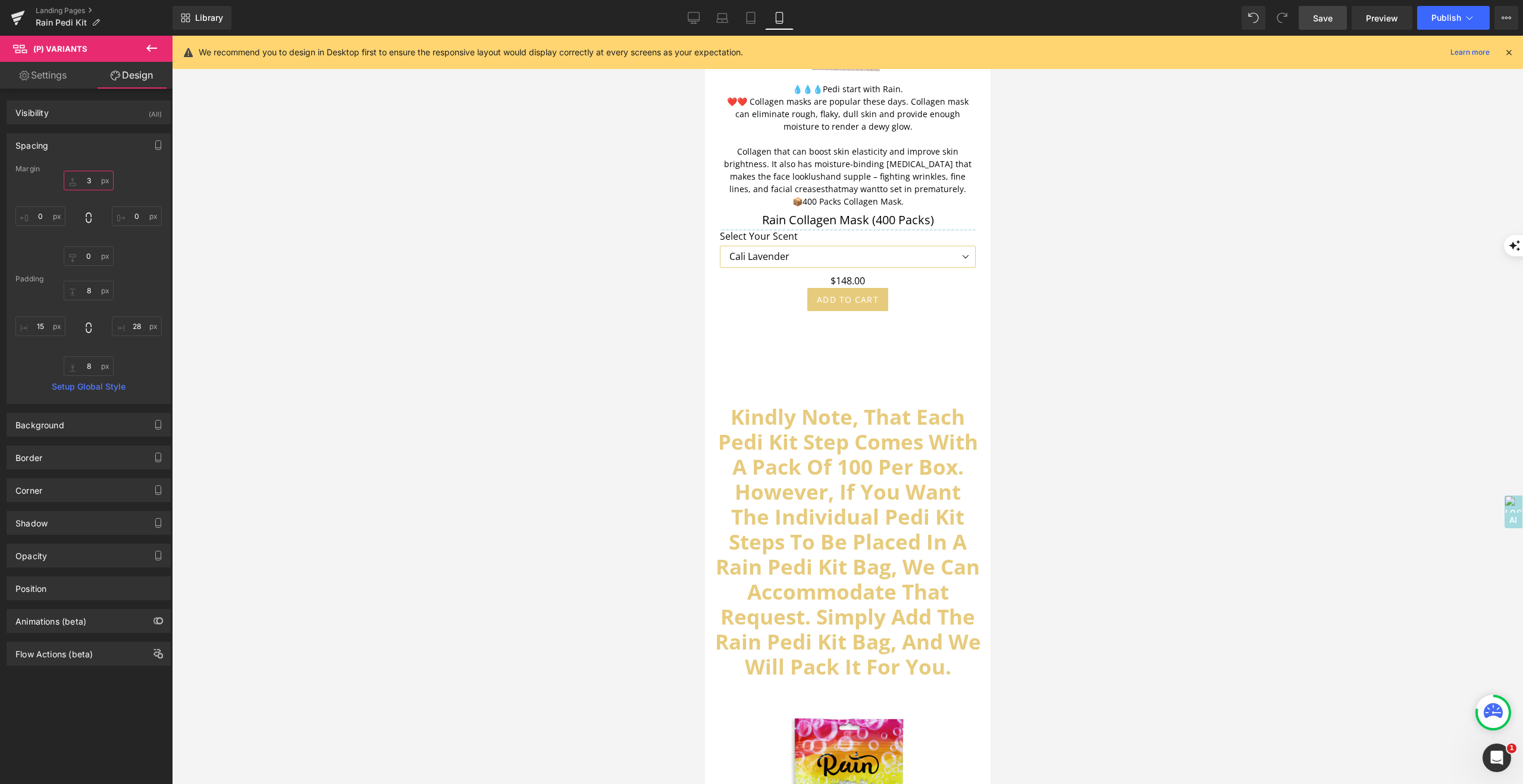
drag, startPoint x: 77, startPoint y: 179, endPoint x: 77, endPoint y: 268, distance: 89.0
click at [77, 268] on div "Margin 153 0 0 0 [GEOGRAPHIC_DATA] 8 28 8 15 Setup Global Style" at bounding box center [88, 284] width 163 height 239
click at [843, 382] on div "Kindly Note, That Each Pedi Kit Step Comes With A Pack Of 100 Per Box. However,…" at bounding box center [847, 516] width 285 height 327
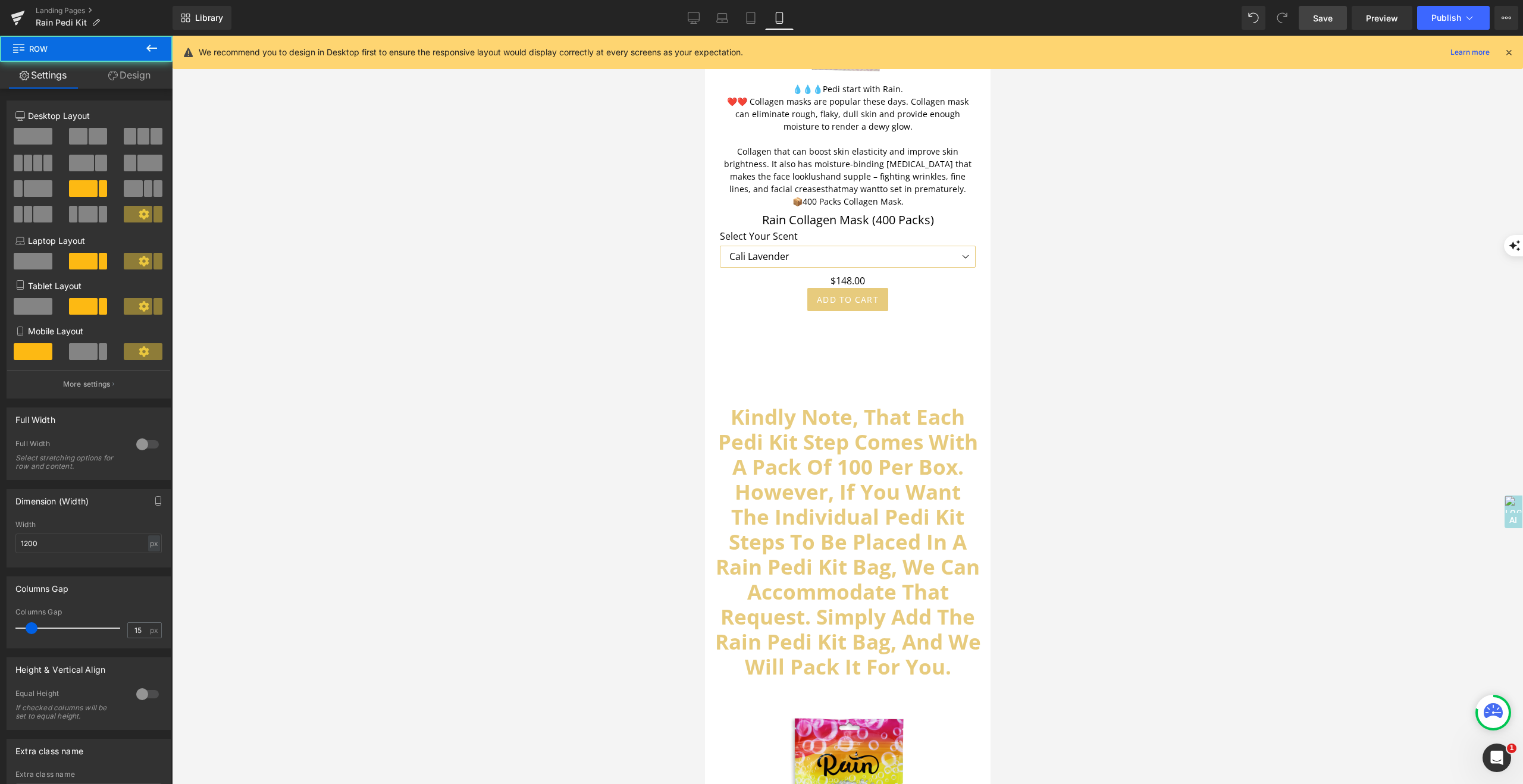
click at [1145, 437] on div at bounding box center [847, 410] width 1351 height 749
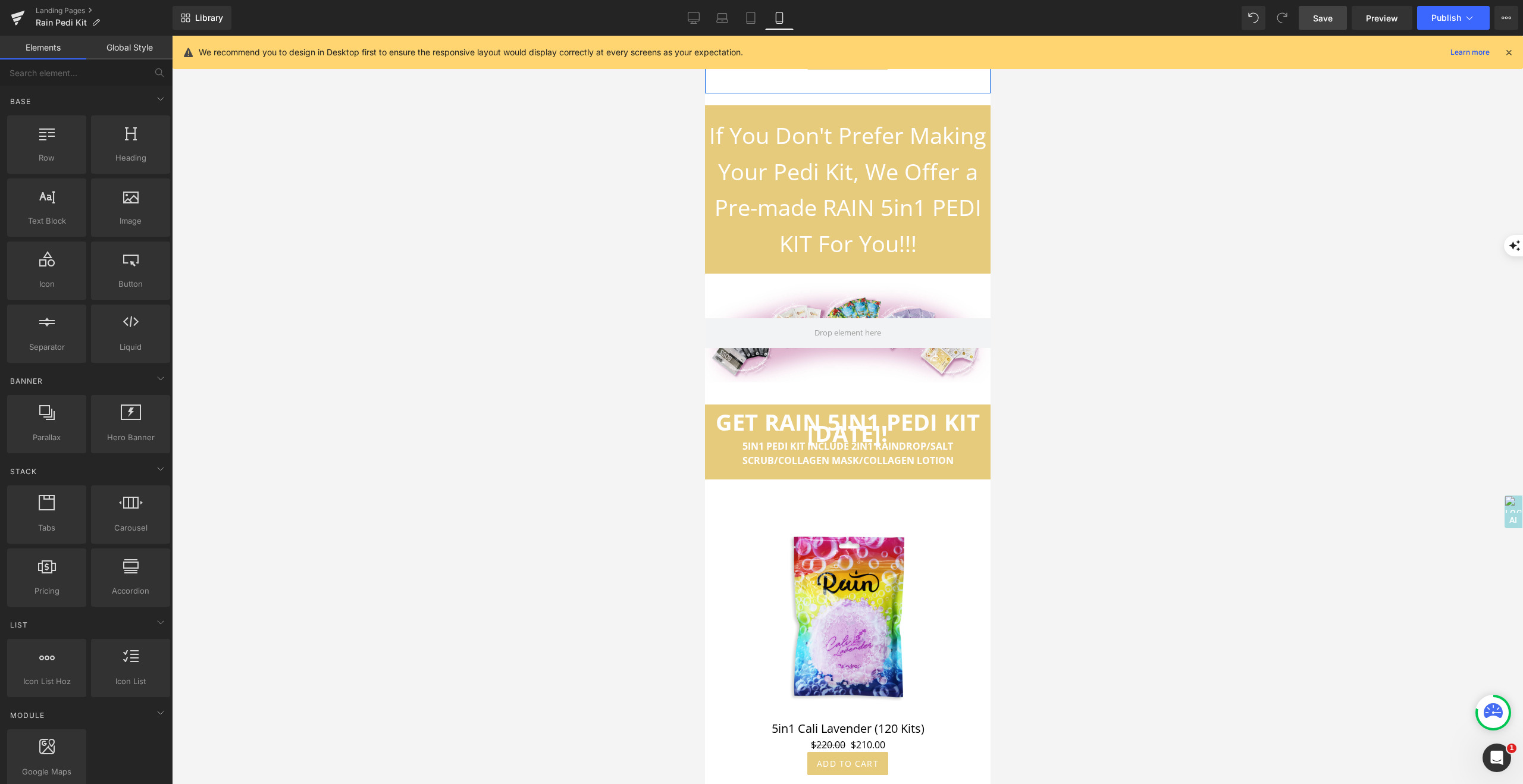
scroll to position [5447, 0]
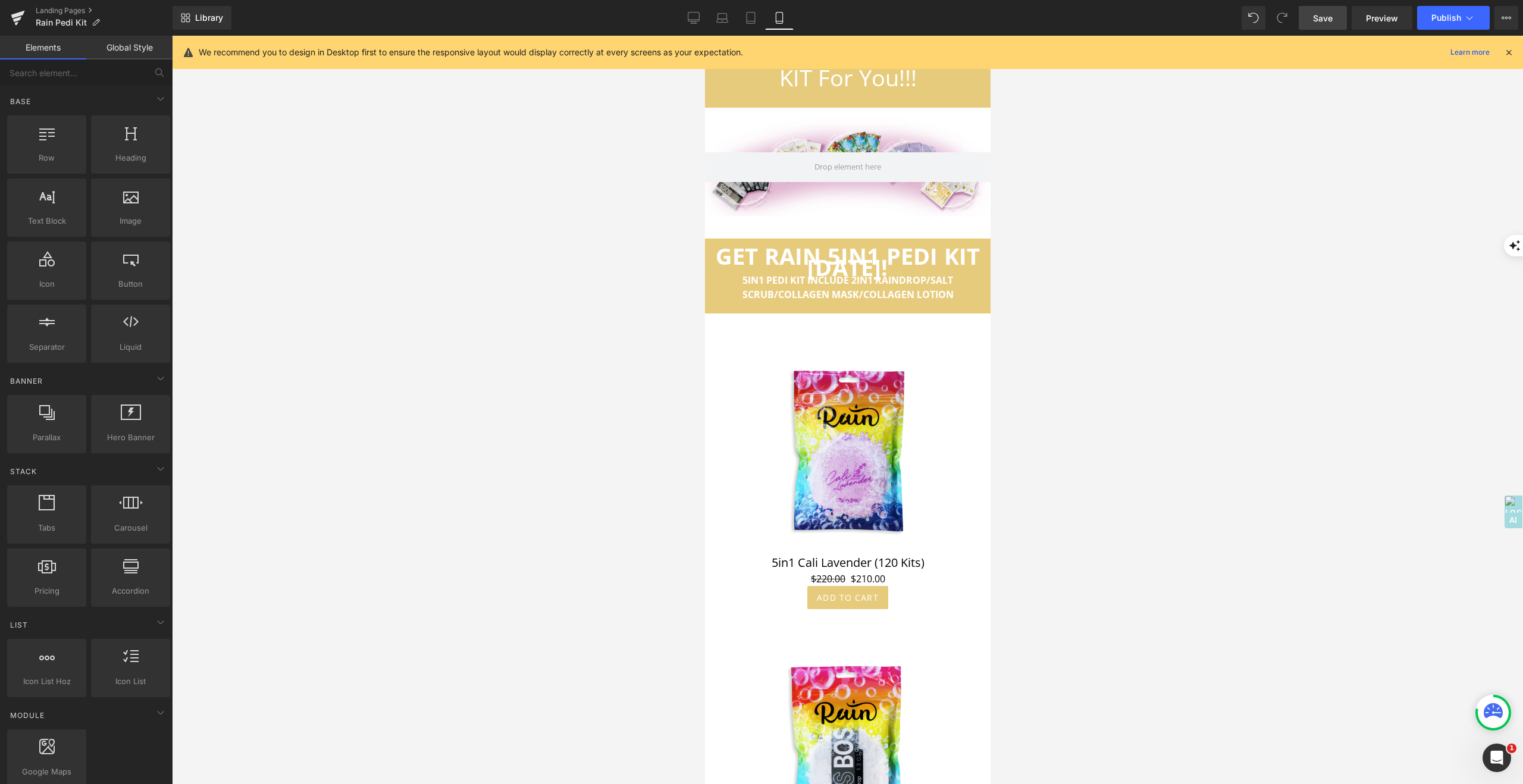
click at [1320, 18] on span "Save" at bounding box center [1323, 18] width 20 height 13
click at [740, 18] on icon at bounding box center [737, 17] width 12 height 12
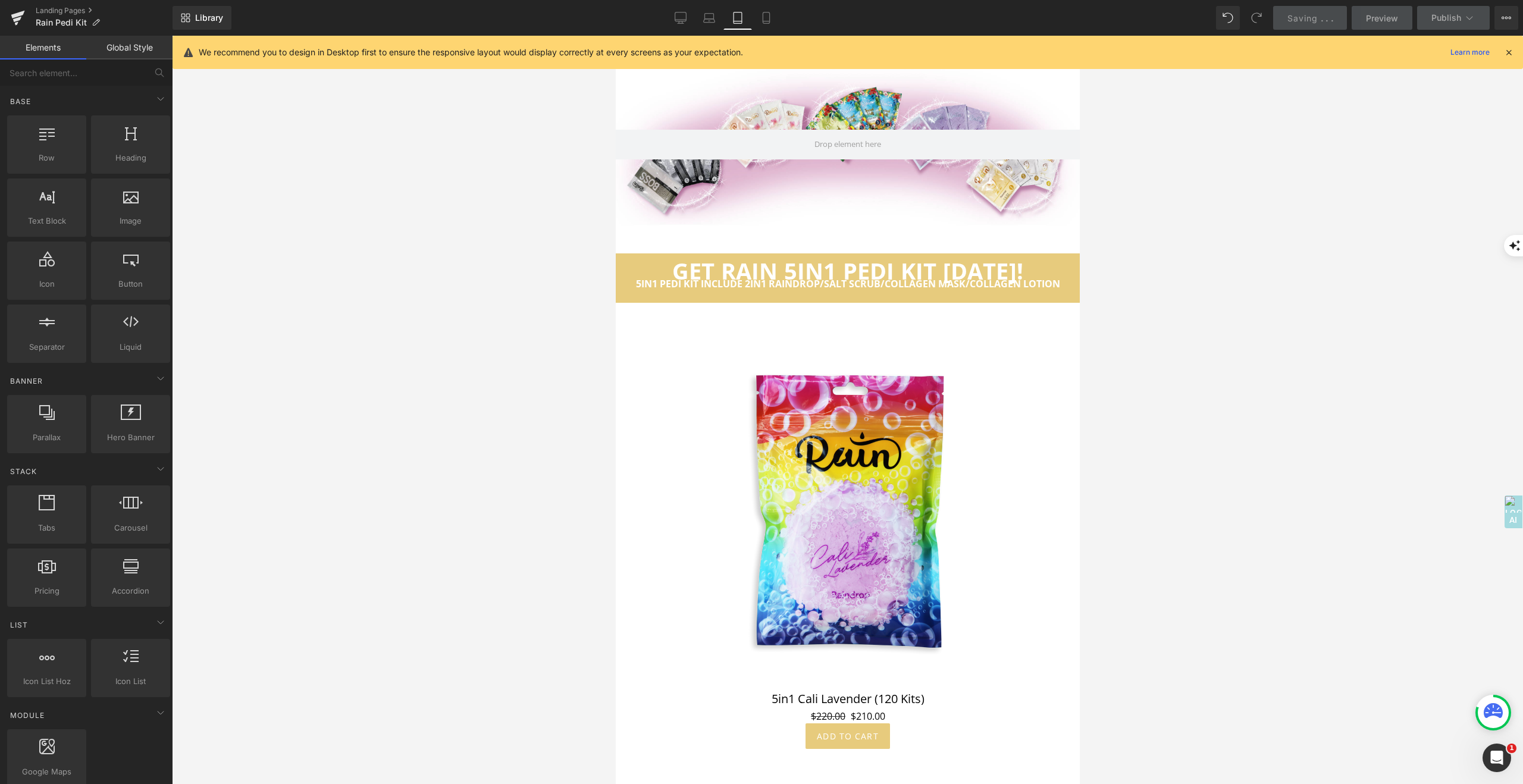
scroll to position [5772, 0]
click at [644, 255] on span "Row" at bounding box center [643, 264] width 23 height 18
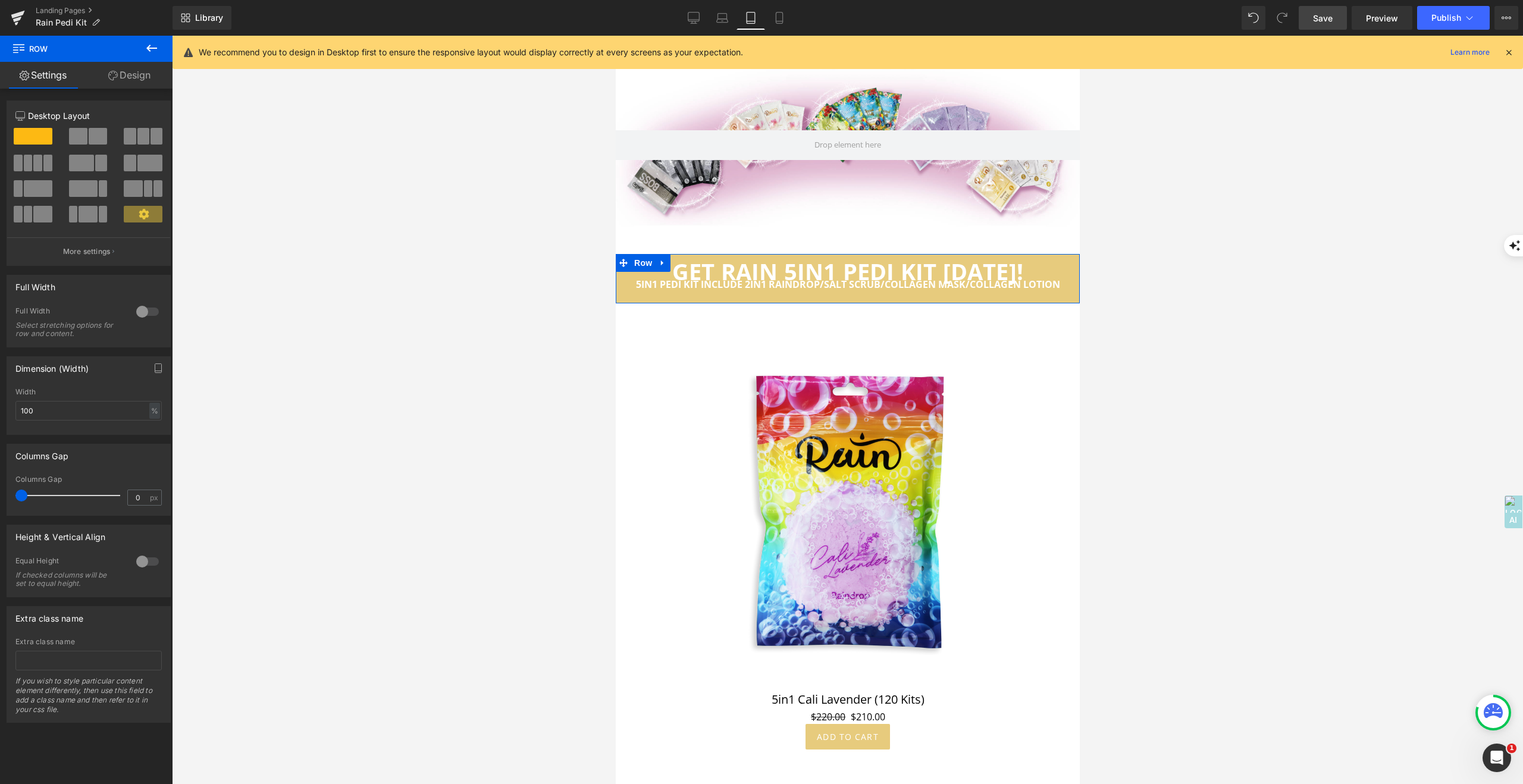
drag, startPoint x: 22, startPoint y: 494, endPoint x: 11, endPoint y: 496, distance: 11.2
click at [11, 496] on div "0px Columns Gap 0 px" at bounding box center [88, 495] width 163 height 40
click at [782, 20] on icon at bounding box center [779, 17] width 12 height 12
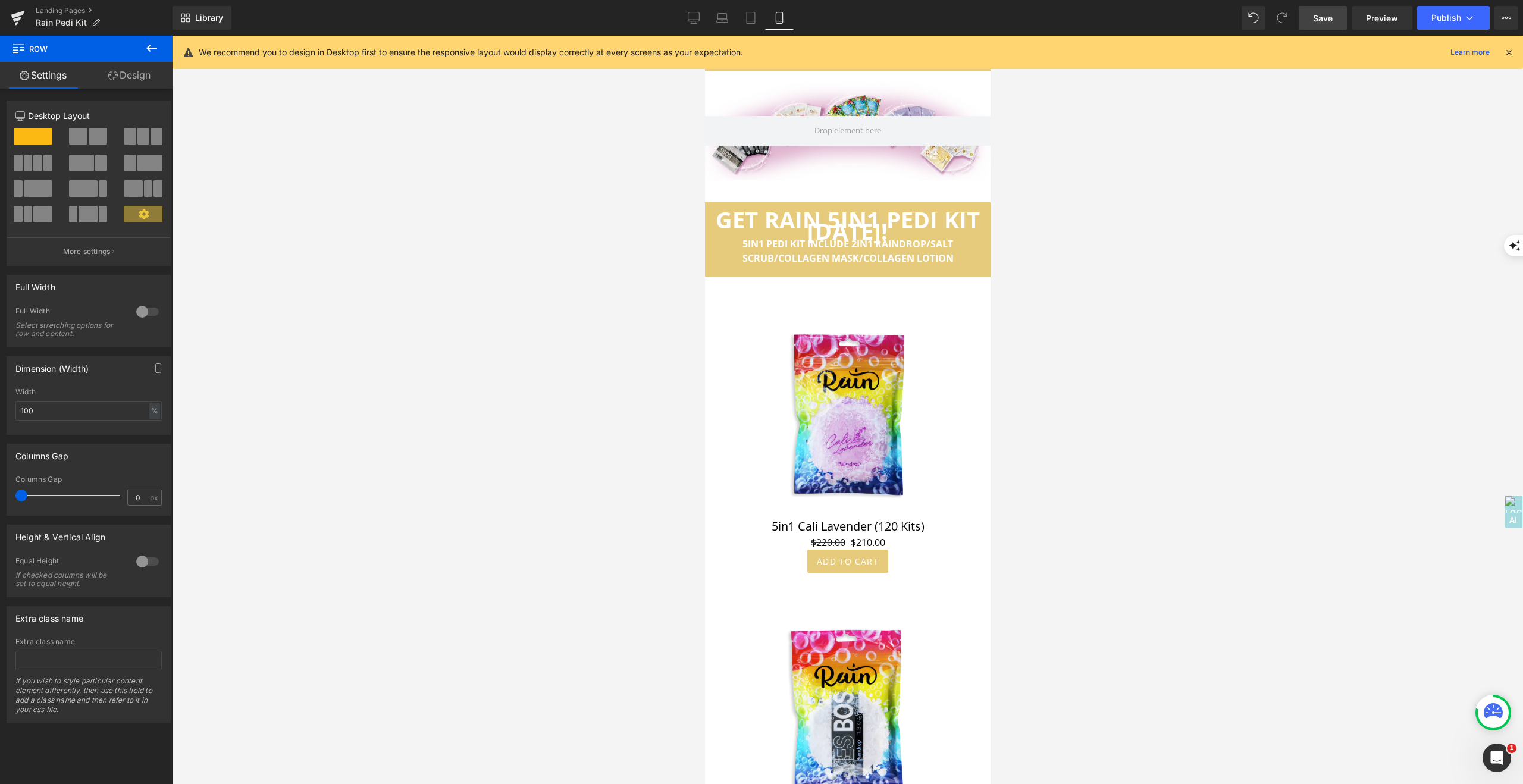
scroll to position [5431, 0]
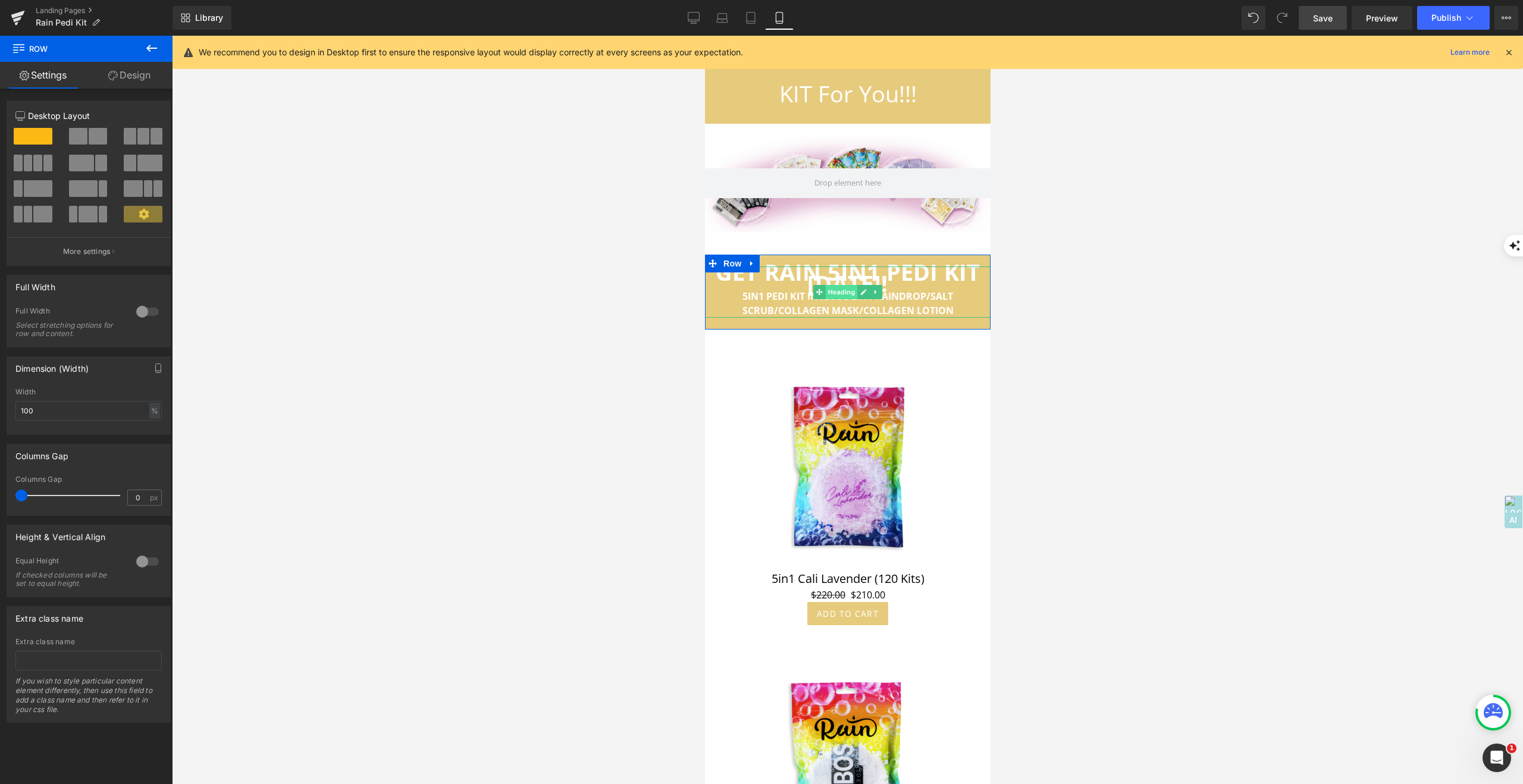
click at [841, 285] on span "Heading" at bounding box center [842, 293] width 32 height 14
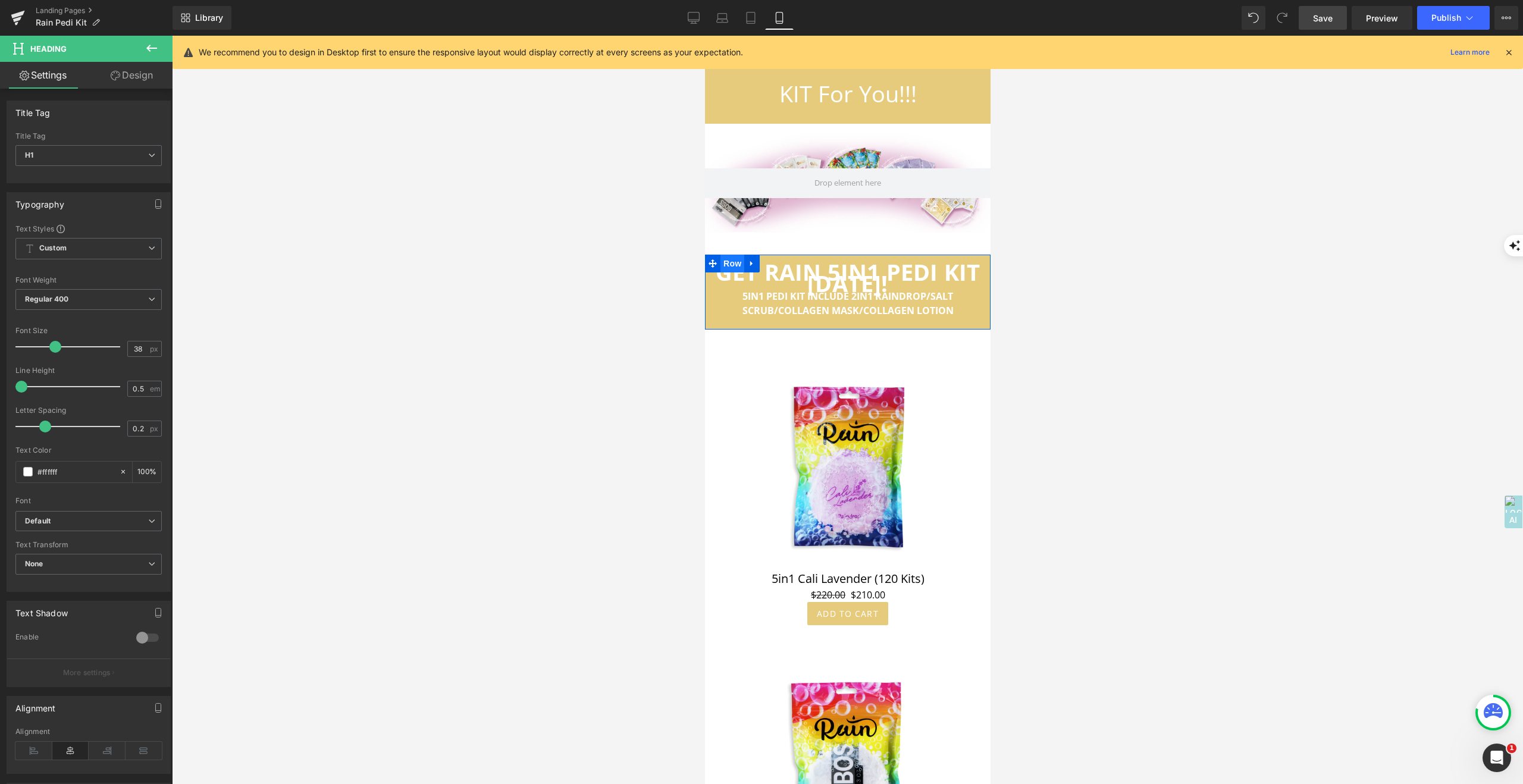
click at [737, 255] on span "Row" at bounding box center [732, 264] width 23 height 18
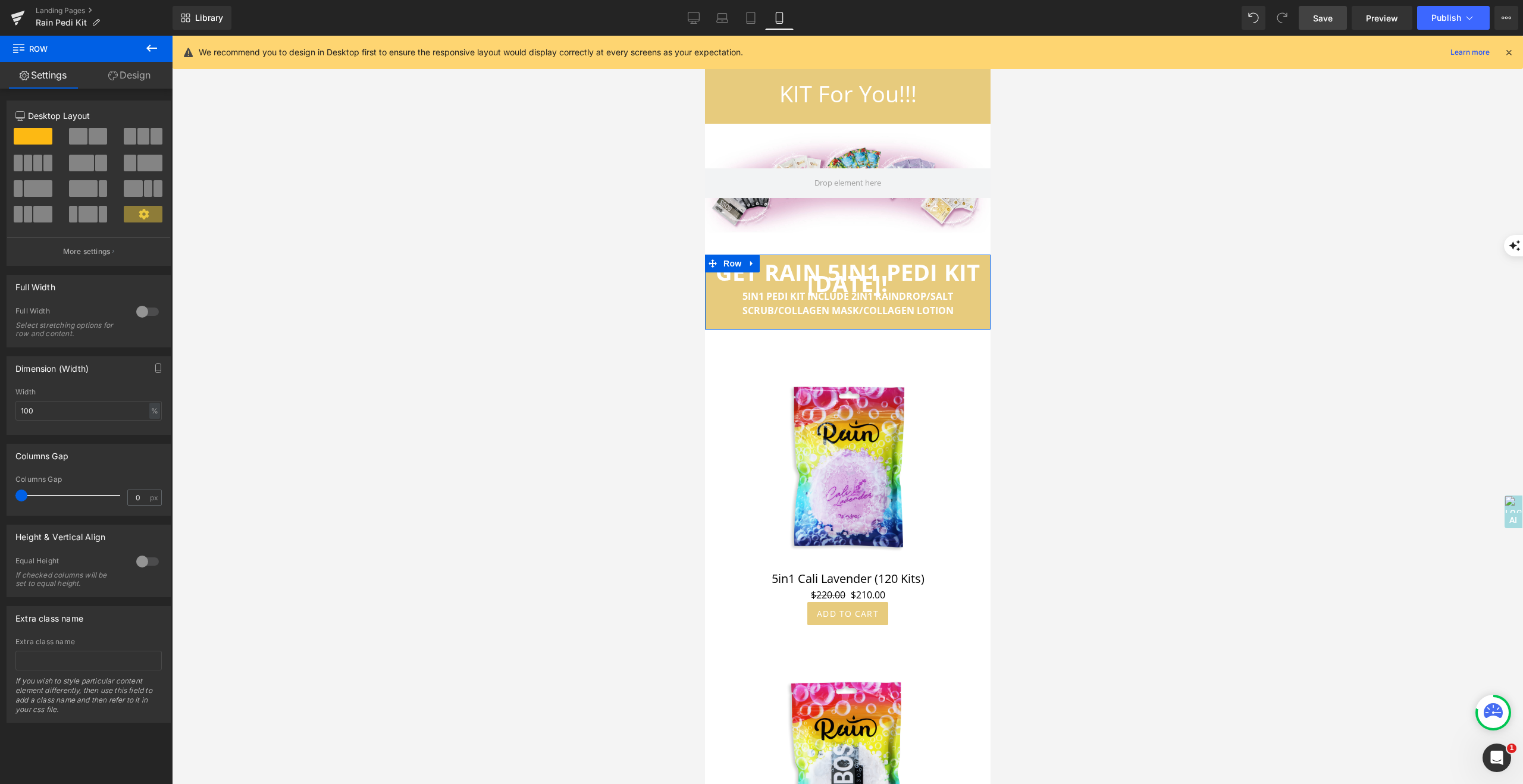
drag, startPoint x: 21, startPoint y: 495, endPoint x: 0, endPoint y: 474, distance: 29.7
click at [0, 474] on div "Columns Gap 0px Columns Gap 0 px" at bounding box center [89, 475] width 178 height 81
click at [62, 408] on input "100" at bounding box center [88, 411] width 147 height 20
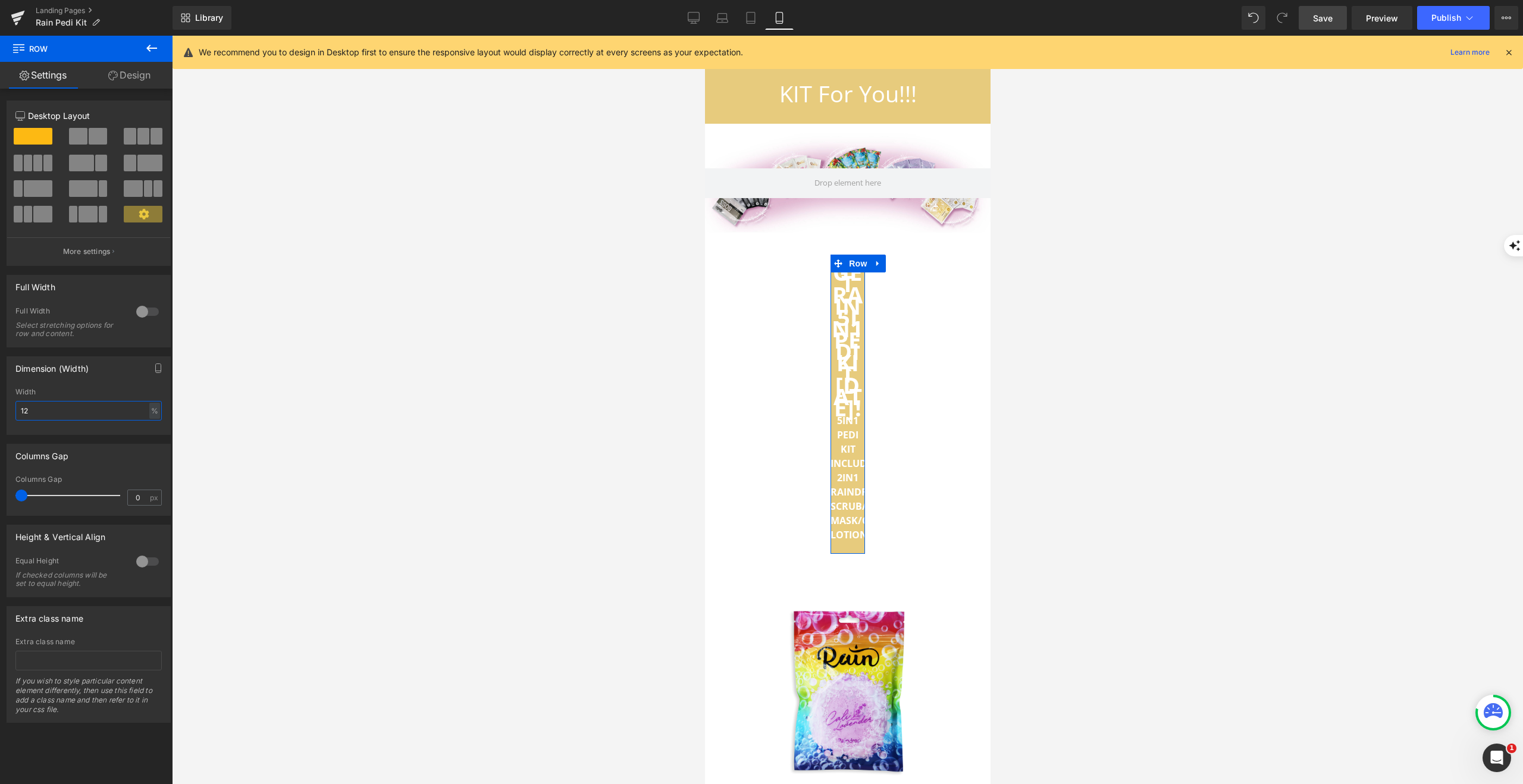
type input "1"
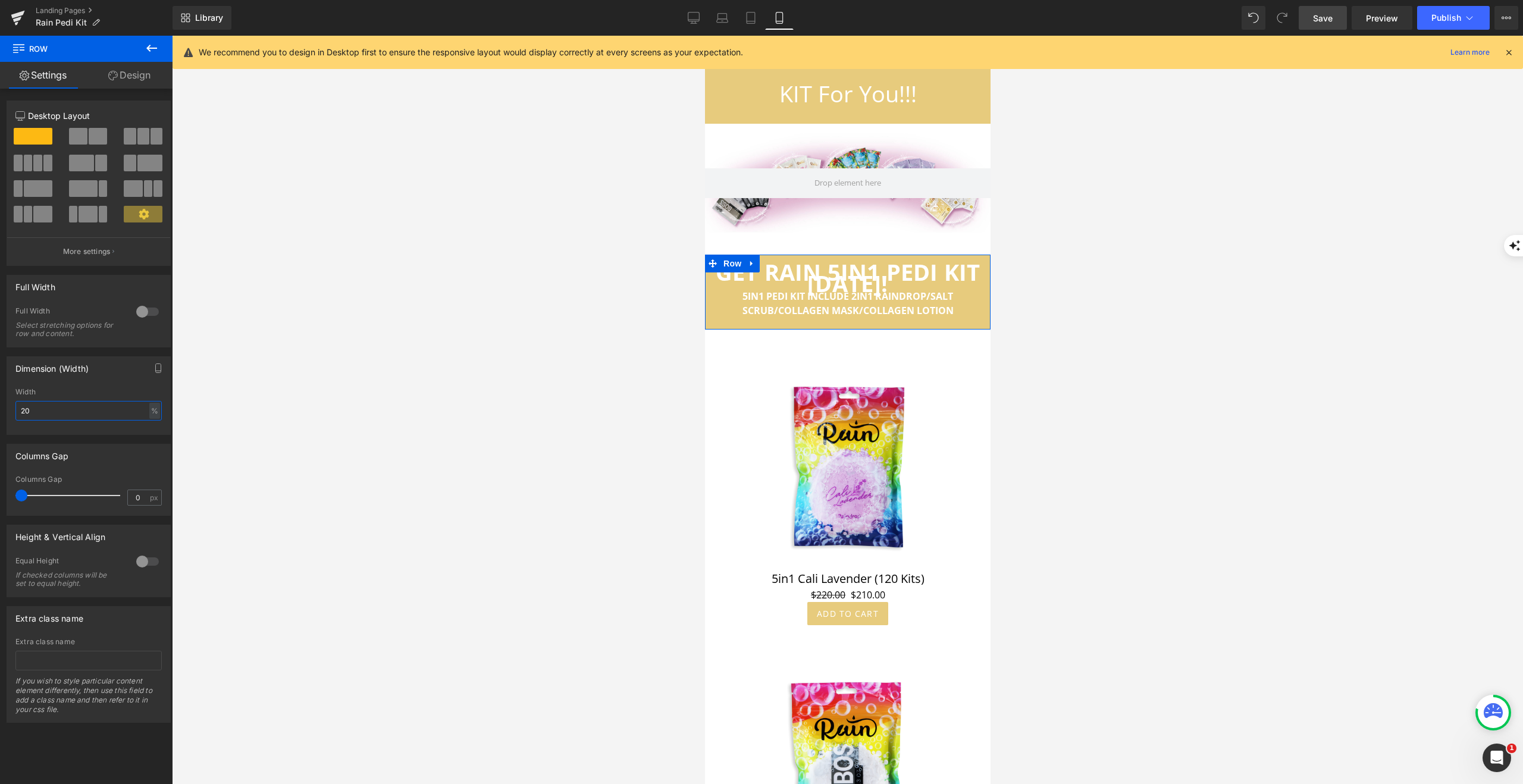
type input "2"
click at [151, 561] on div at bounding box center [148, 561] width 29 height 19
click at [150, 561] on div at bounding box center [148, 561] width 29 height 19
click at [147, 310] on div at bounding box center [148, 311] width 29 height 19
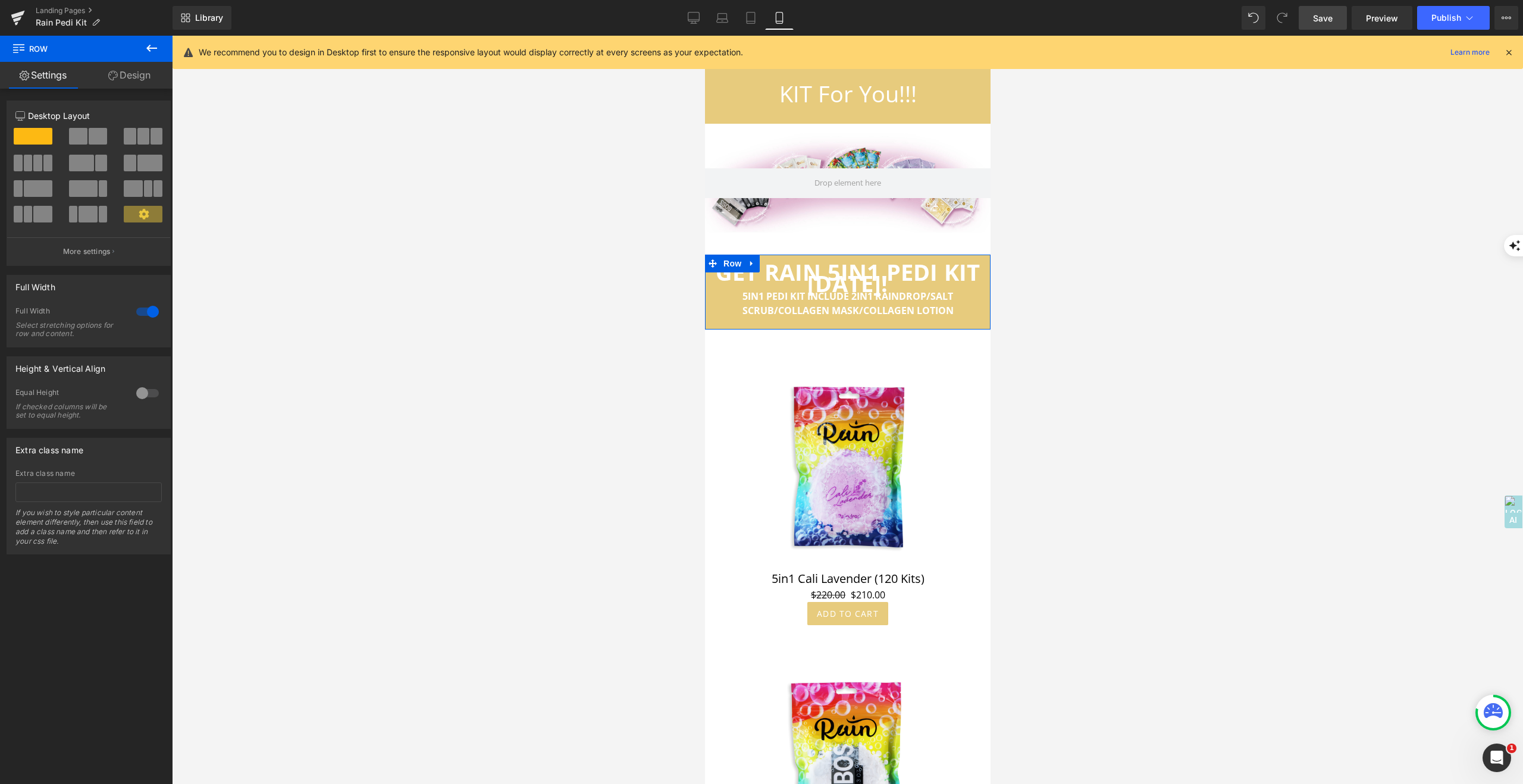
click at [147, 310] on div at bounding box center [148, 311] width 29 height 19
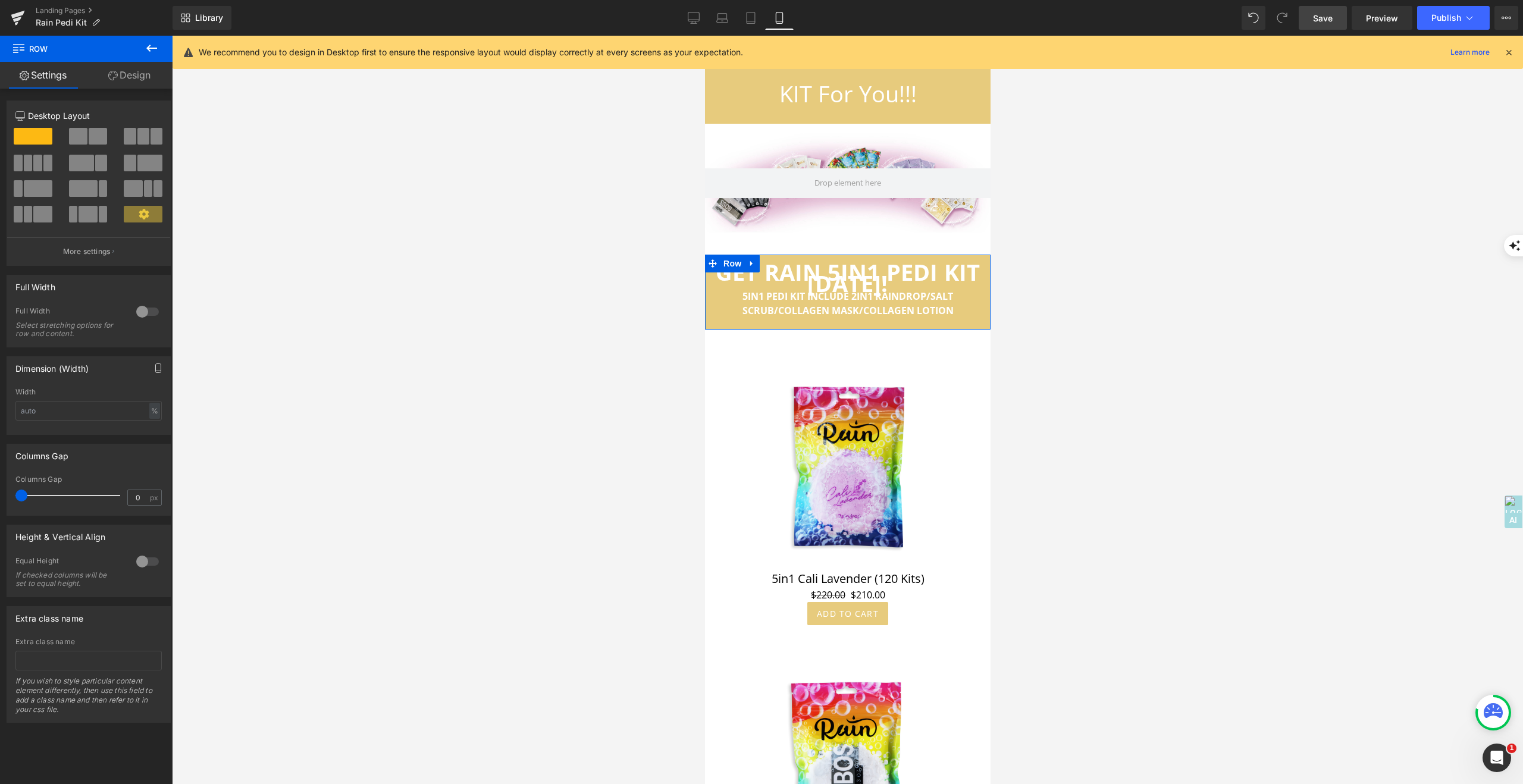
click at [154, 369] on icon "button" at bounding box center [158, 368] width 10 height 10
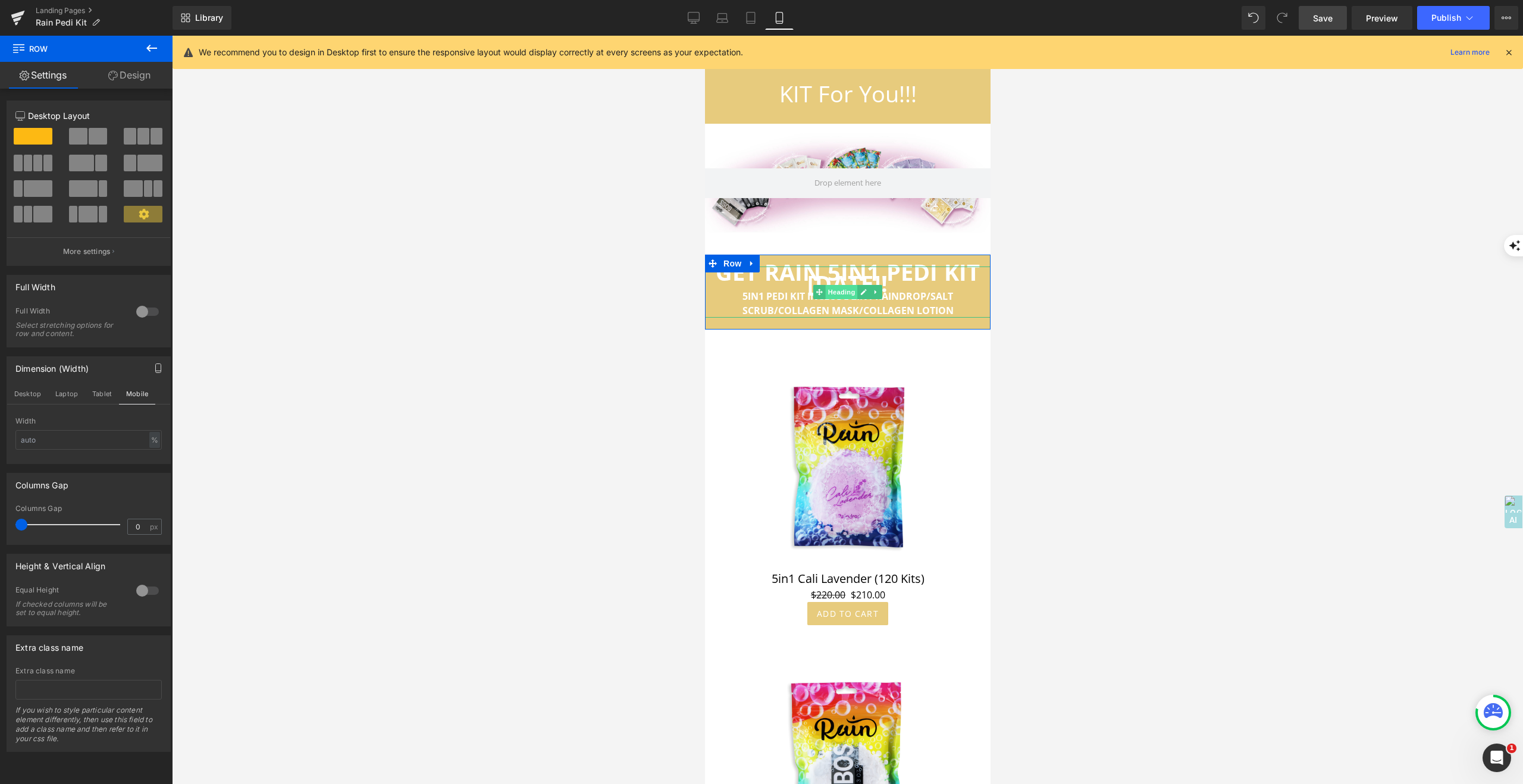
click at [844, 285] on span "Heading" at bounding box center [842, 293] width 32 height 14
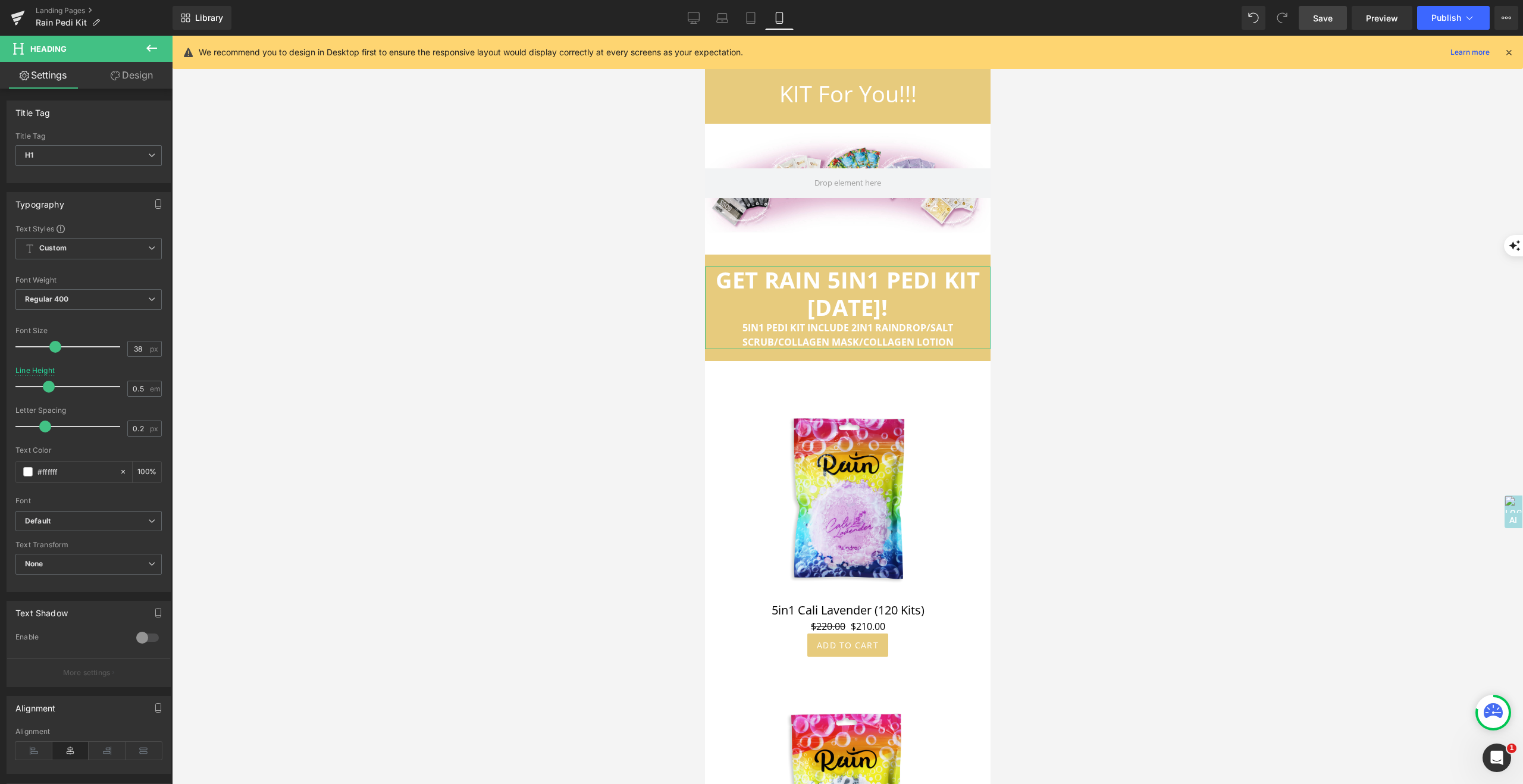
drag, startPoint x: 20, startPoint y: 385, endPoint x: 47, endPoint y: 387, distance: 27.1
click at [47, 387] on span at bounding box center [49, 386] width 12 height 12
drag, startPoint x: 1327, startPoint y: 18, endPoint x: 1043, endPoint y: 84, distance: 291.6
click at [1327, 18] on span "Save" at bounding box center [1323, 18] width 20 height 13
click at [1456, 23] on button "Publish" at bounding box center [1453, 18] width 73 height 23
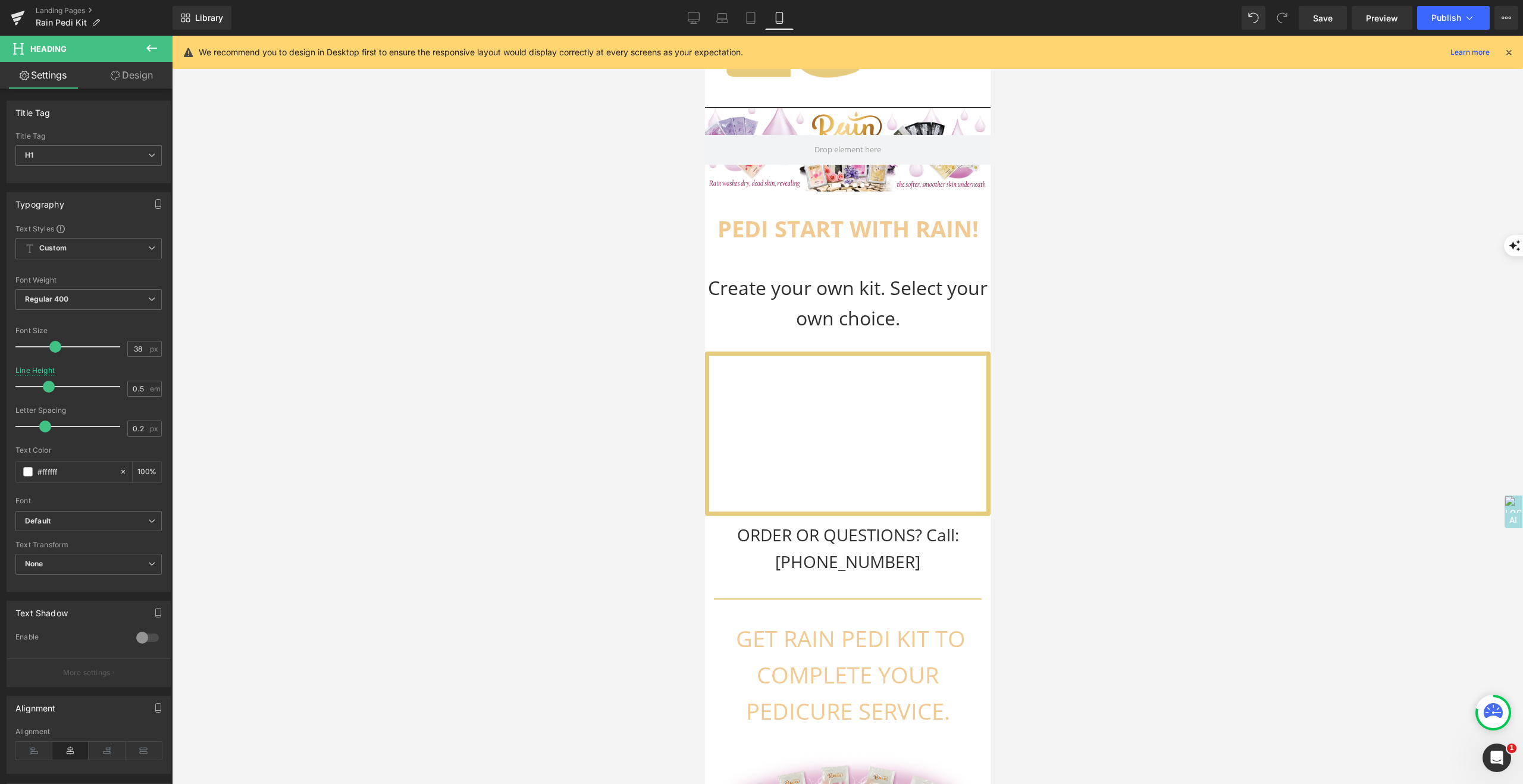
scroll to position [0, 0]
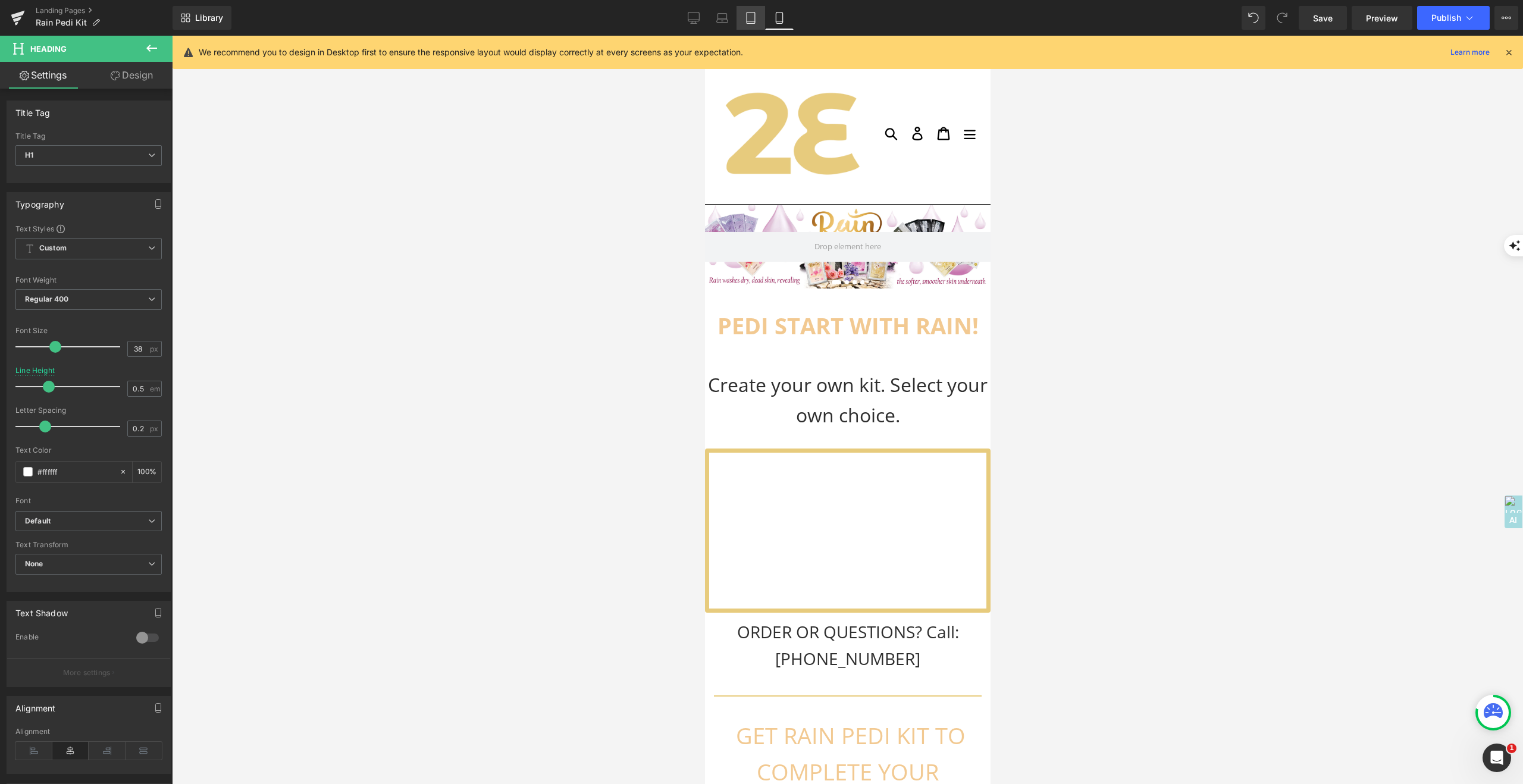
click at [754, 19] on icon at bounding box center [751, 17] width 12 height 12
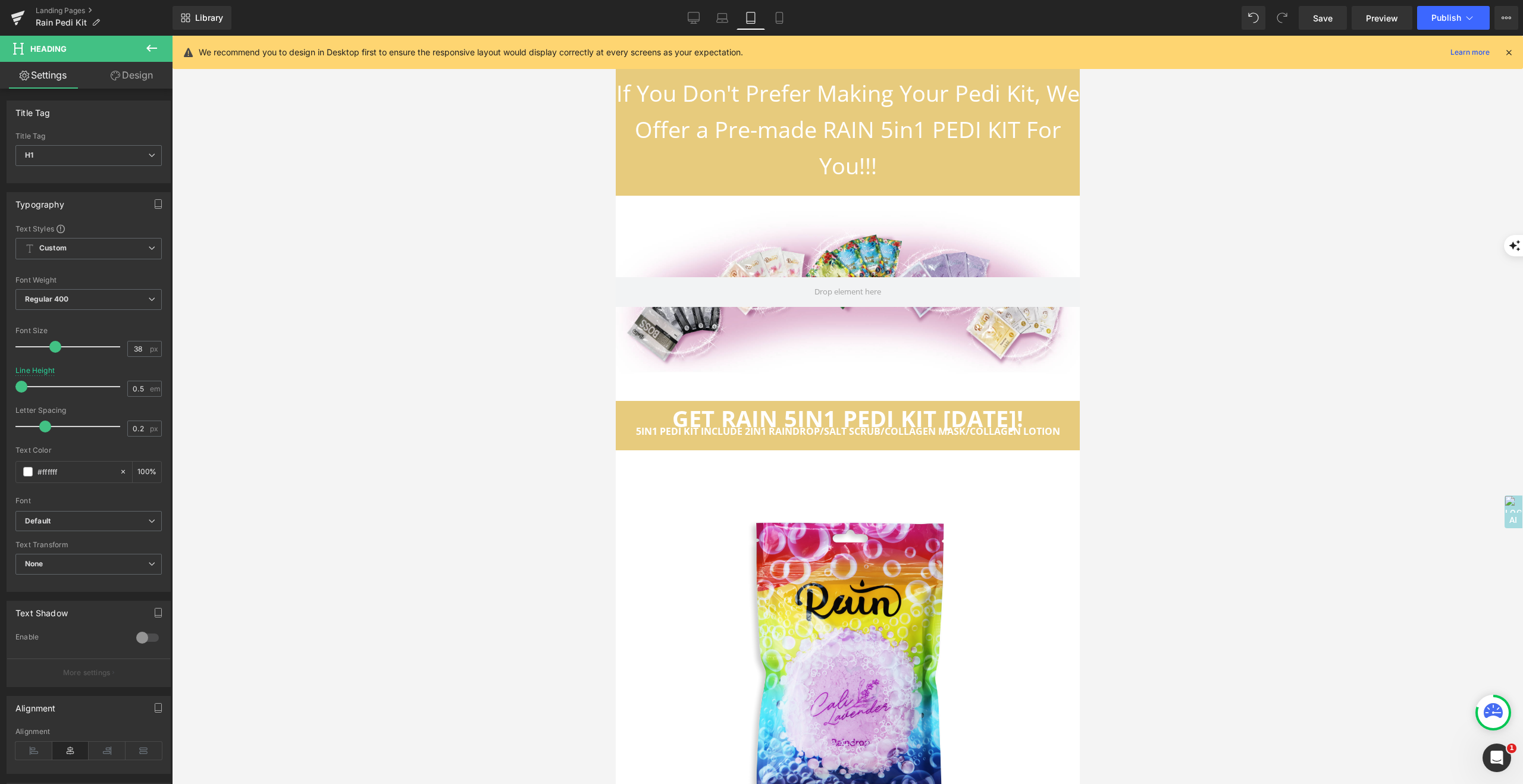
scroll to position [5628, 0]
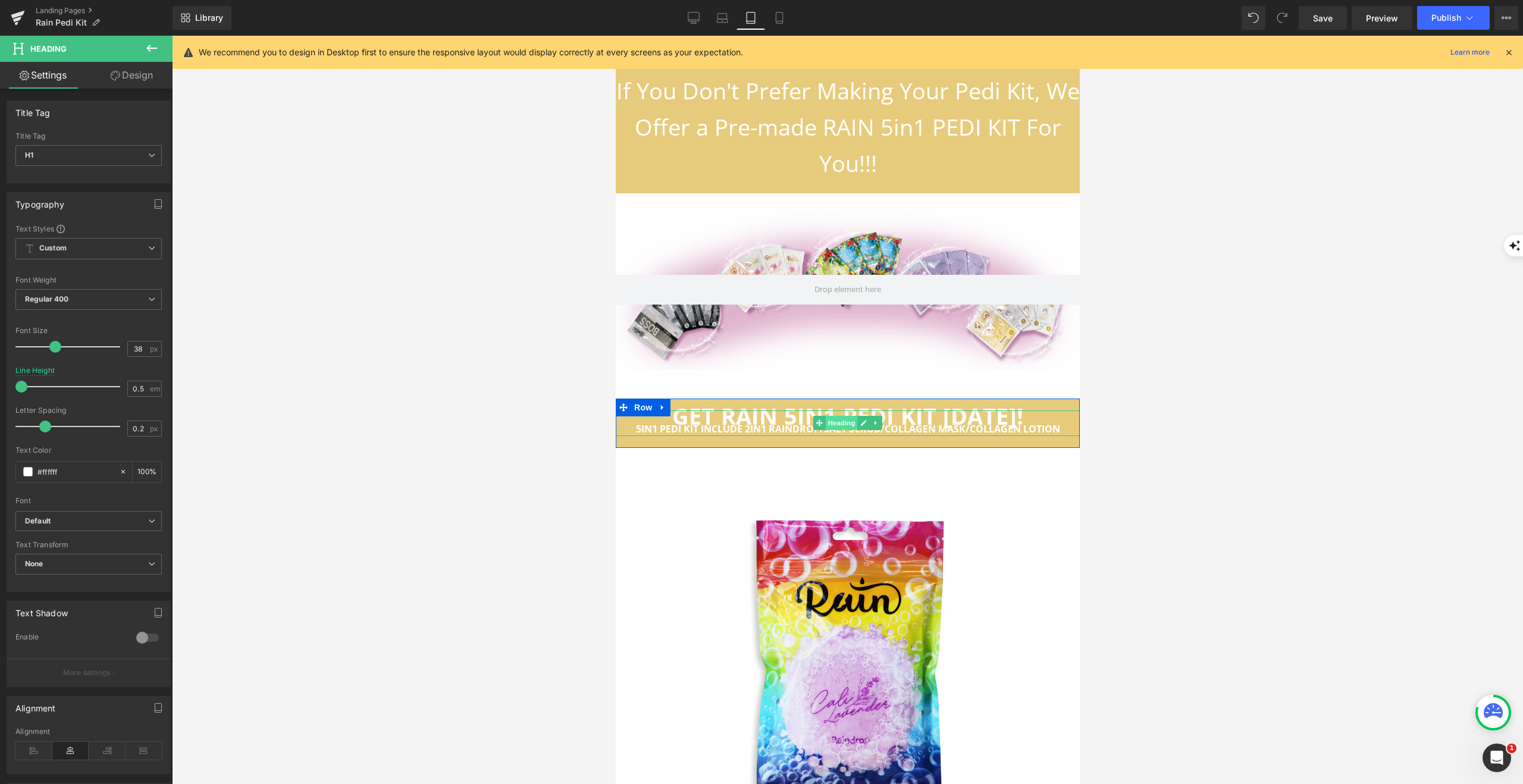
click at [843, 416] on span "Heading" at bounding box center [842, 423] width 32 height 14
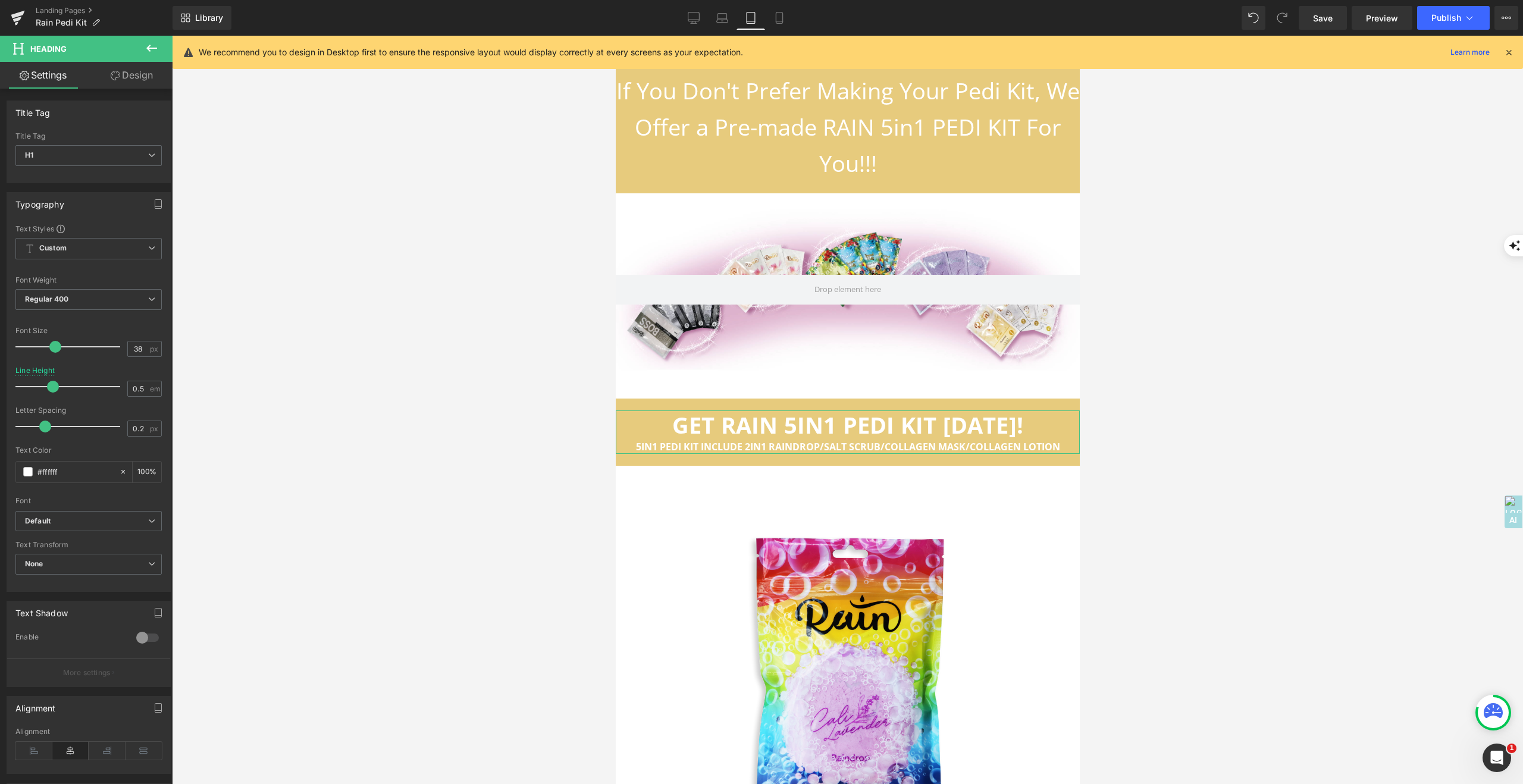
drag, startPoint x: 22, startPoint y: 384, endPoint x: 51, endPoint y: 386, distance: 29.1
click at [53, 385] on span at bounding box center [52, 386] width 12 height 12
click at [1317, 19] on span "Save" at bounding box center [1323, 18] width 20 height 13
click at [1455, 20] on span "Publish" at bounding box center [1446, 18] width 30 height 10
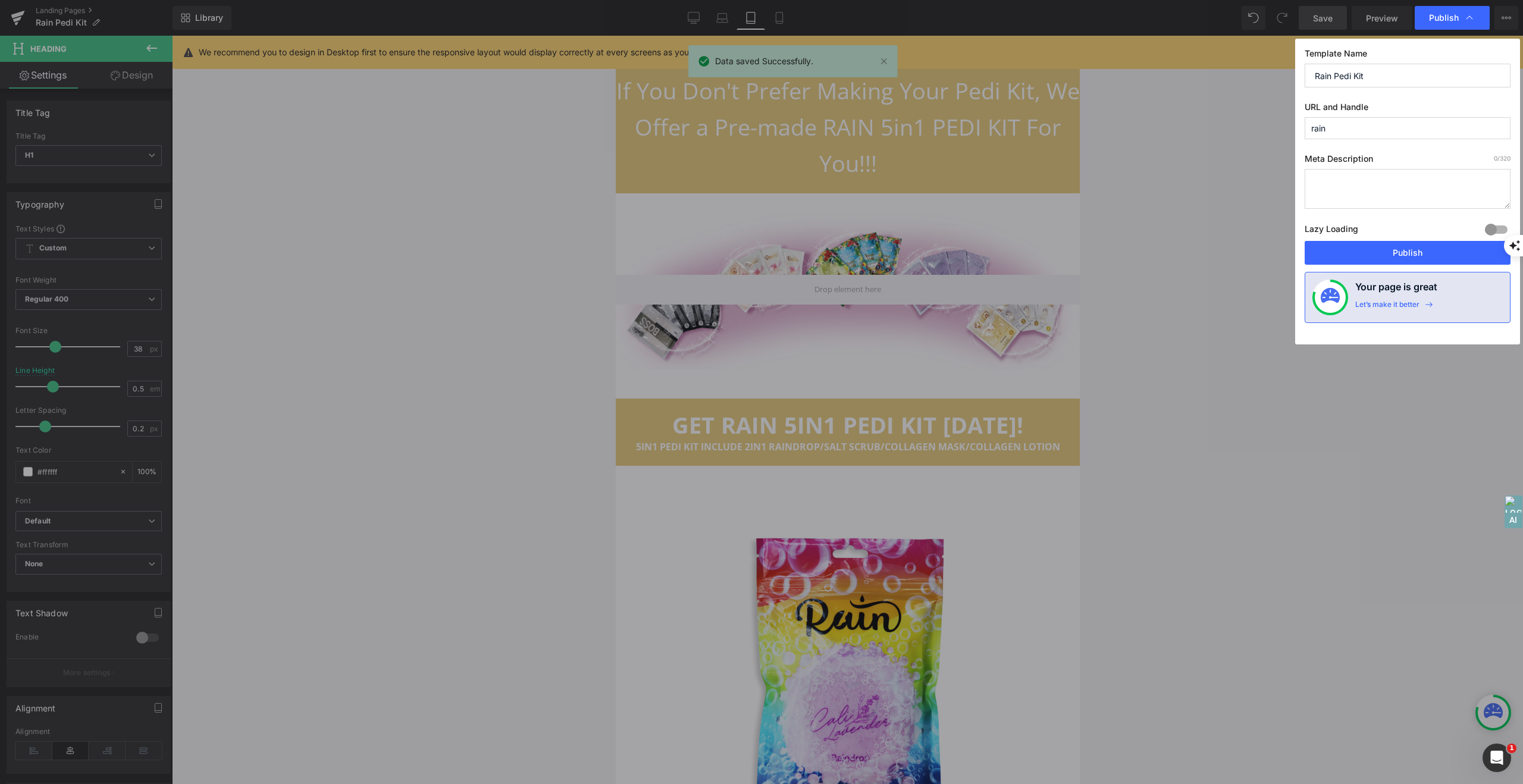
click at [1434, 250] on button "Publish" at bounding box center [1408, 253] width 206 height 23
